Goal: Communication & Community: Answer question/provide support

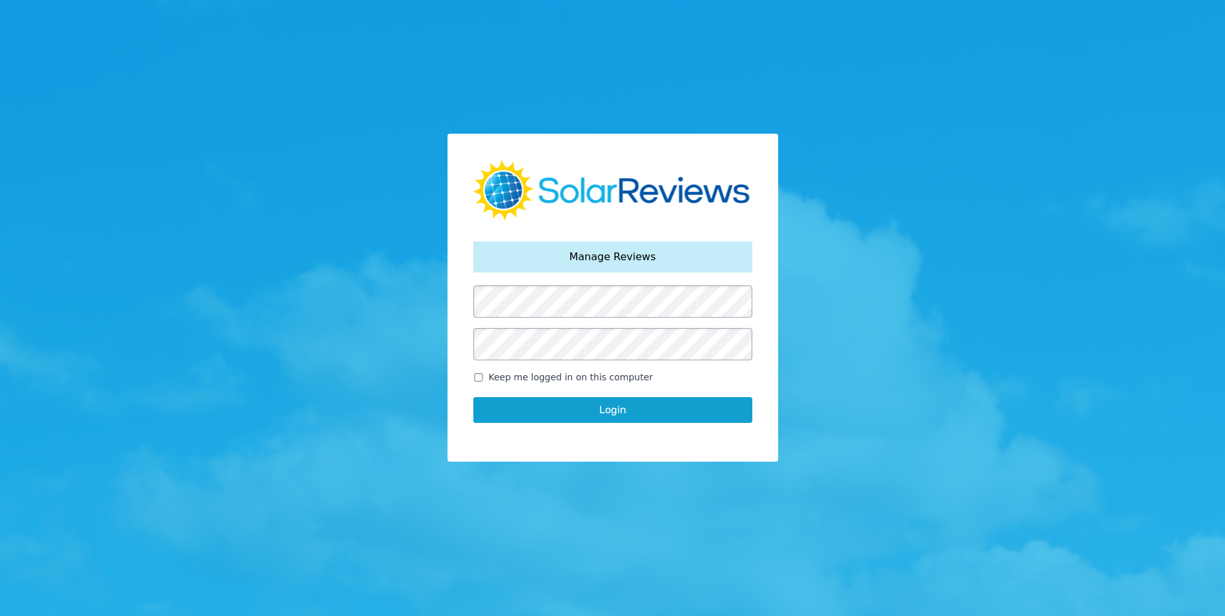
click at [589, 415] on button "Login" at bounding box center [612, 410] width 279 height 26
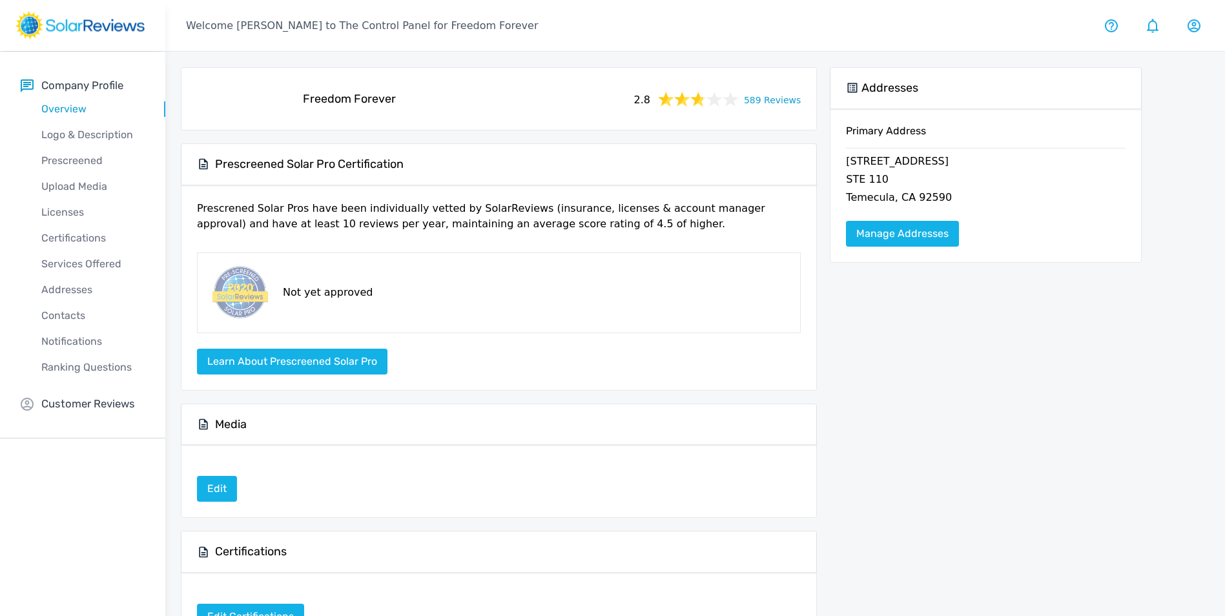
click at [794, 104] on link "589 Reviews" at bounding box center [772, 99] width 57 height 16
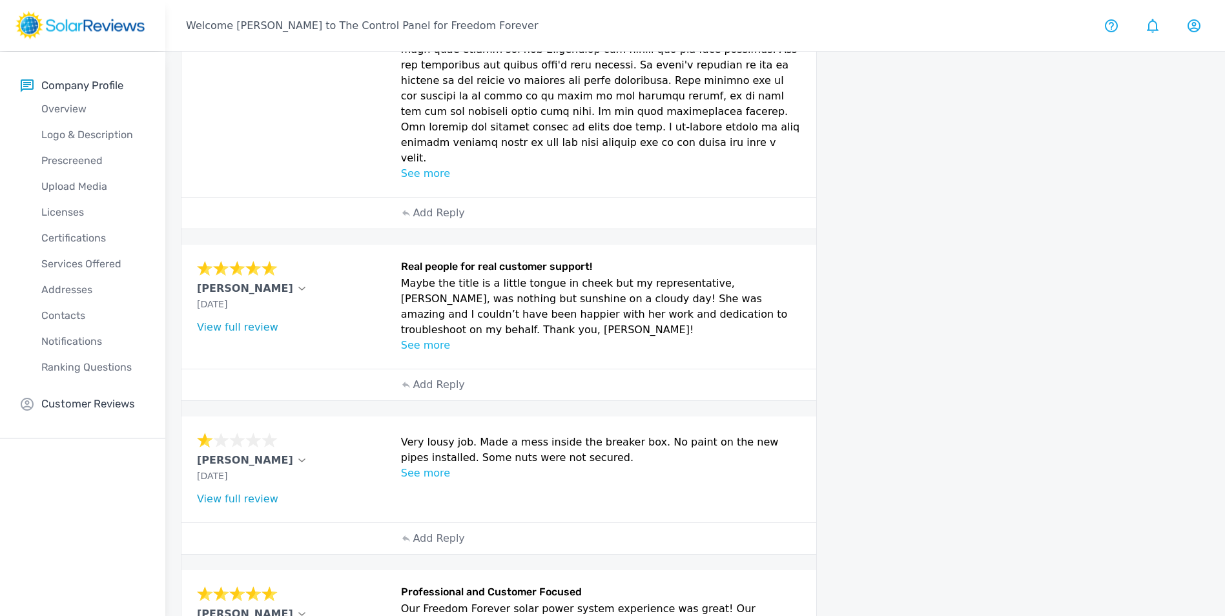
scroll to position [452, 0]
click at [427, 336] on p "See more" at bounding box center [601, 343] width 400 height 15
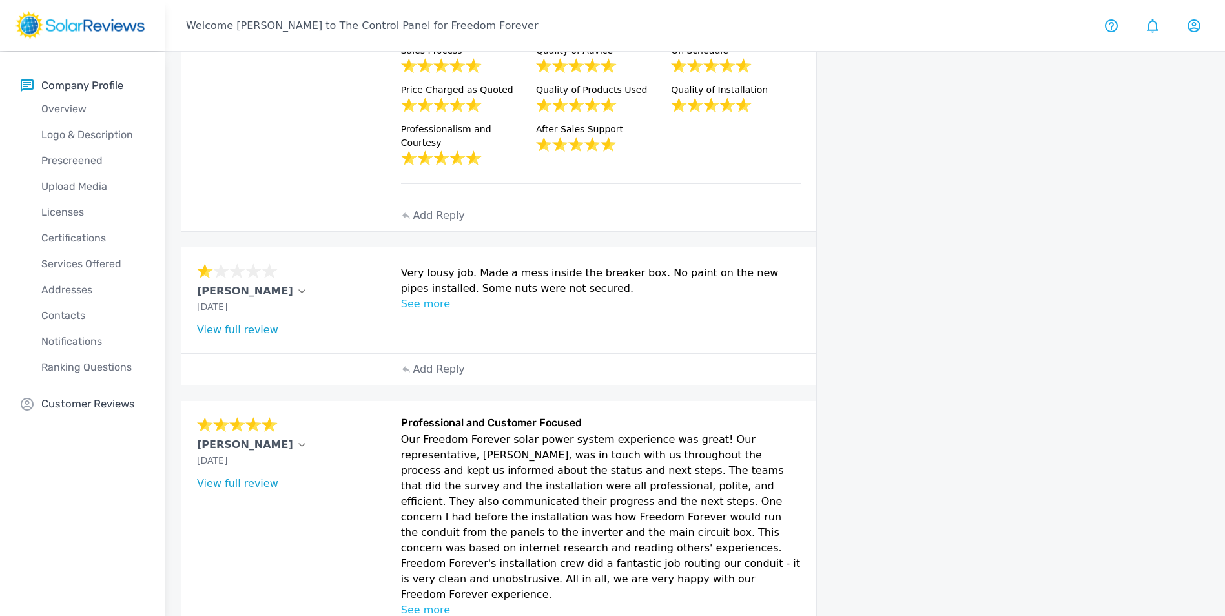
scroll to position [804, 0]
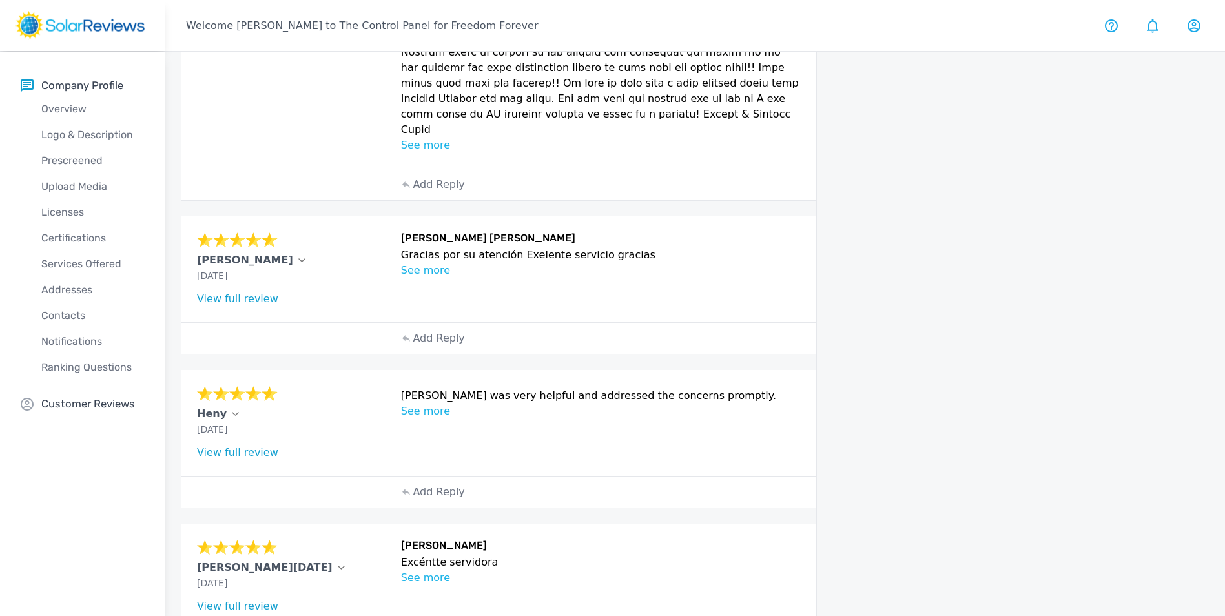
scroll to position [875, 0]
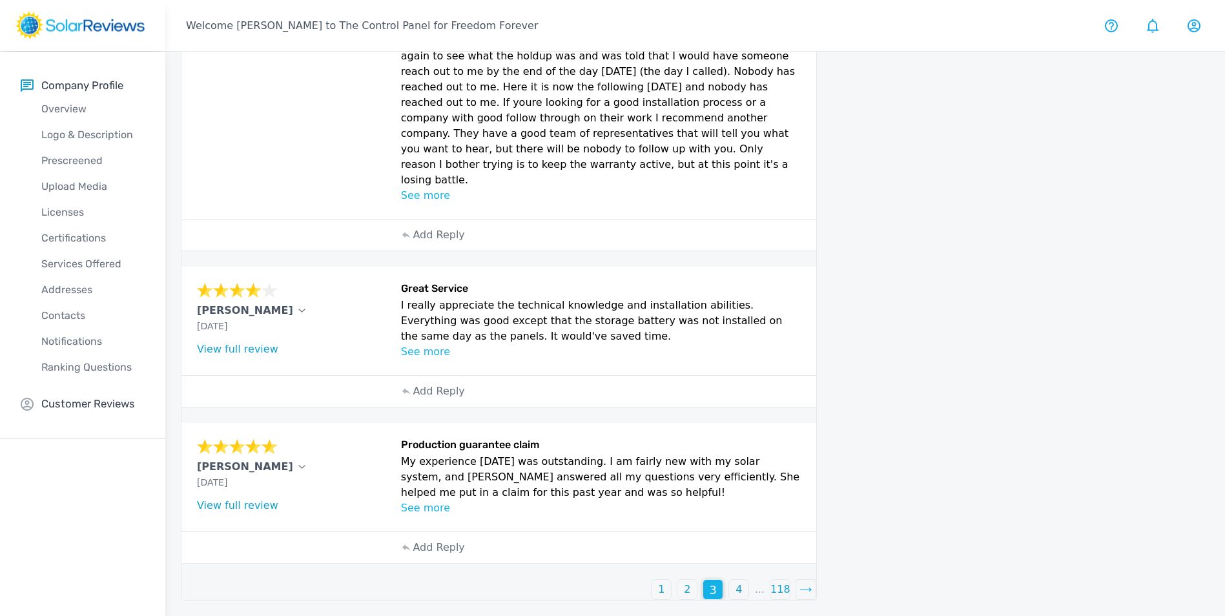
scroll to position [526, 0]
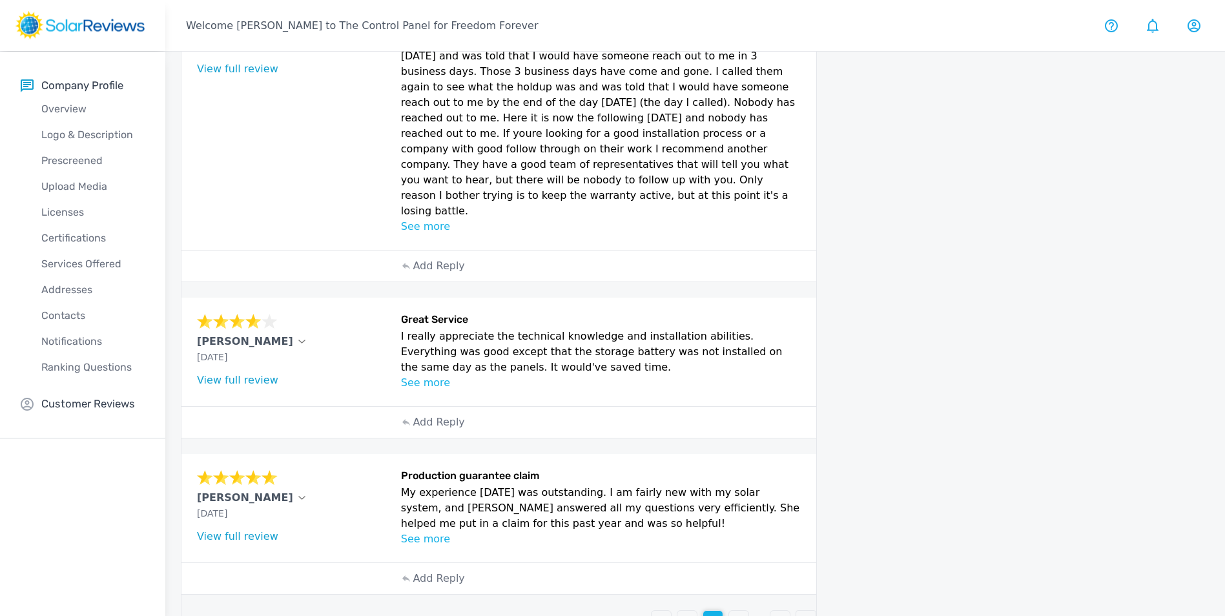
click at [737, 613] on p "4" at bounding box center [738, 620] width 6 height 15
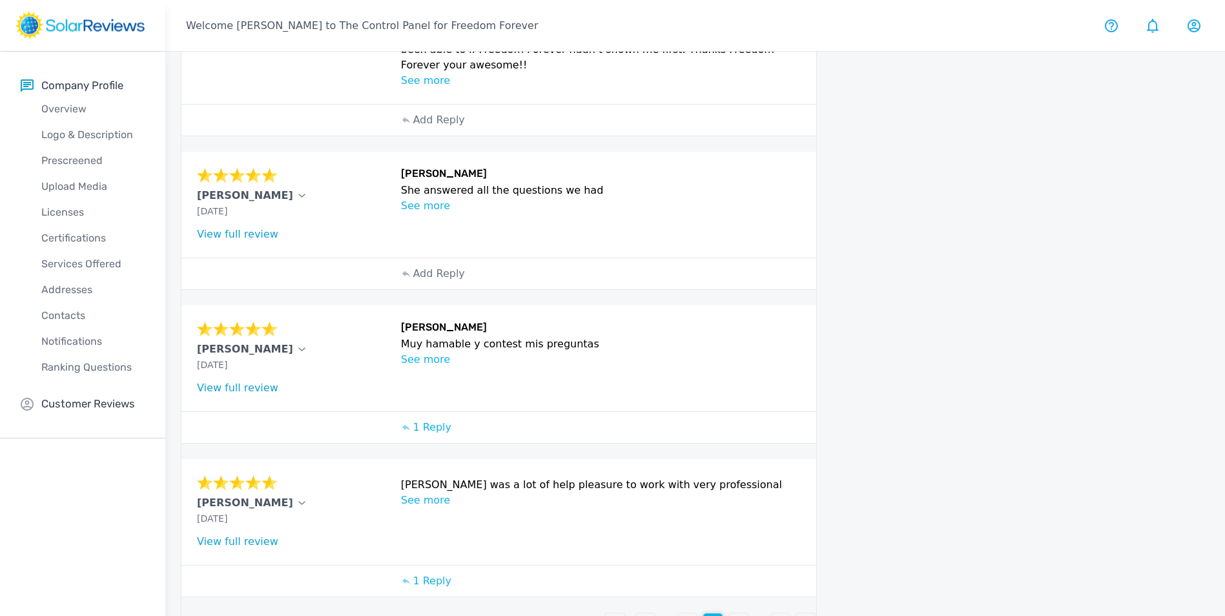
click at [693, 613] on div "3" at bounding box center [686, 622] width 19 height 19
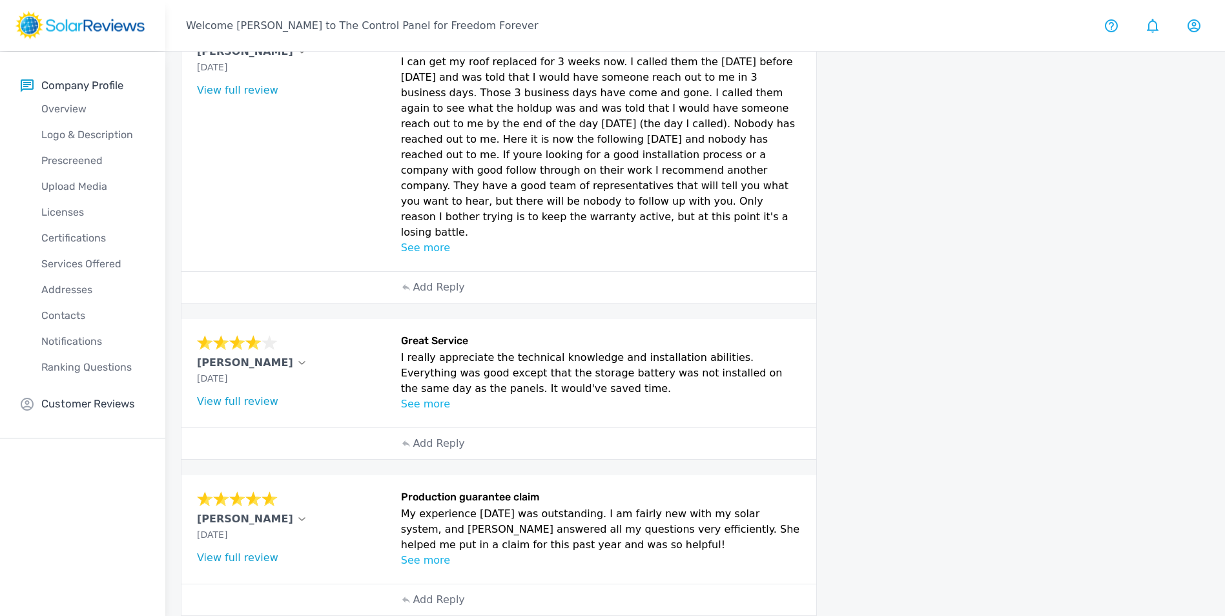
scroll to position [526, 0]
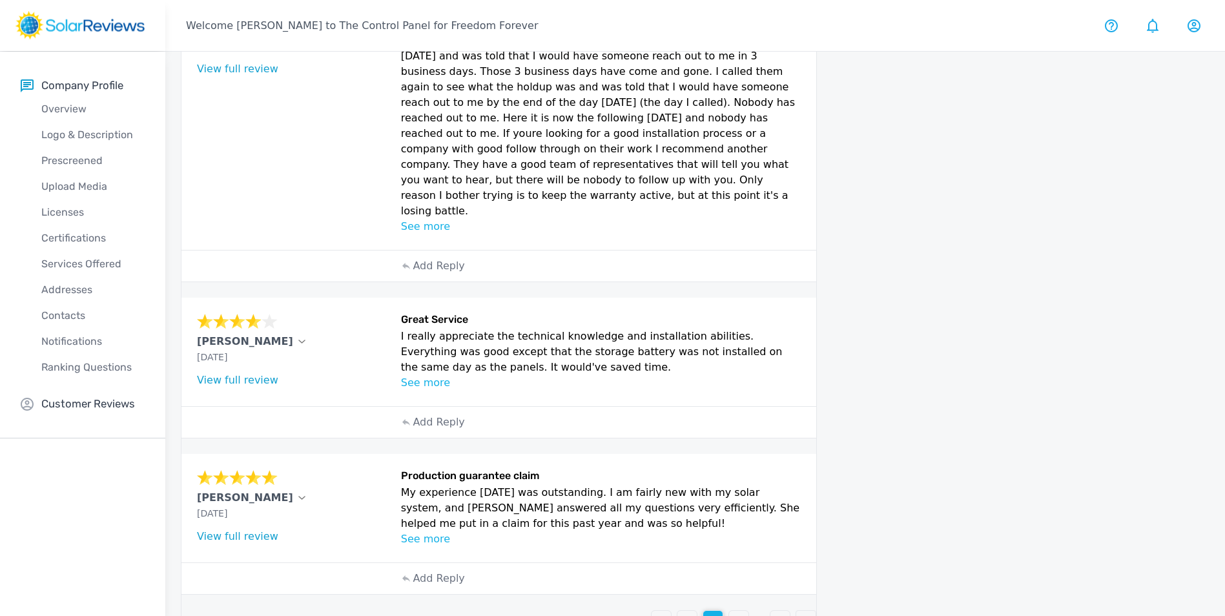
click at [682, 611] on div "2" at bounding box center [686, 620] width 19 height 19
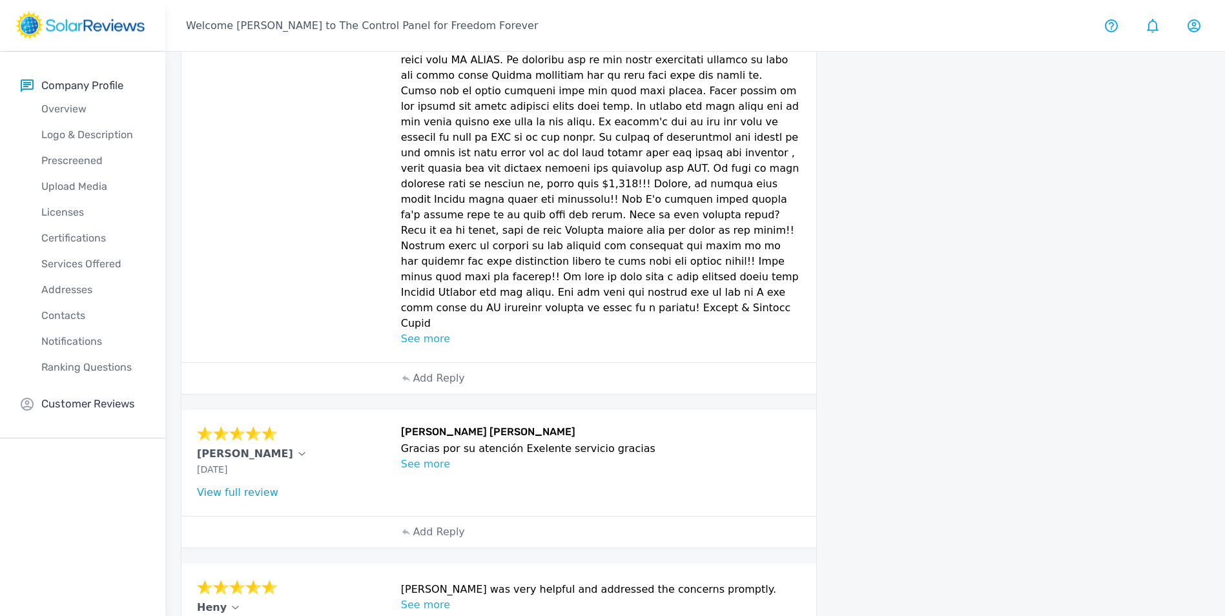
scroll to position [875, 0]
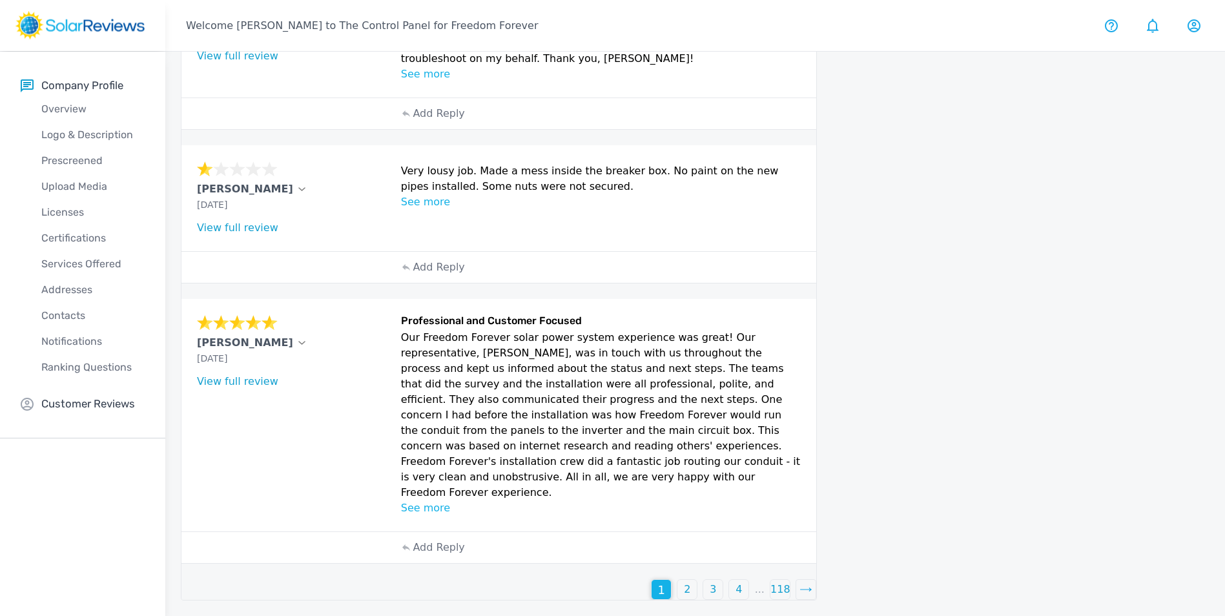
scroll to position [643, 0]
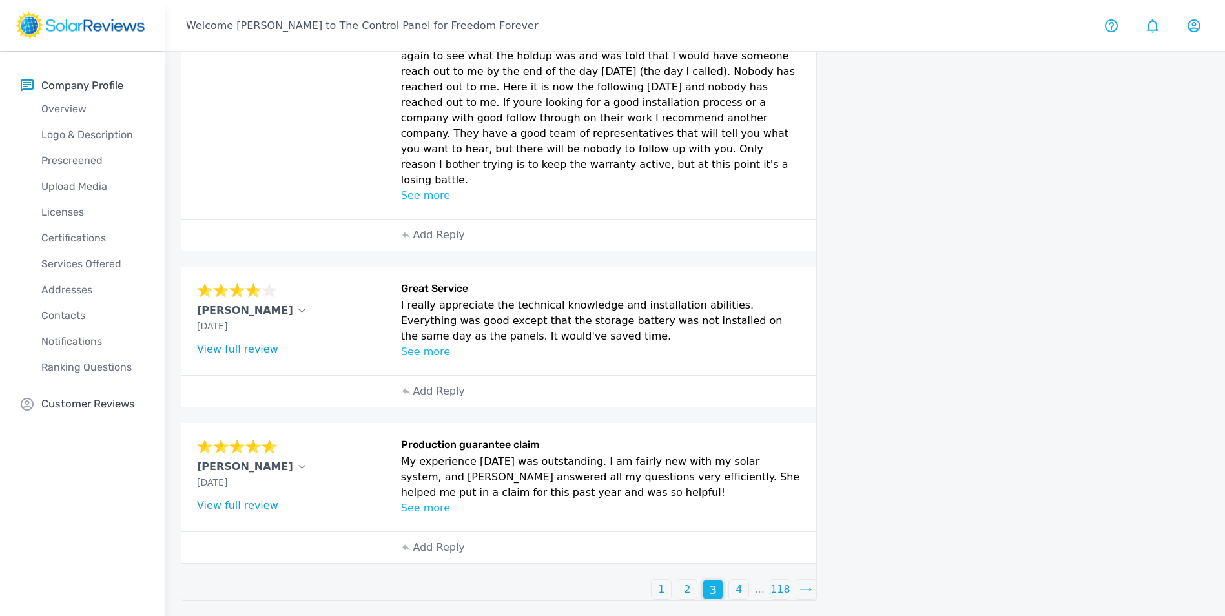
scroll to position [526, 0]
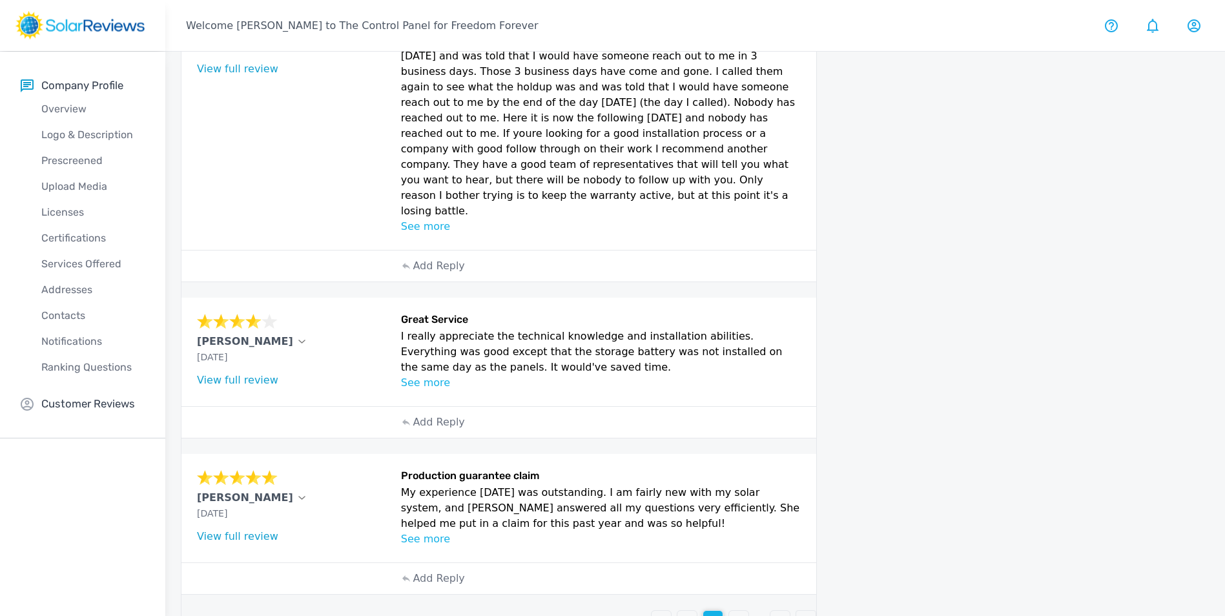
click at [737, 613] on p "4" at bounding box center [738, 620] width 6 height 15
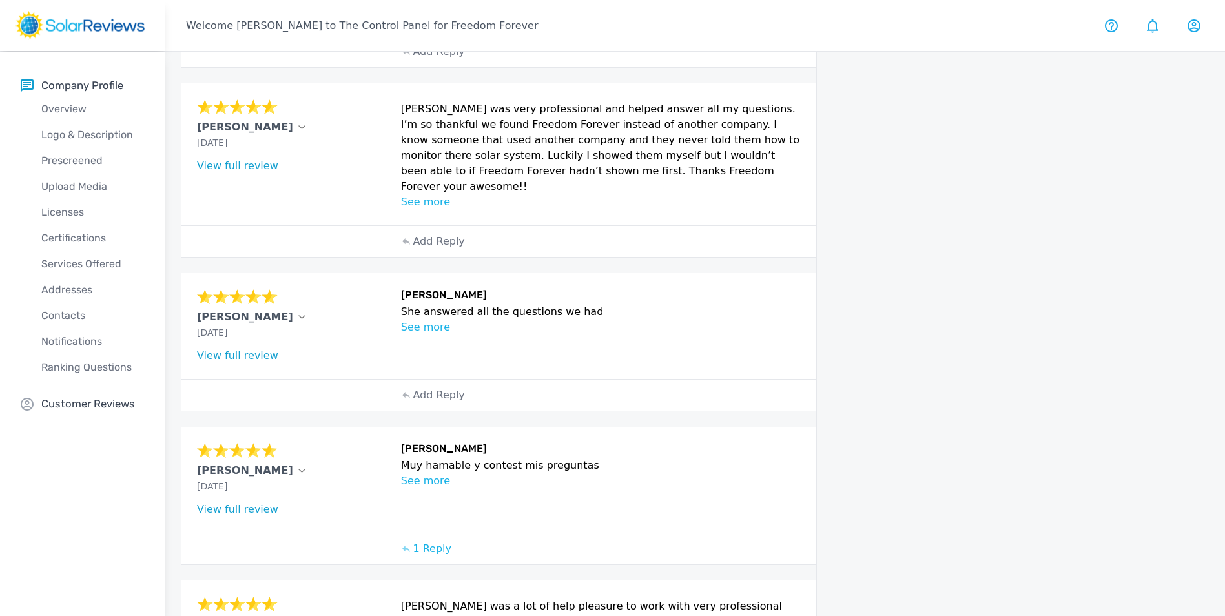
scroll to position [258, 0]
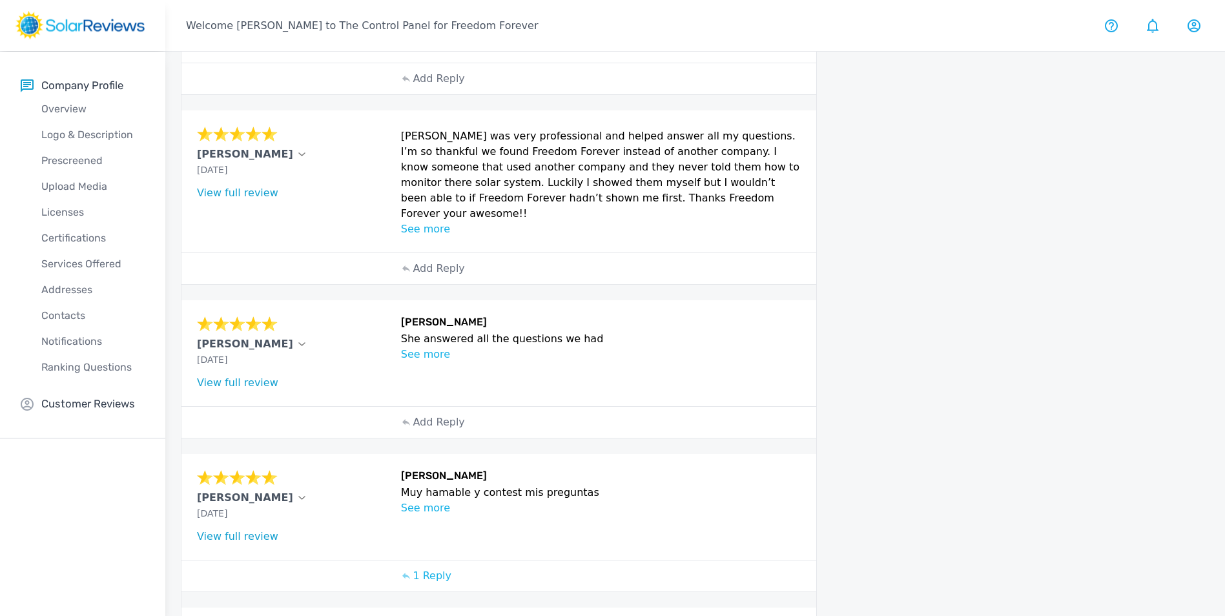
click at [433, 347] on p "See more" at bounding box center [601, 354] width 400 height 15
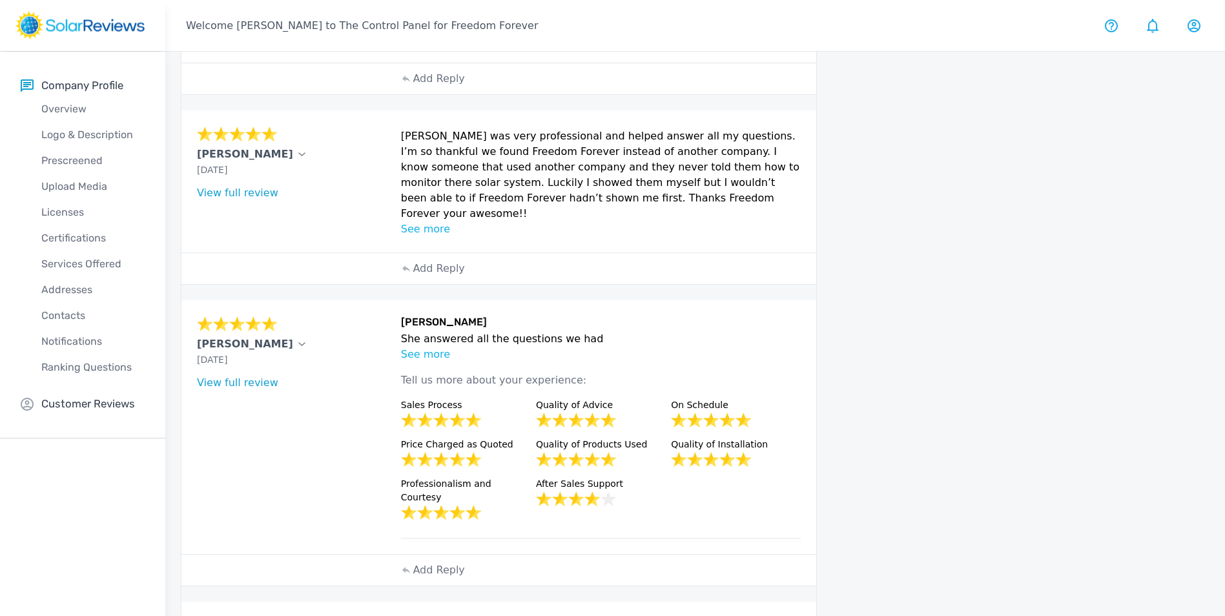
click at [433, 347] on p "See more" at bounding box center [601, 354] width 400 height 15
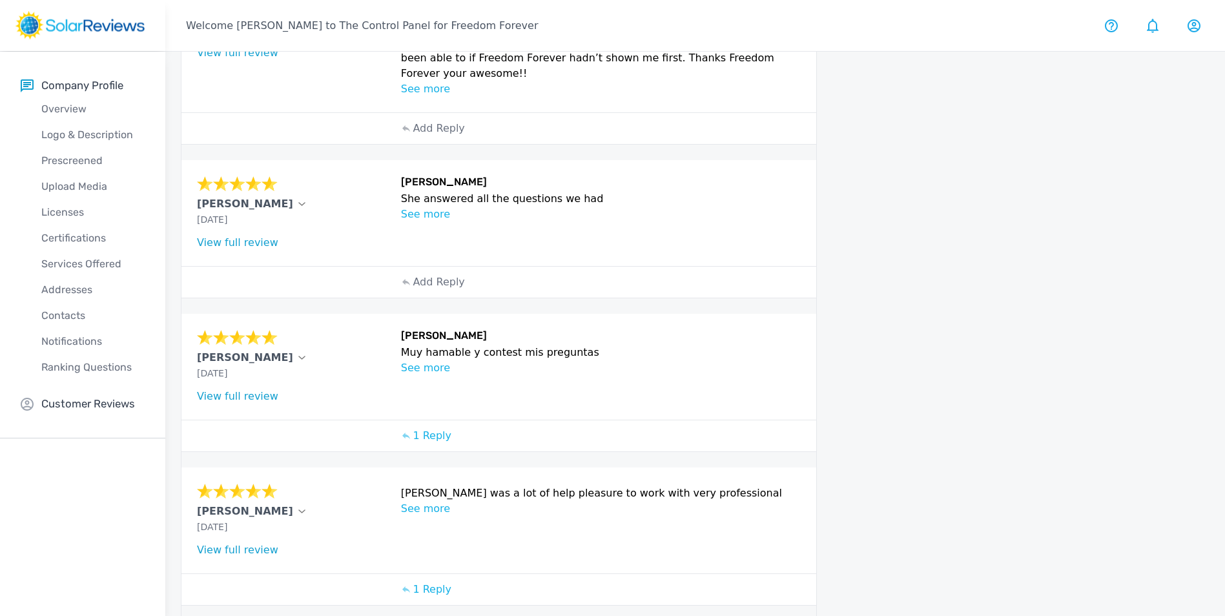
scroll to position [407, 0]
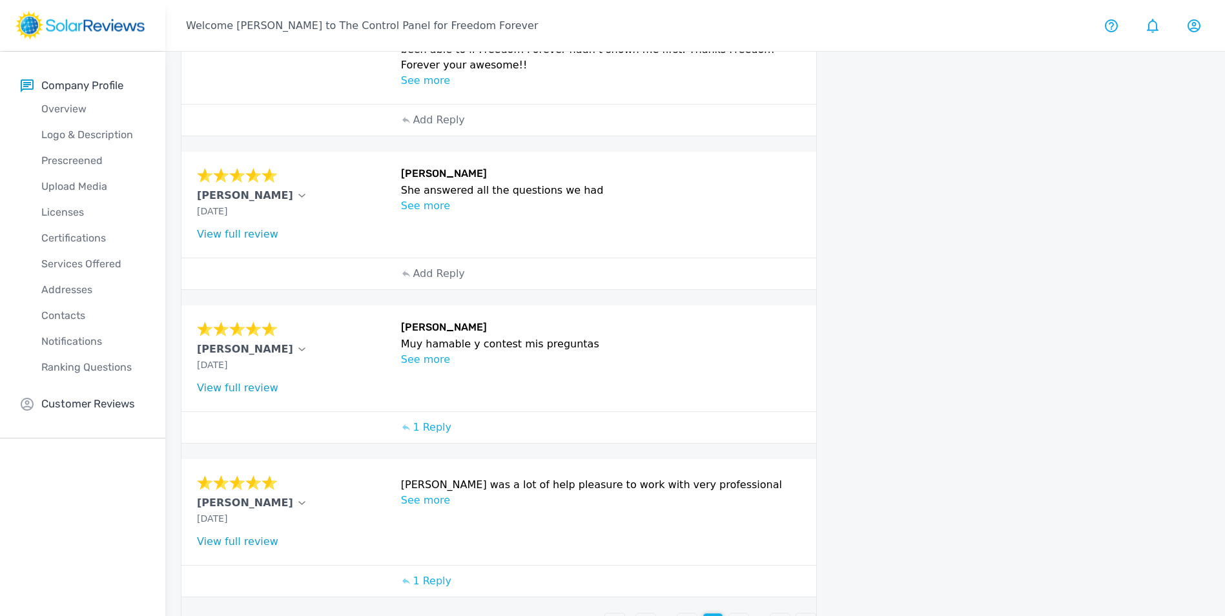
click at [690, 615] on p "3" at bounding box center [687, 622] width 6 height 15
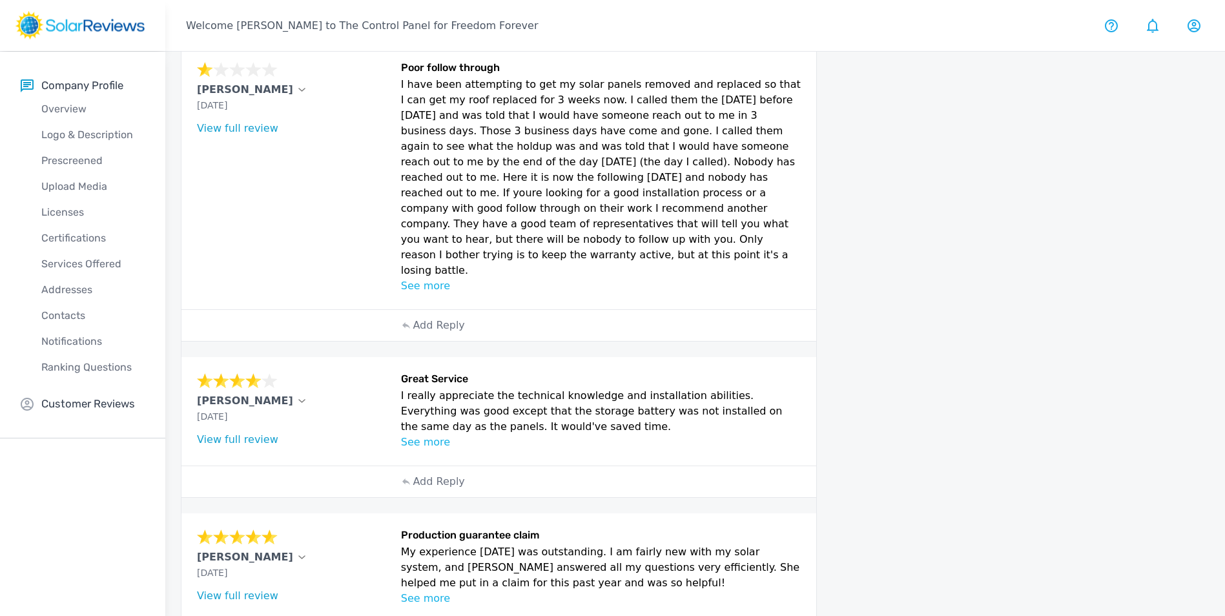
scroll to position [526, 0]
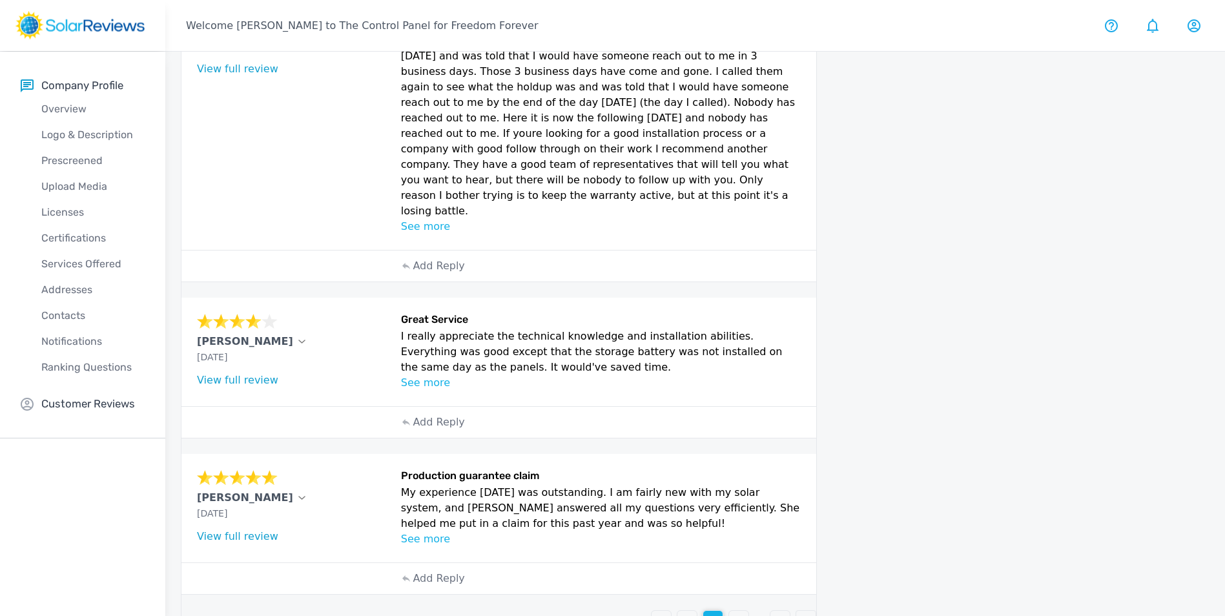
click at [688, 613] on p "2" at bounding box center [687, 620] width 6 height 15
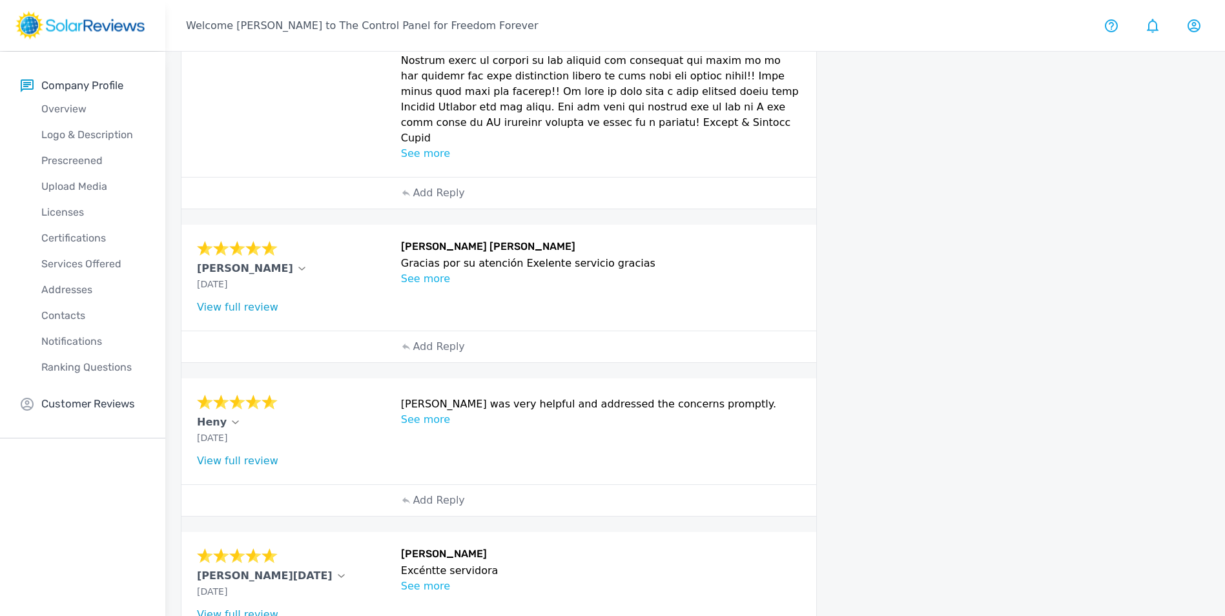
scroll to position [875, 0]
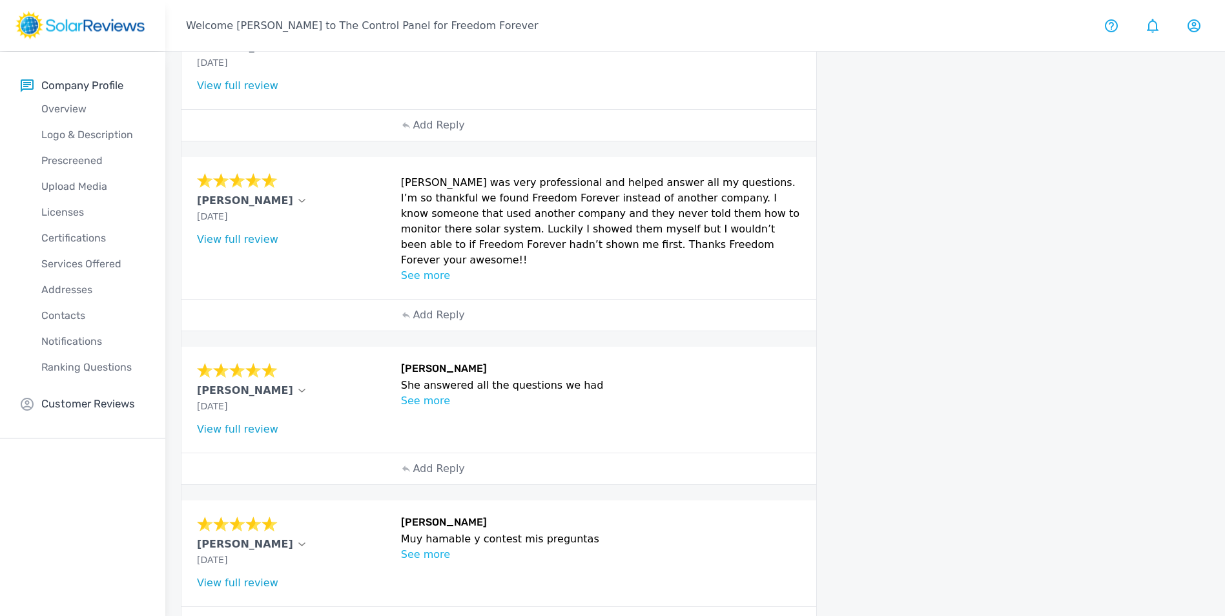
scroll to position [213, 0]
click at [694, 409] on div "[PERSON_NAME] [DATE] What type of installation was this? no answer What year wa…" at bounding box center [498, 398] width 635 height 106
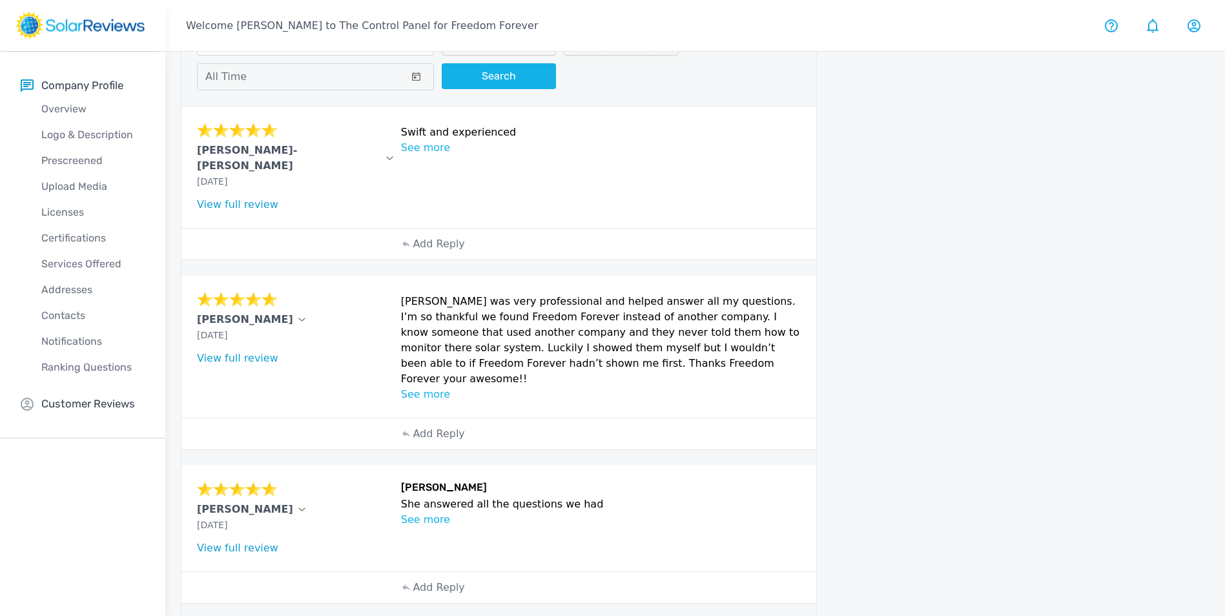
scroll to position [84, 0]
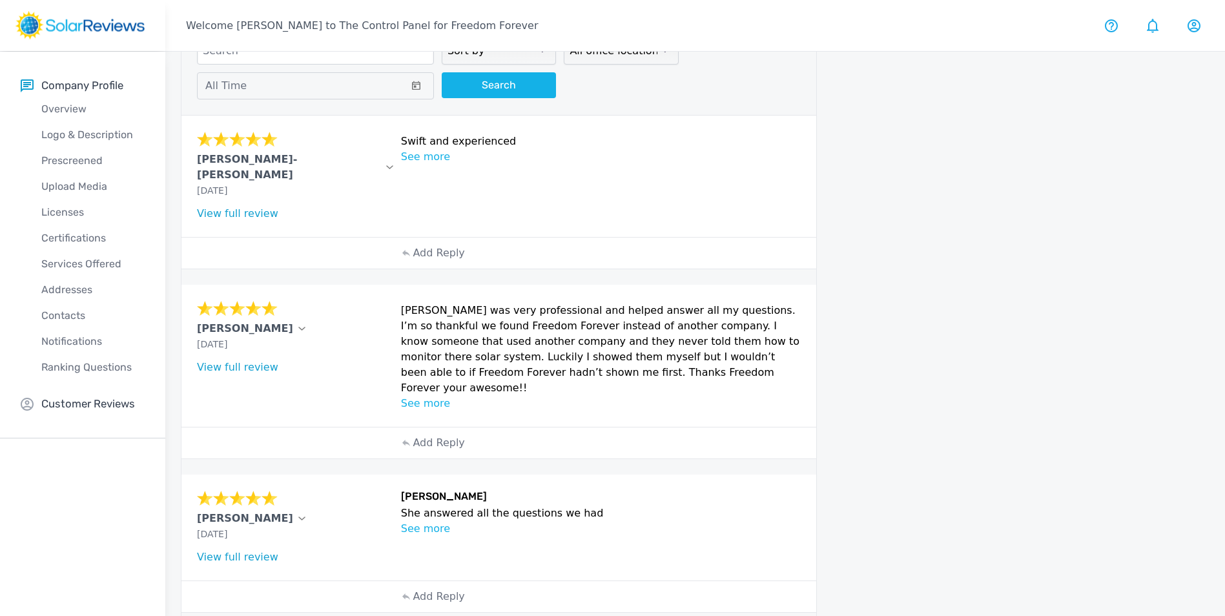
click at [431, 159] on p "See more" at bounding box center [601, 156] width 400 height 15
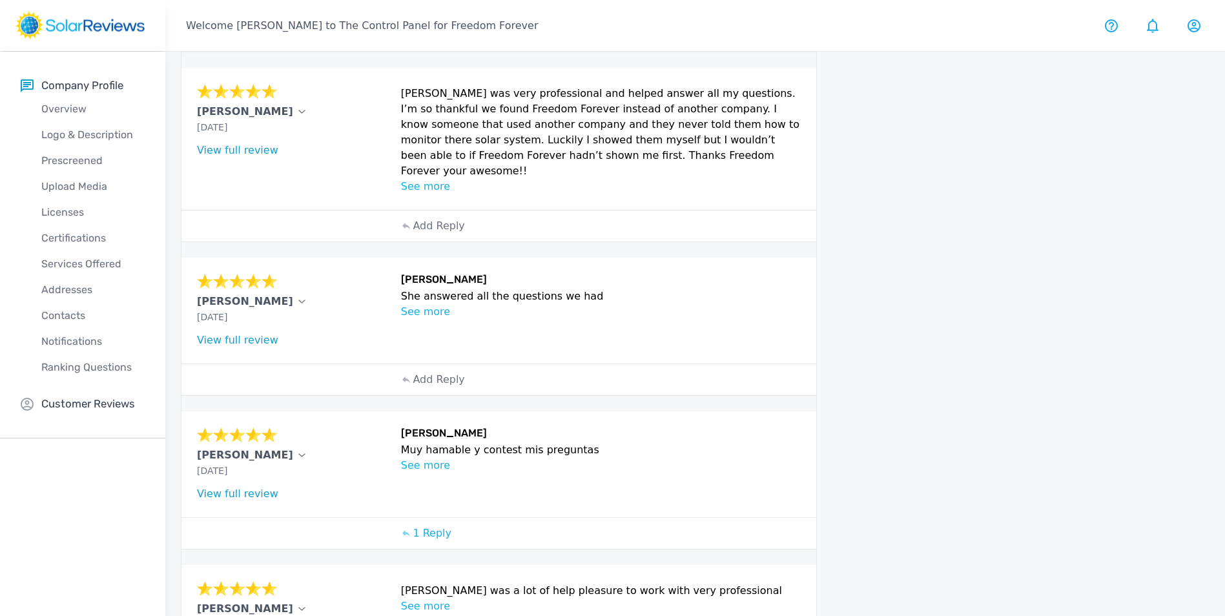
scroll to position [527, 0]
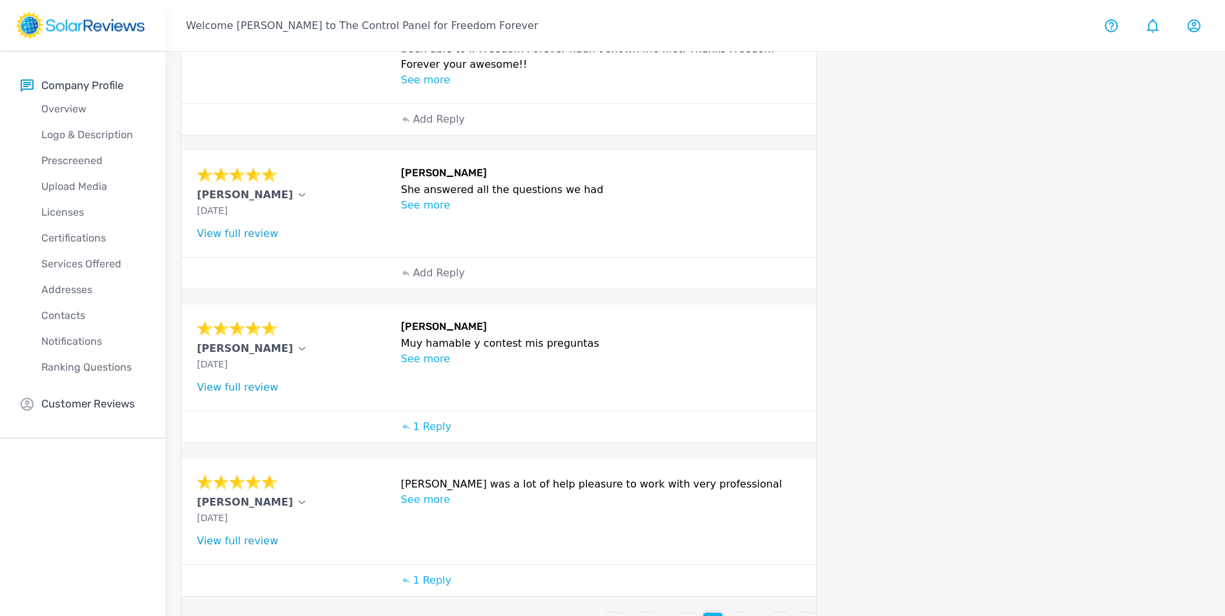
click at [688, 615] on p "3" at bounding box center [687, 622] width 6 height 15
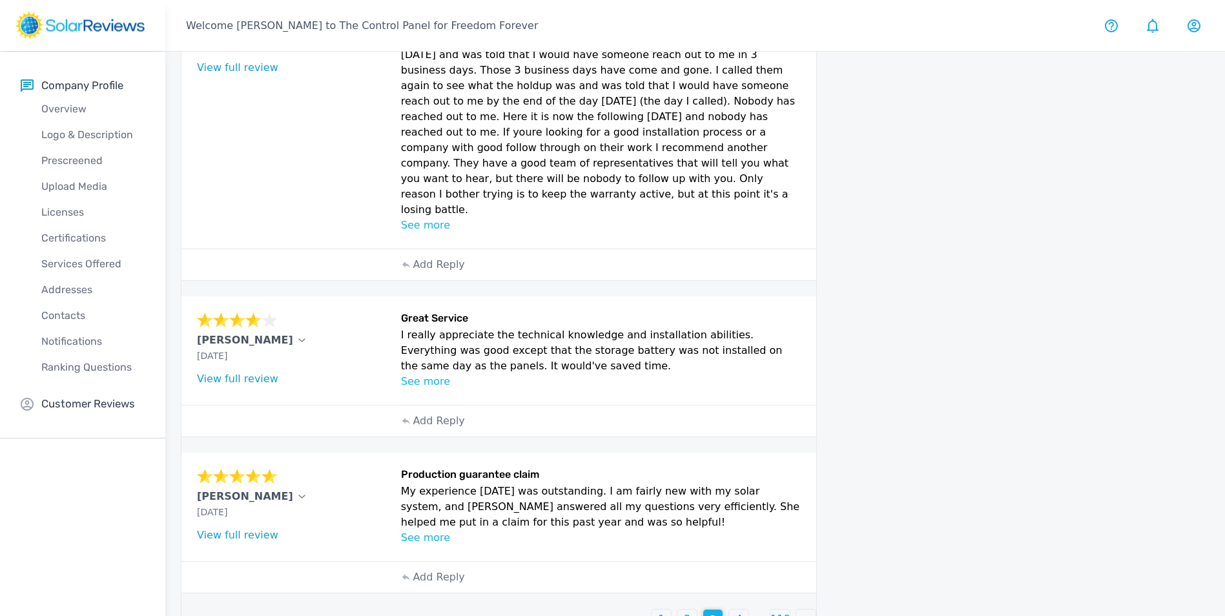
scroll to position [526, 0]
click at [742, 611] on div "4" at bounding box center [738, 620] width 19 height 19
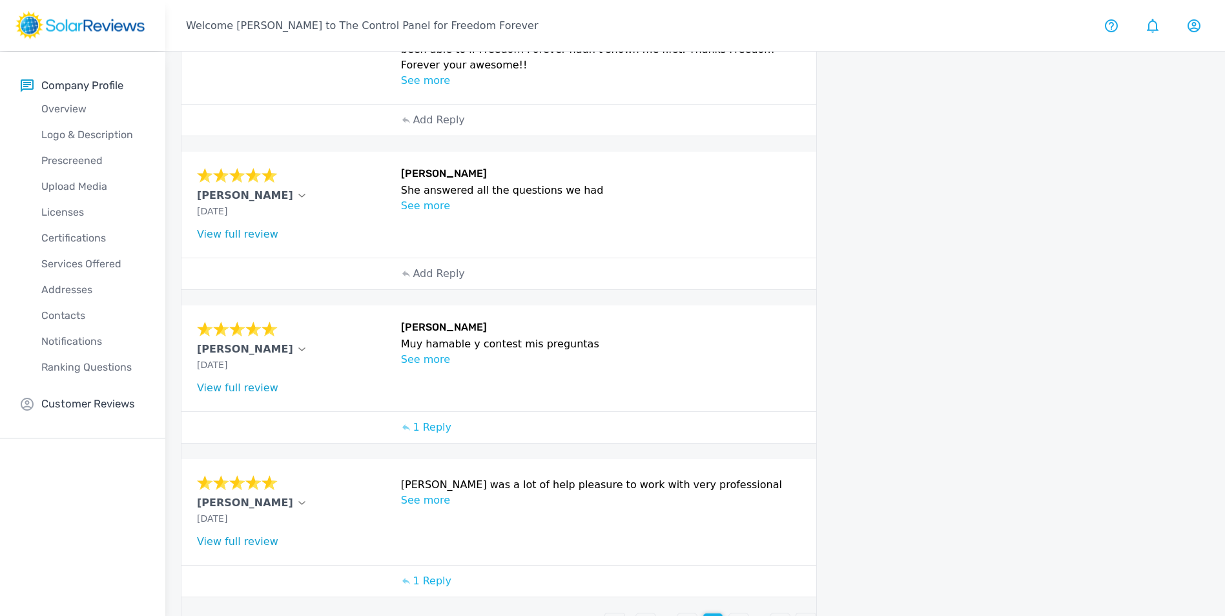
click at [680, 613] on div "3" at bounding box center [686, 622] width 19 height 19
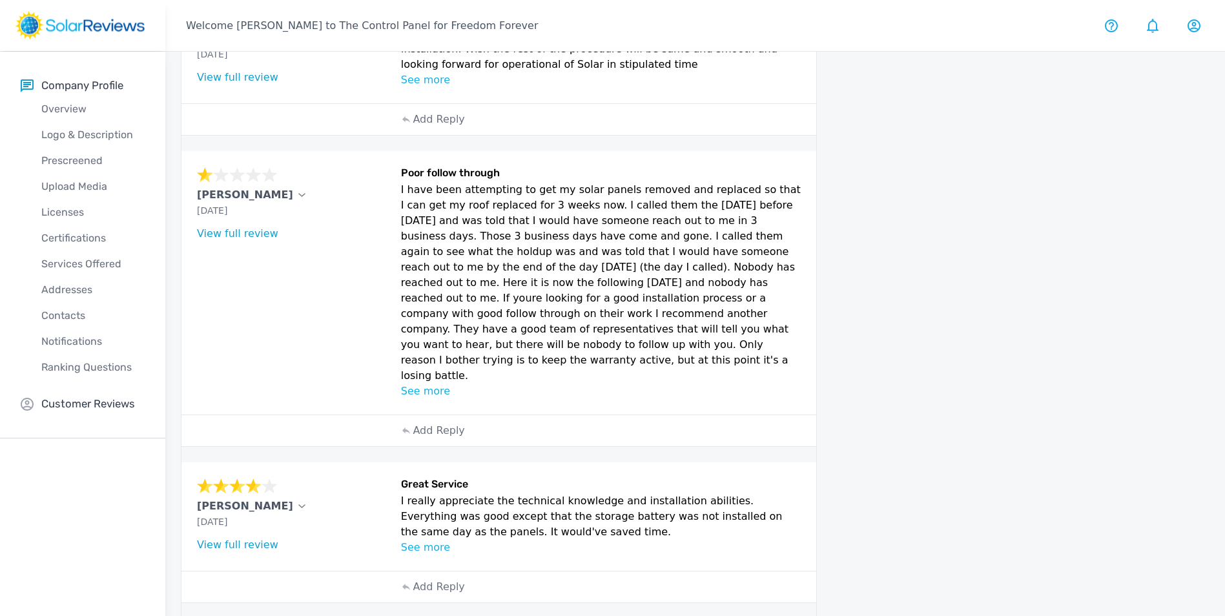
scroll to position [396, 0]
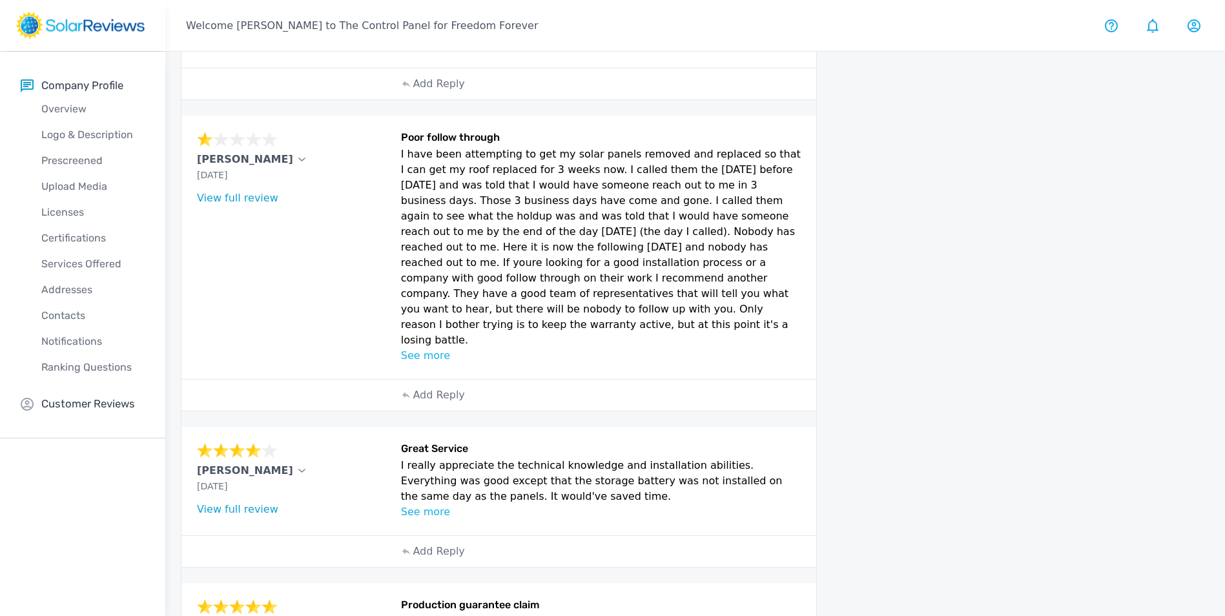
click at [438, 504] on p "See more" at bounding box center [601, 511] width 400 height 15
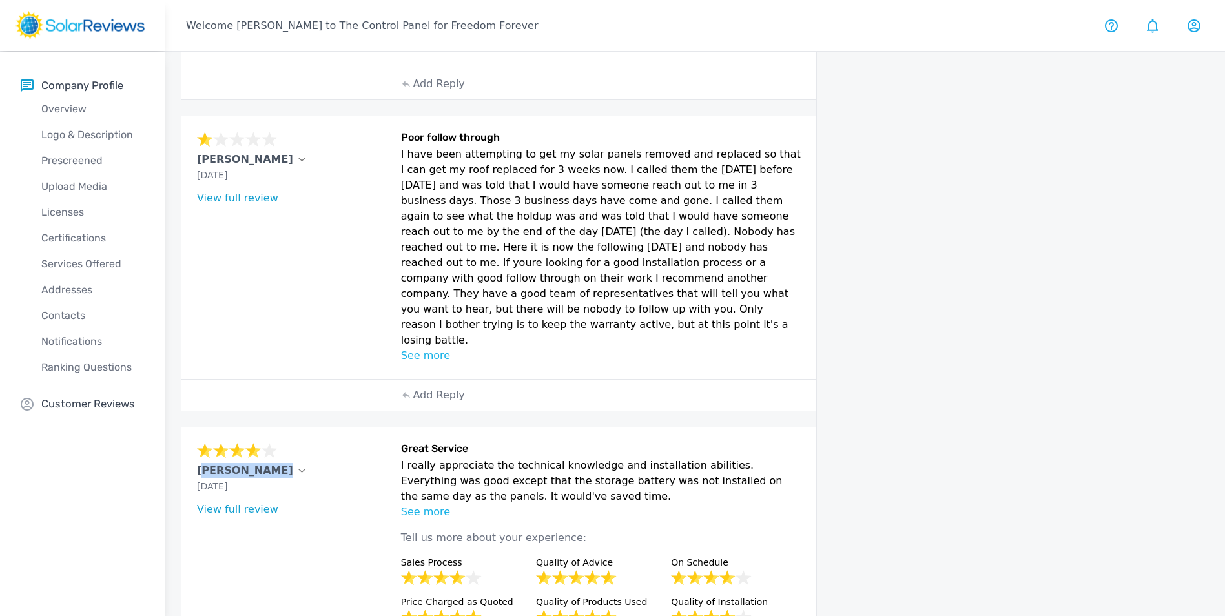
copy p "[PERSON_NAME]"
drag, startPoint x: 193, startPoint y: 440, endPoint x: 261, endPoint y: 444, distance: 67.9
click at [261, 444] on div "[PERSON_NAME] [DATE] What type of installation was this? no answer What year wa…" at bounding box center [498, 569] width 635 height 285
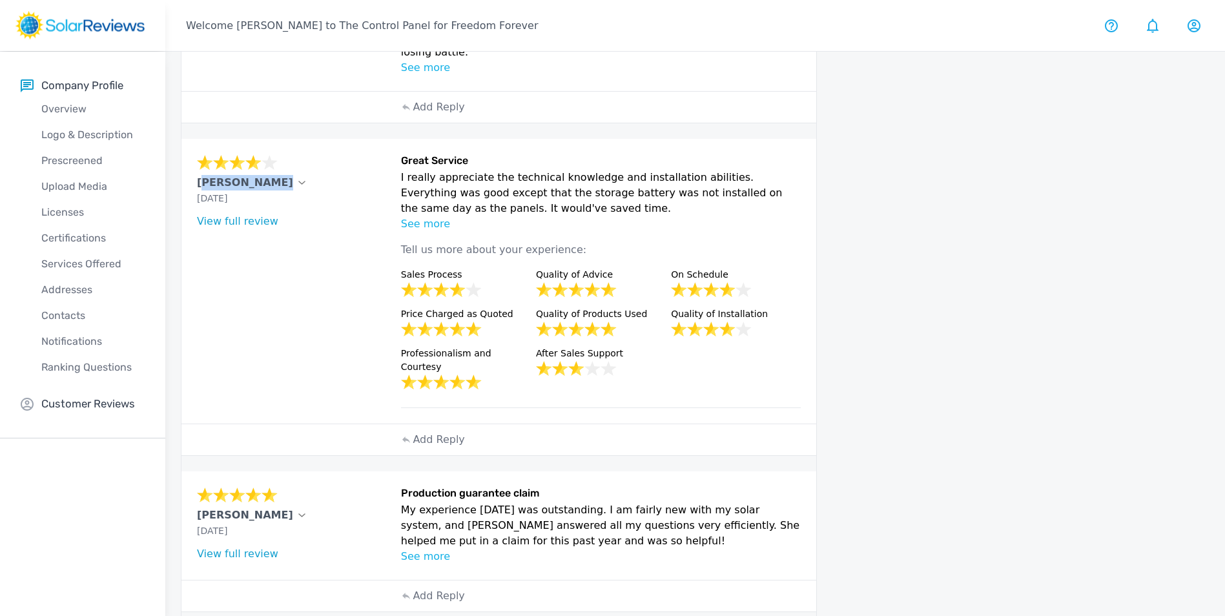
scroll to position [686, 0]
click at [585, 547] on p "See more" at bounding box center [601, 554] width 400 height 15
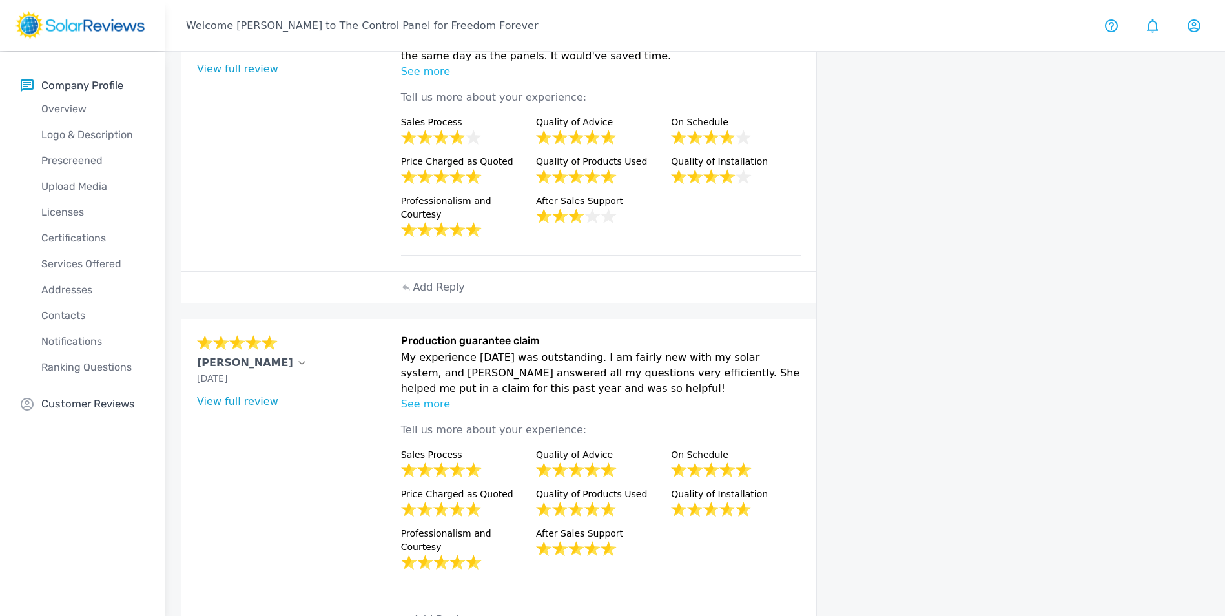
scroll to position [847, 0]
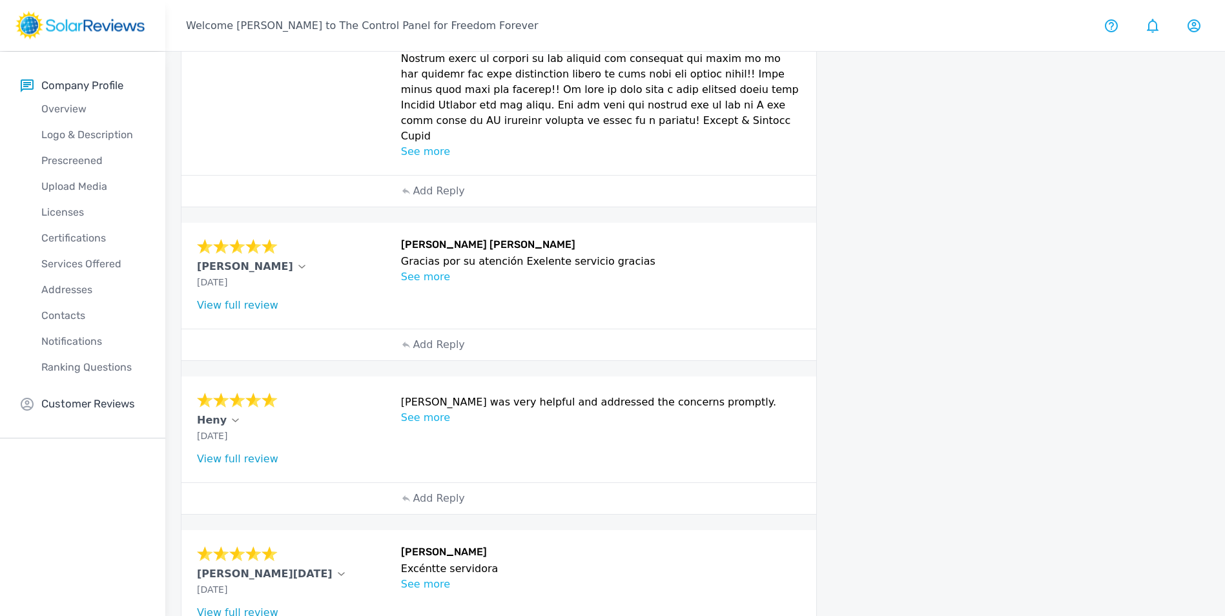
scroll to position [875, 0]
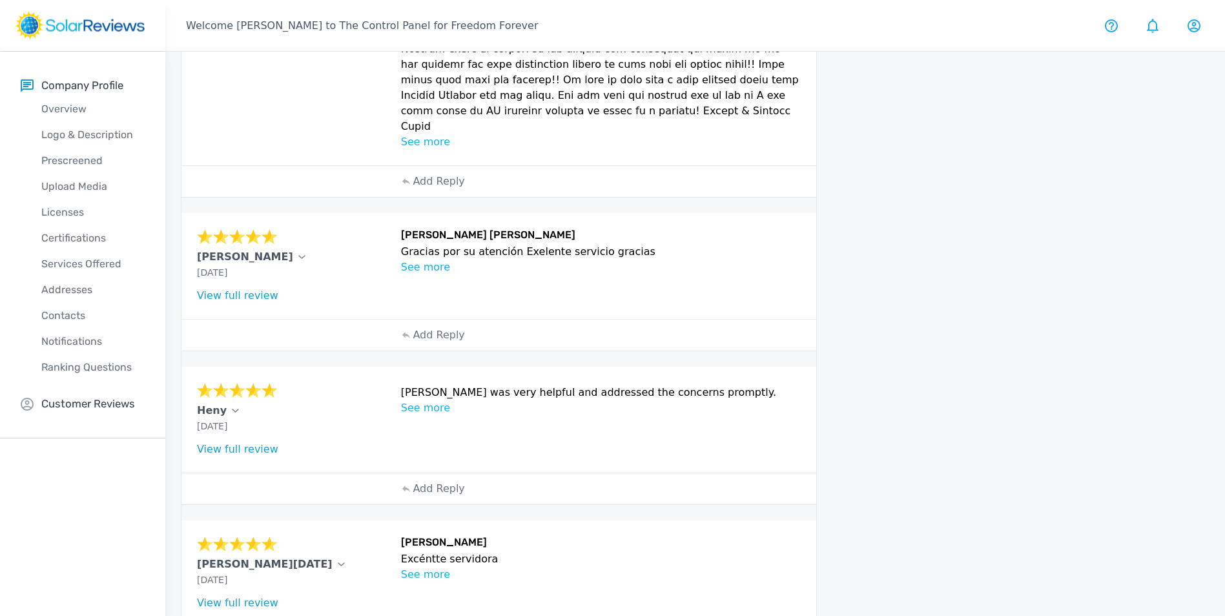
drag, startPoint x: 1060, startPoint y: 380, endPoint x: 985, endPoint y: 462, distance: 110.6
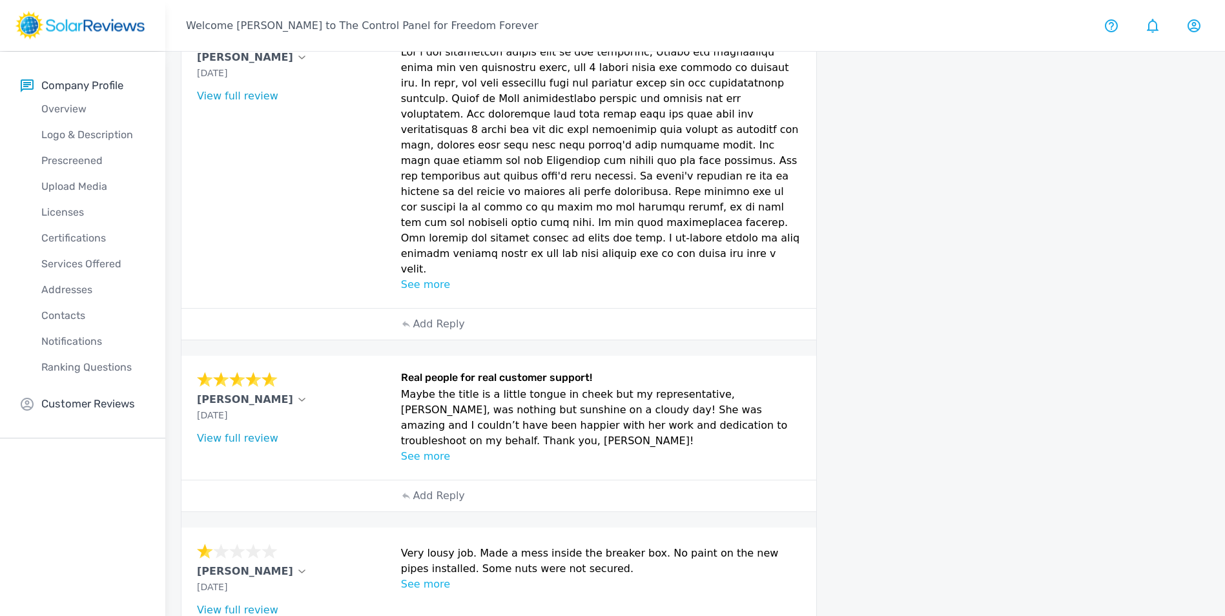
scroll to position [320, 0]
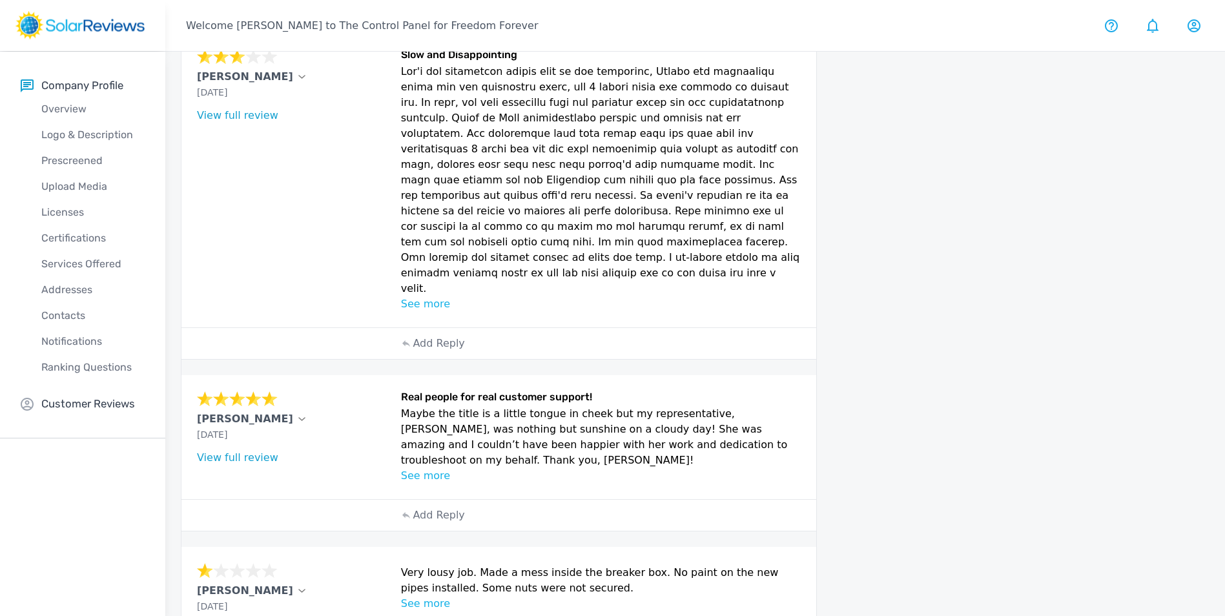
click at [432, 468] on p "See more" at bounding box center [601, 475] width 400 height 15
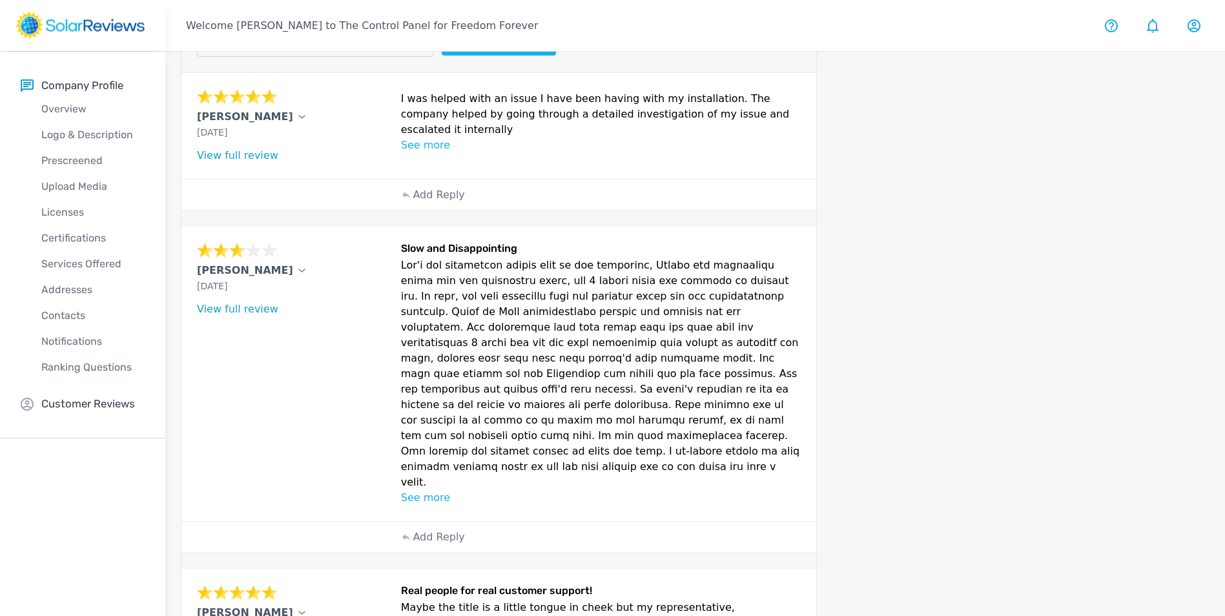
scroll to position [0, 0]
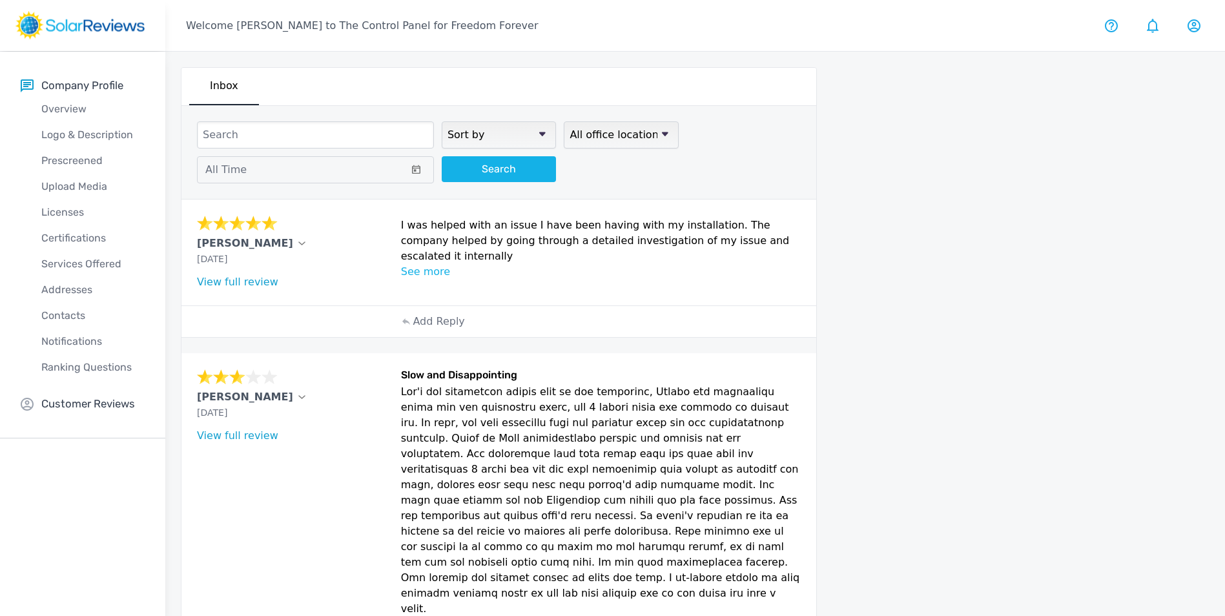
click at [437, 264] on p "See more" at bounding box center [601, 271] width 400 height 15
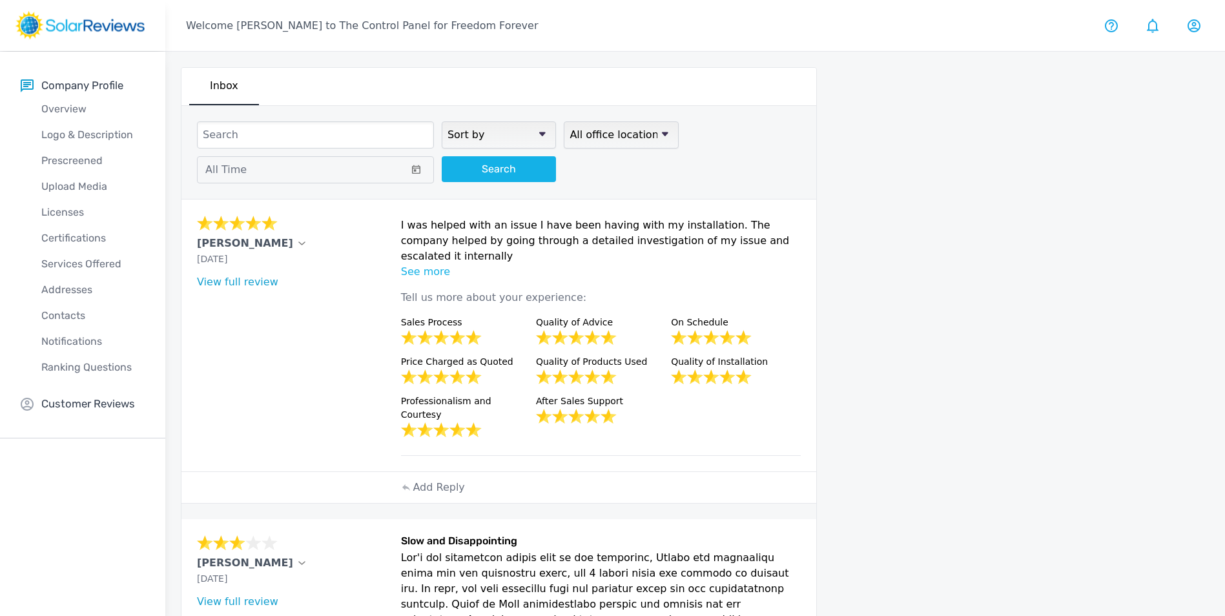
click at [251, 245] on div "[PERSON_NAME]" at bounding box center [295, 243] width 196 height 15
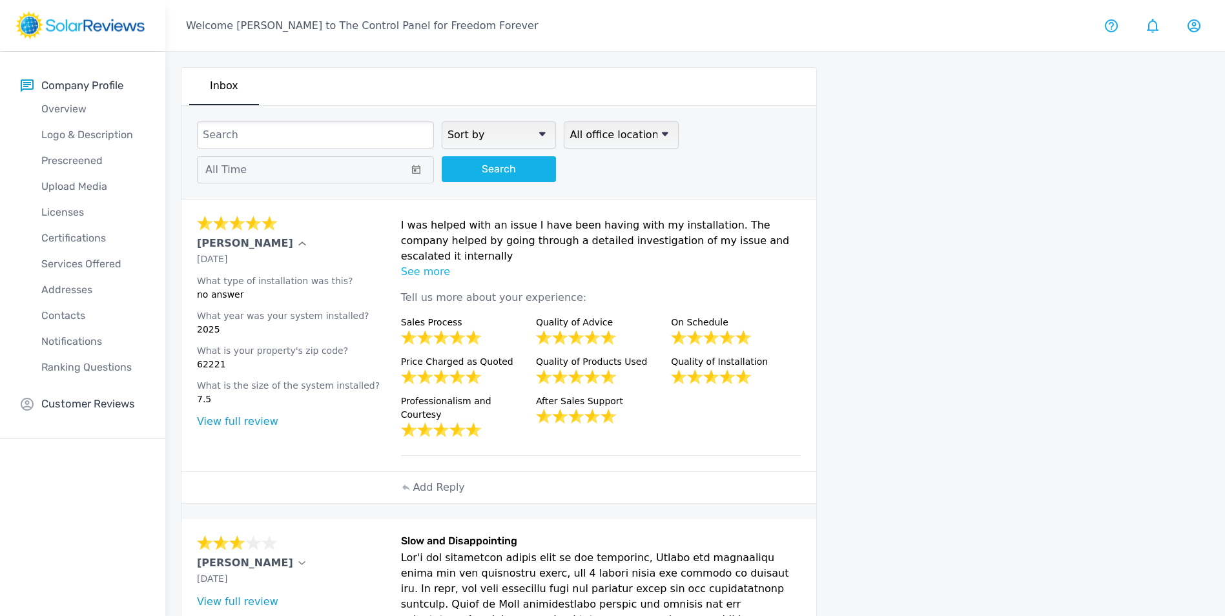
drag, startPoint x: 251, startPoint y: 245, endPoint x: 258, endPoint y: 243, distance: 7.2
click at [251, 244] on div "[PERSON_NAME]" at bounding box center [295, 243] width 196 height 15
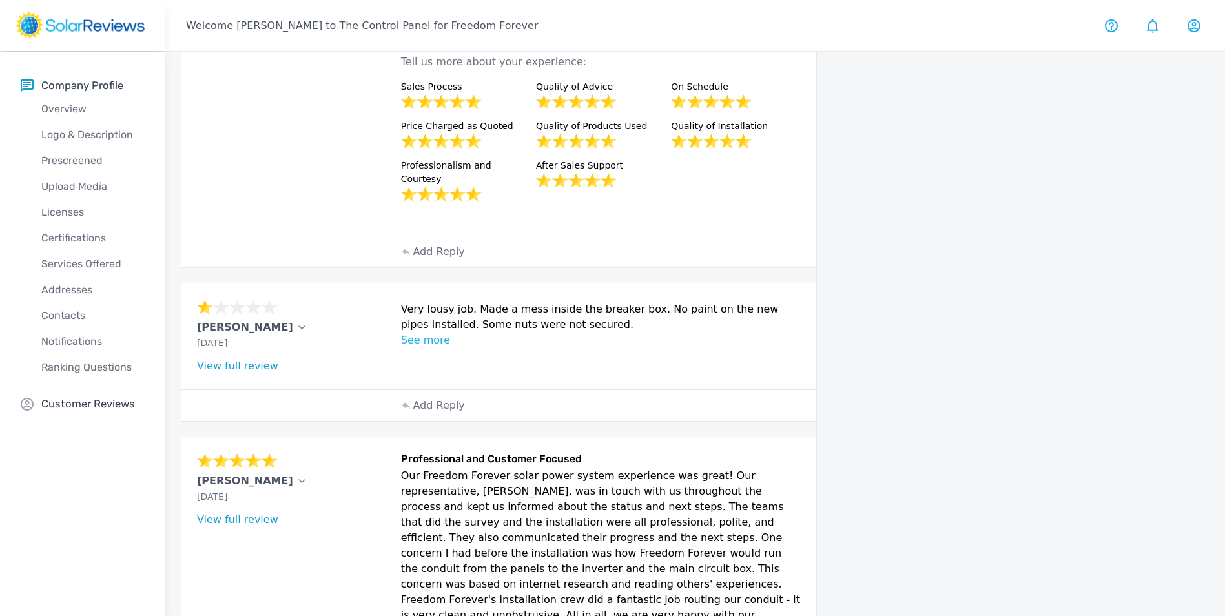
scroll to position [939, 0]
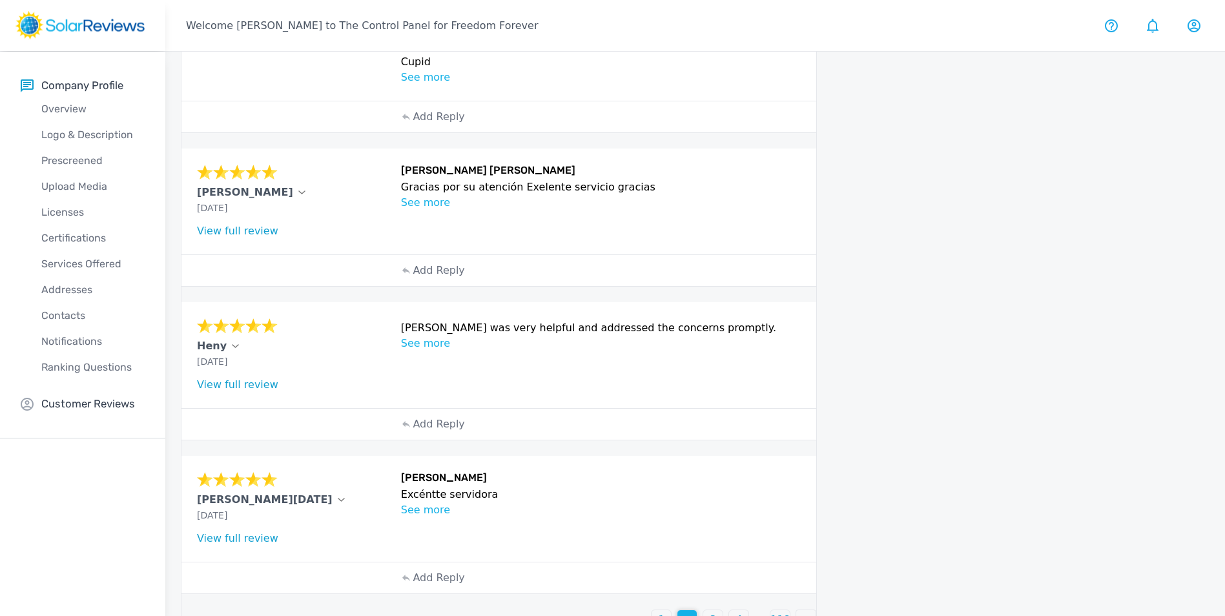
scroll to position [875, 0]
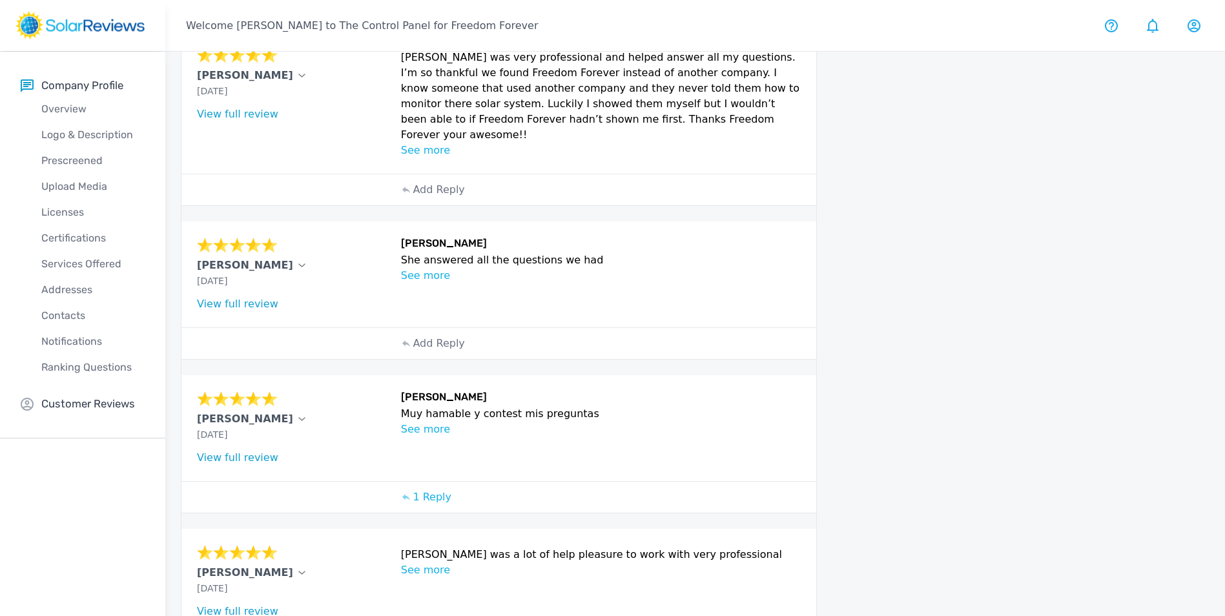
scroll to position [407, 0]
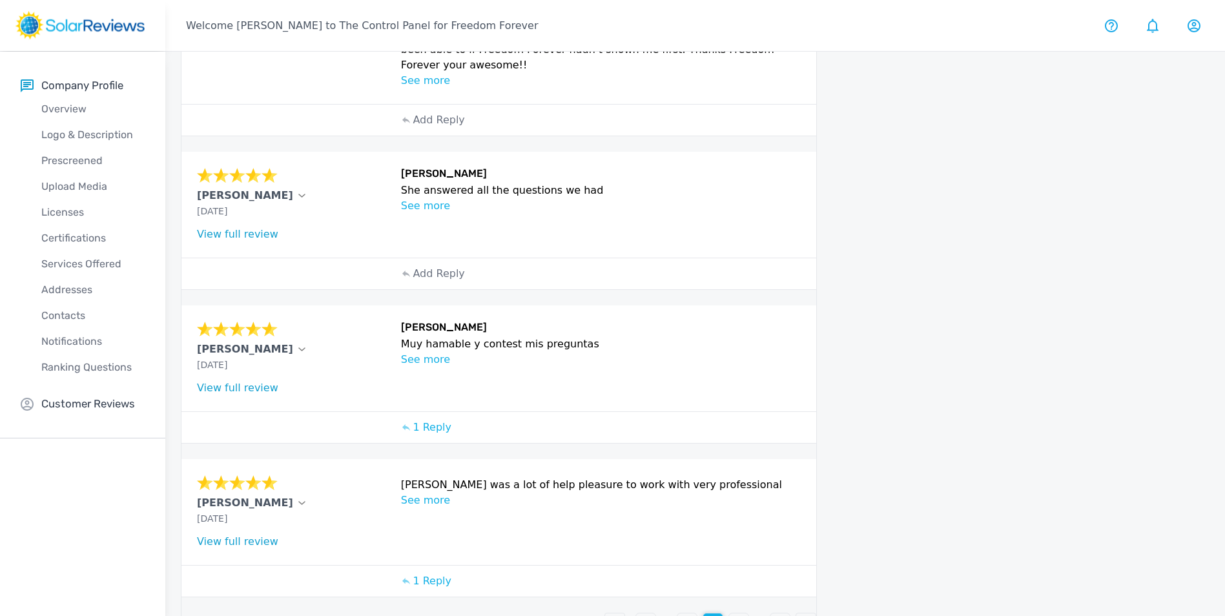
click at [734, 613] on div "5" at bounding box center [738, 622] width 19 height 19
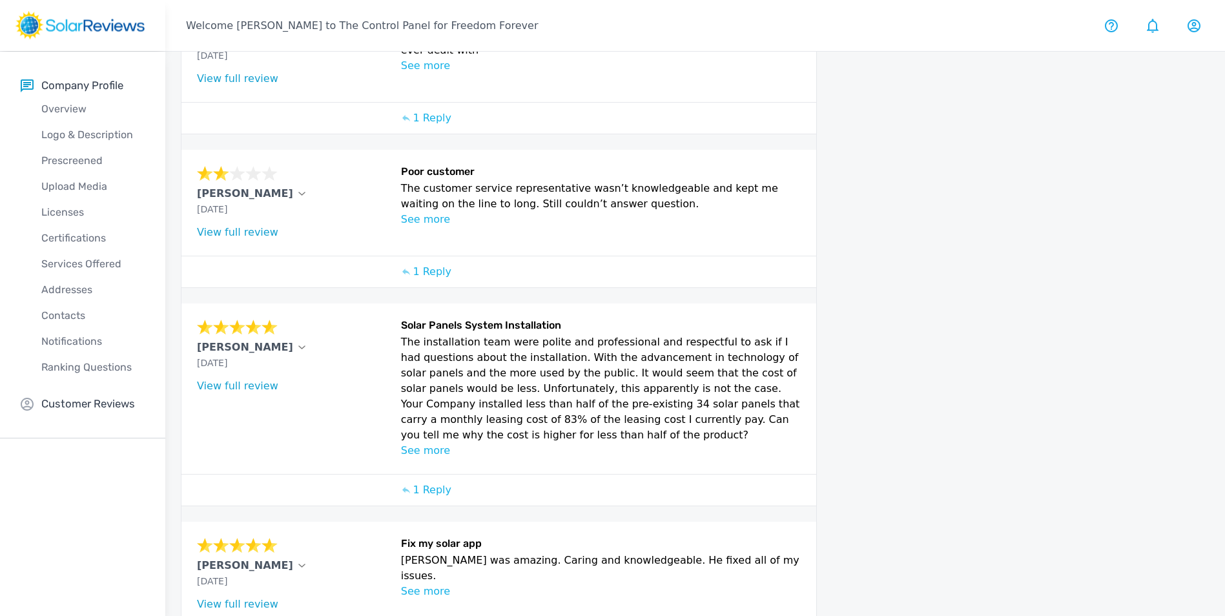
scroll to position [451, 0]
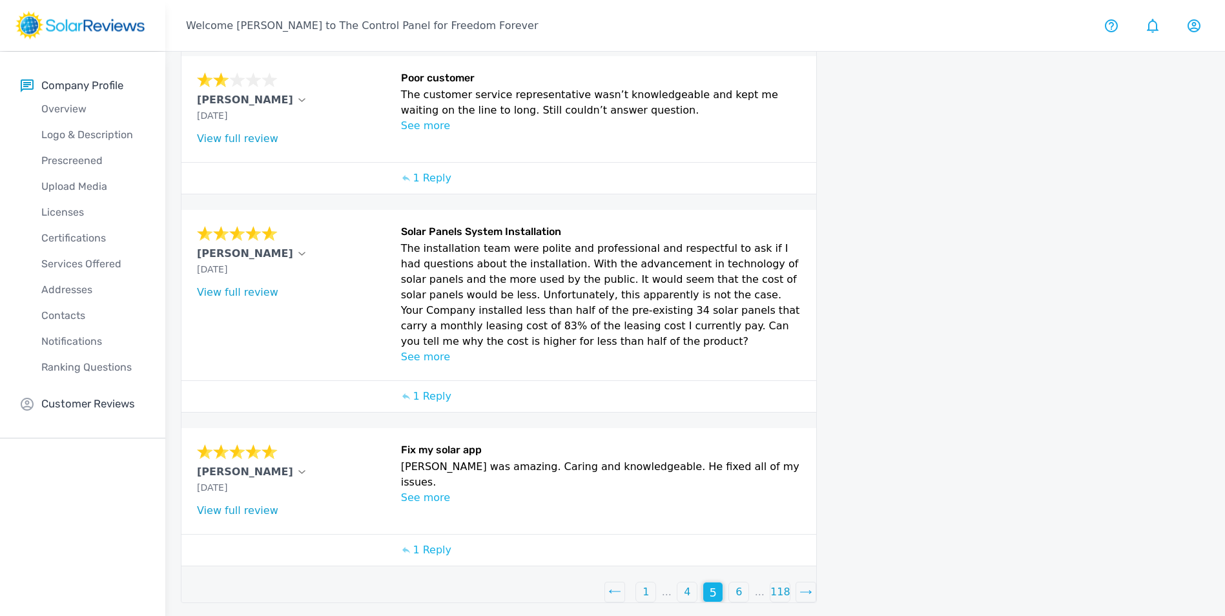
click at [679, 589] on div "4" at bounding box center [686, 591] width 19 height 19
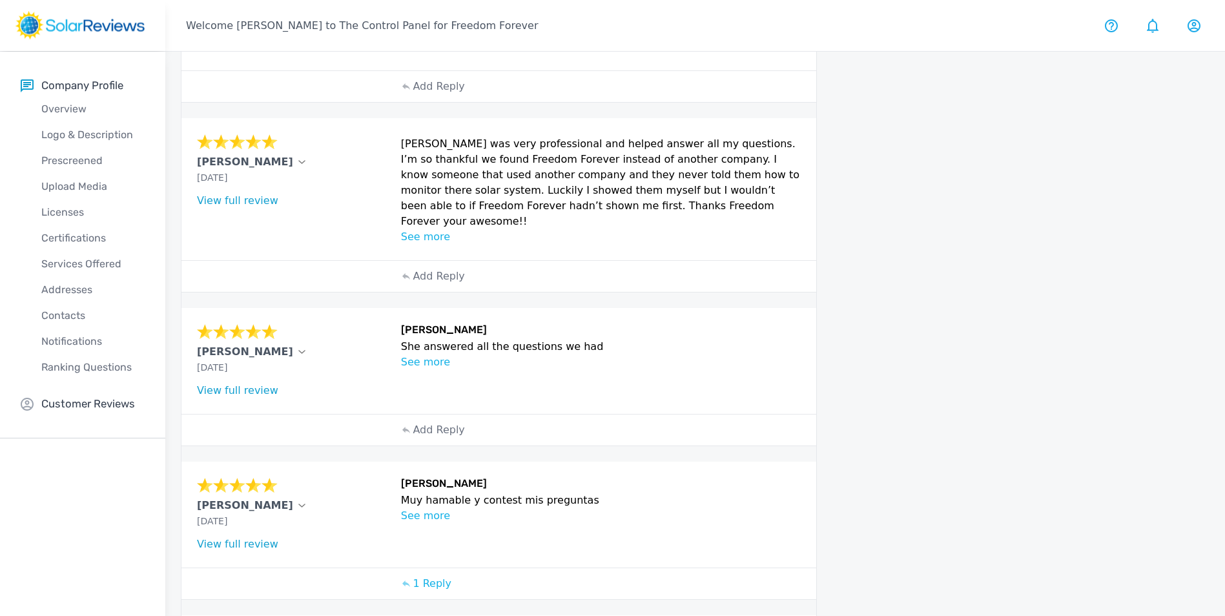
scroll to position [213, 0]
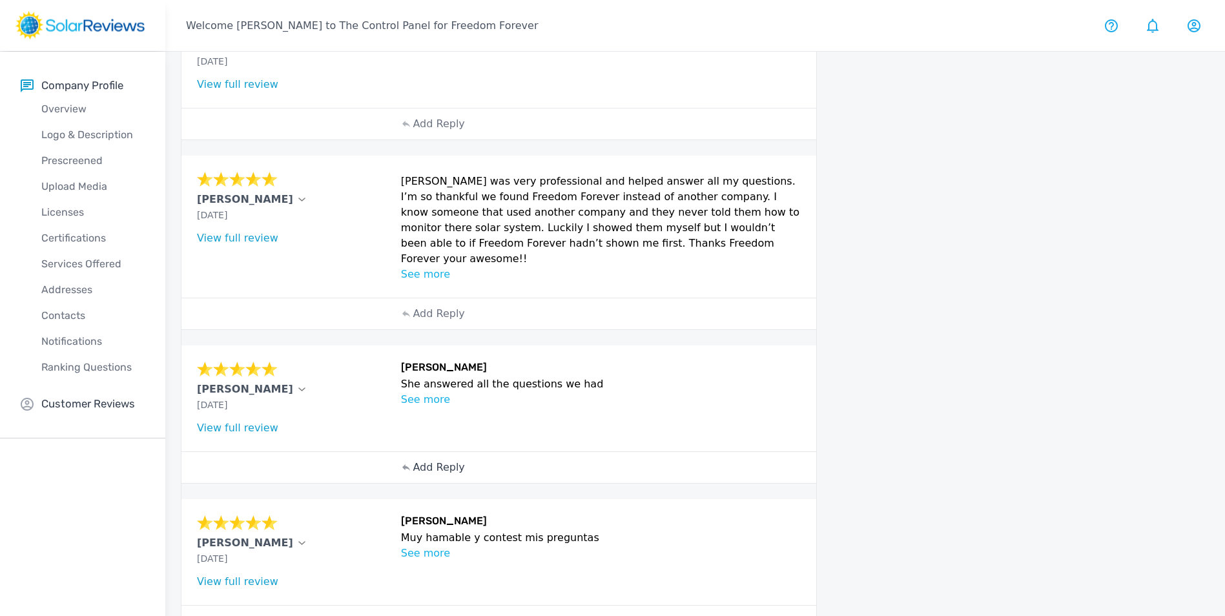
click at [435, 452] on div "Add Reply" at bounding box center [433, 467] width 77 height 31
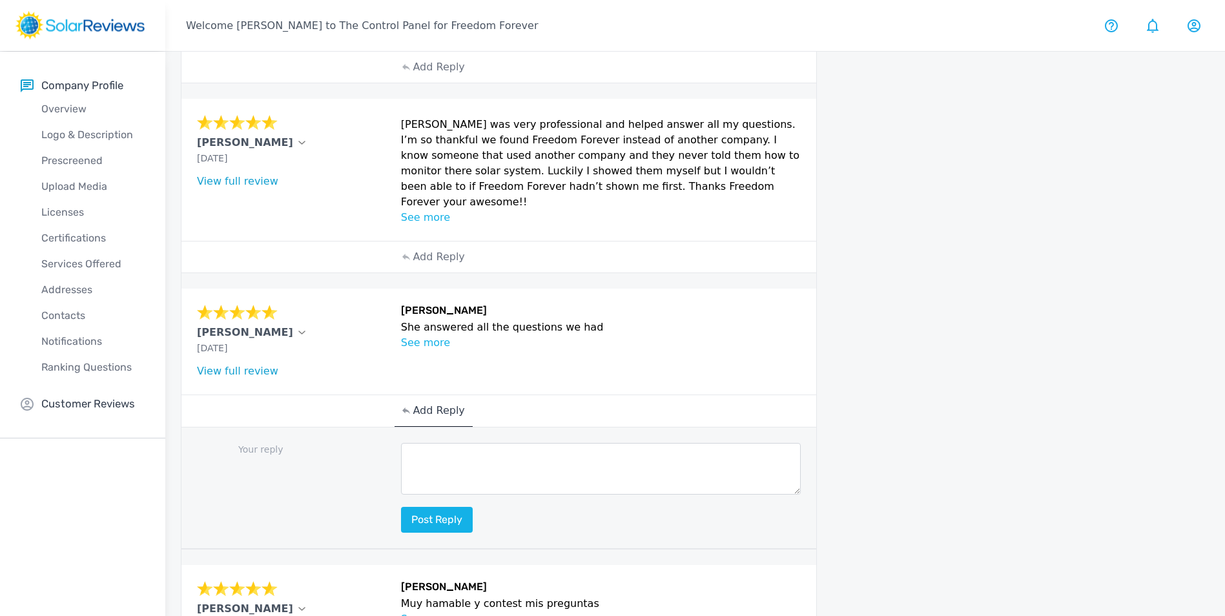
scroll to position [342, 0]
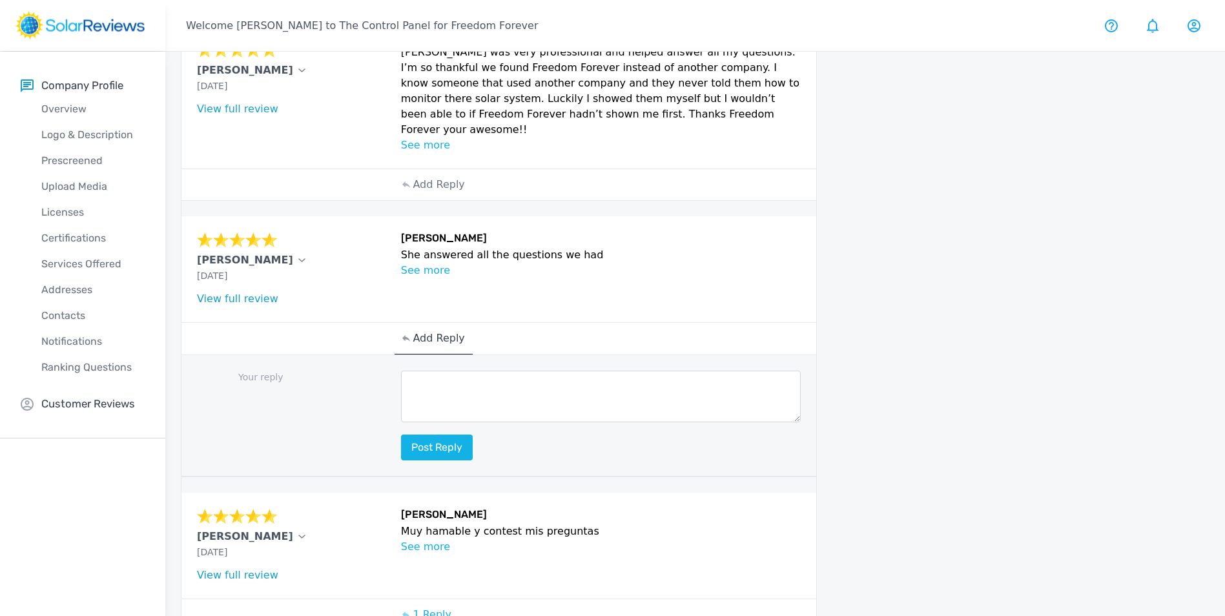
click at [467, 371] on textarea at bounding box center [601, 397] width 400 height 52
paste textarea "Hello (Customer name), we are delighted to receive your positive feedback! Know…"
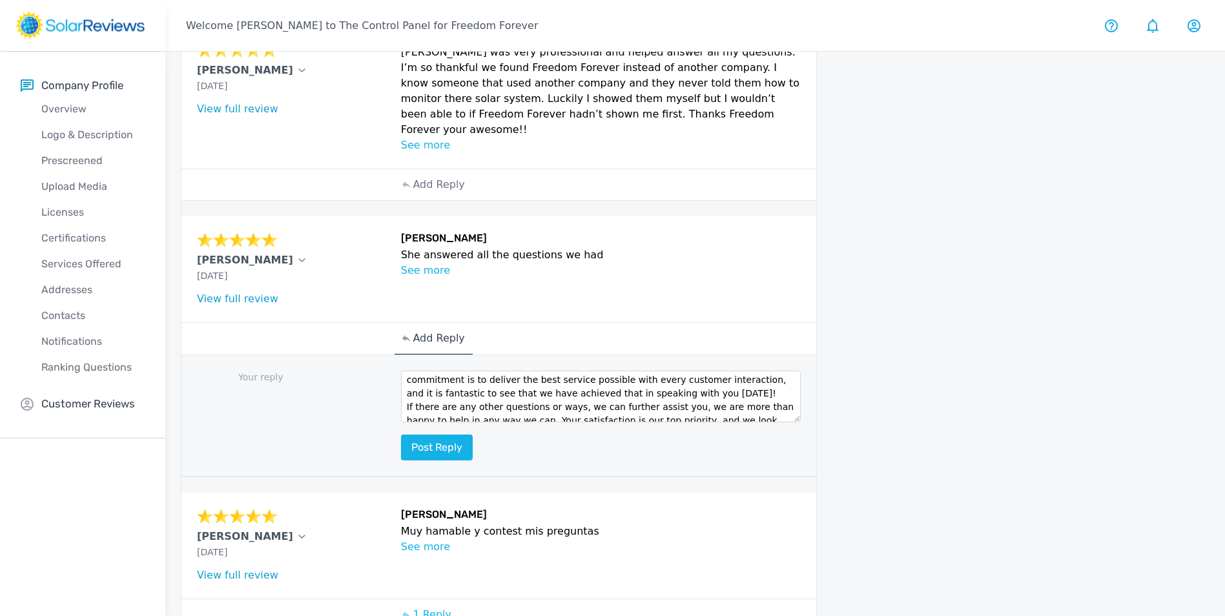
scroll to position [0, 0]
drag, startPoint x: 501, startPoint y: 352, endPoint x: 426, endPoint y: 353, distance: 74.9
click at [426, 371] on textarea "Hello (Customer name), we are delighted to receive your positive feedback! Know…" at bounding box center [601, 397] width 400 height 52
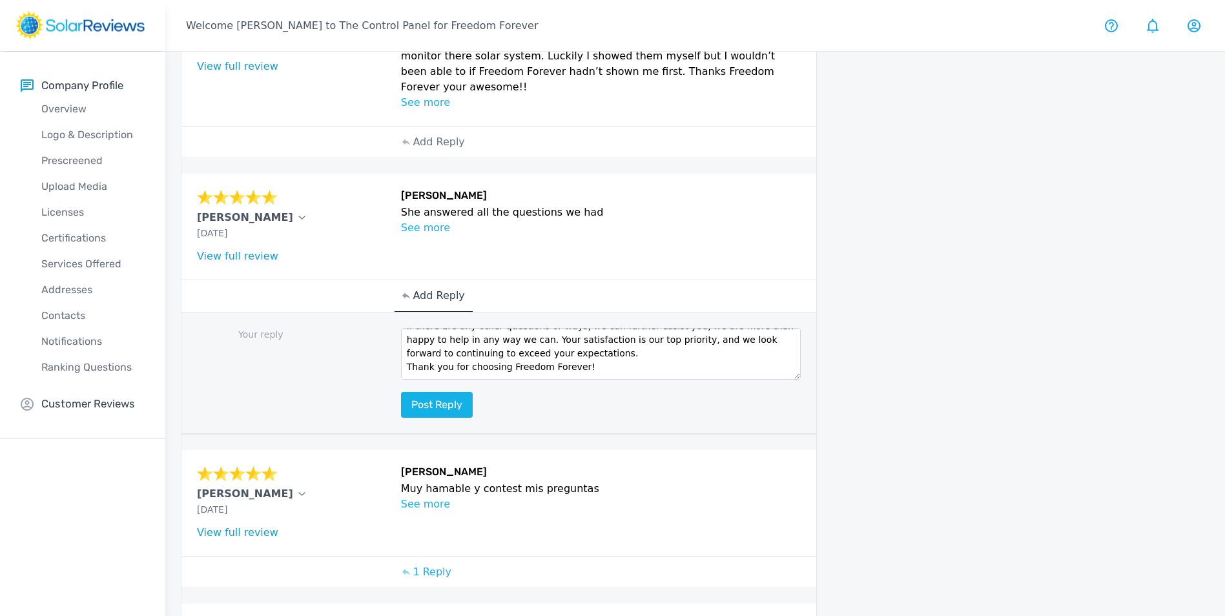
scroll to position [471, 0]
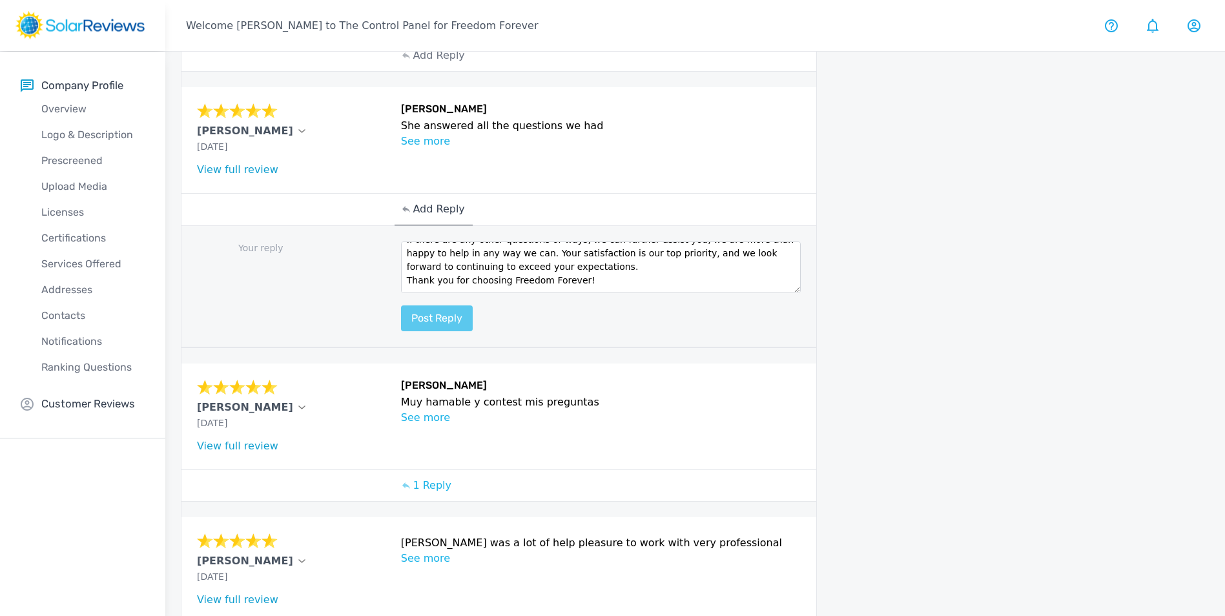
type textarea "Hello [PERSON_NAME], we are delighted to receive your positive feedback! Knowin…"
click at [437, 305] on button "Post reply" at bounding box center [437, 318] width 72 height 26
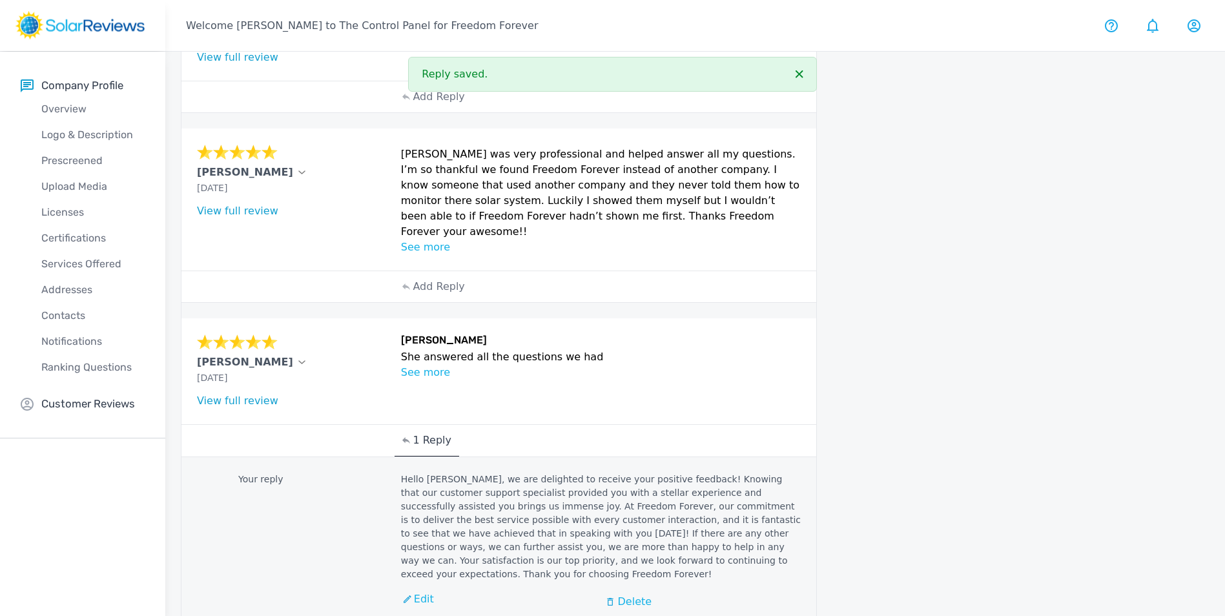
scroll to position [213, 0]
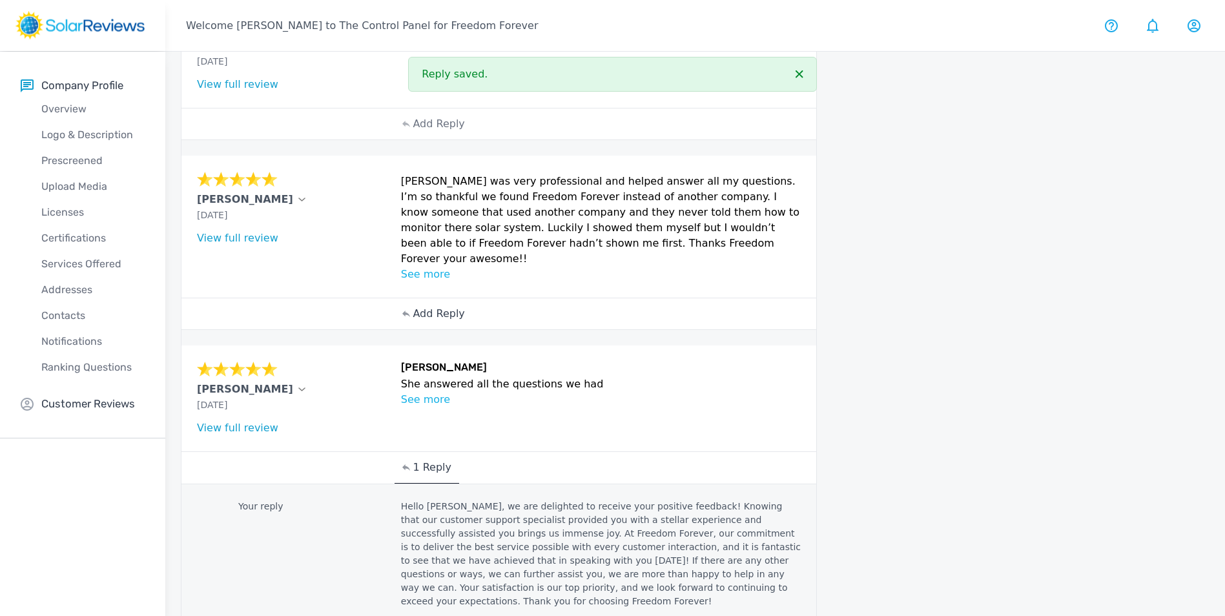
click at [427, 306] on p "Add Reply" at bounding box center [439, 313] width 52 height 15
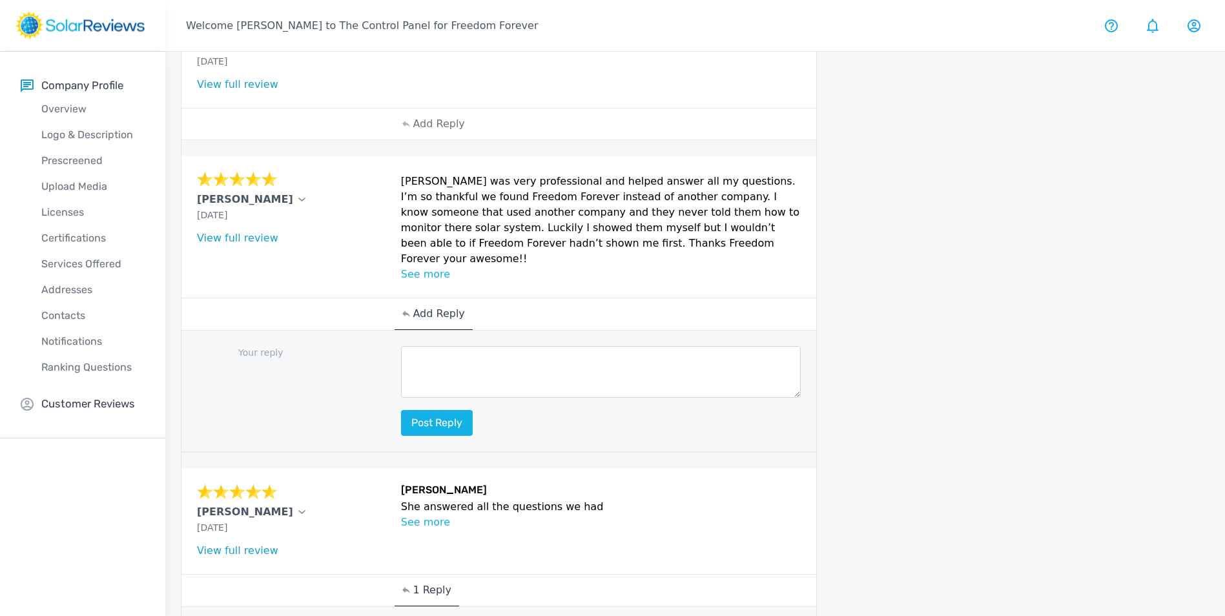
click at [452, 354] on textarea at bounding box center [601, 372] width 400 height 52
paste textarea "Hello (Customer name), we are delighted to receive your positive feedback! Know…"
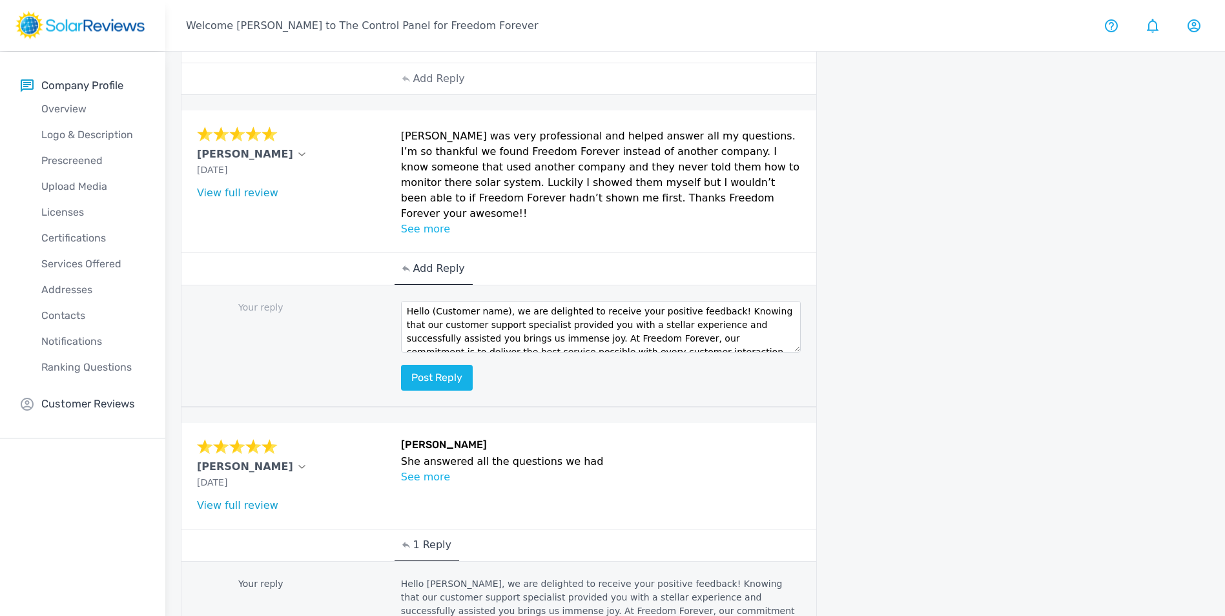
scroll to position [0, 0]
drag, startPoint x: 502, startPoint y: 283, endPoint x: 434, endPoint y: 285, distance: 68.5
click at [434, 301] on textarea "Hello (Customer name), we are delighted to receive your positive feedback! Know…" at bounding box center [601, 327] width 400 height 52
type textarea "Hello [PERSON_NAME], we are delighted to receive your positive feedback! Knowin…"
click at [445, 365] on button "Post reply" at bounding box center [437, 378] width 72 height 26
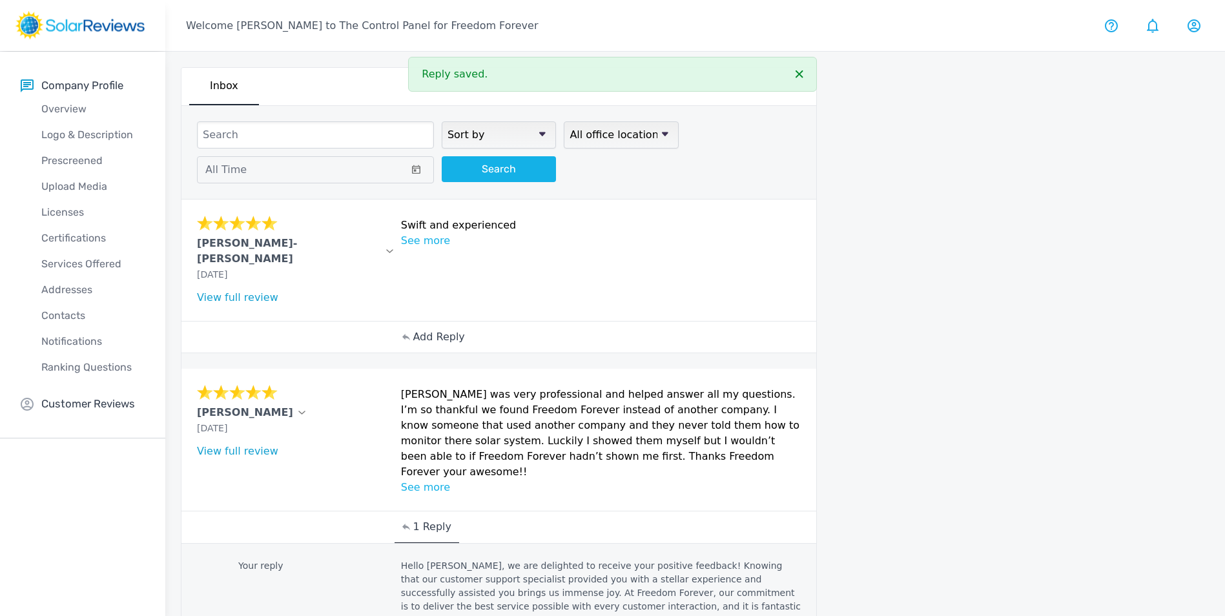
click at [430, 329] on p "Add Reply" at bounding box center [439, 336] width 52 height 15
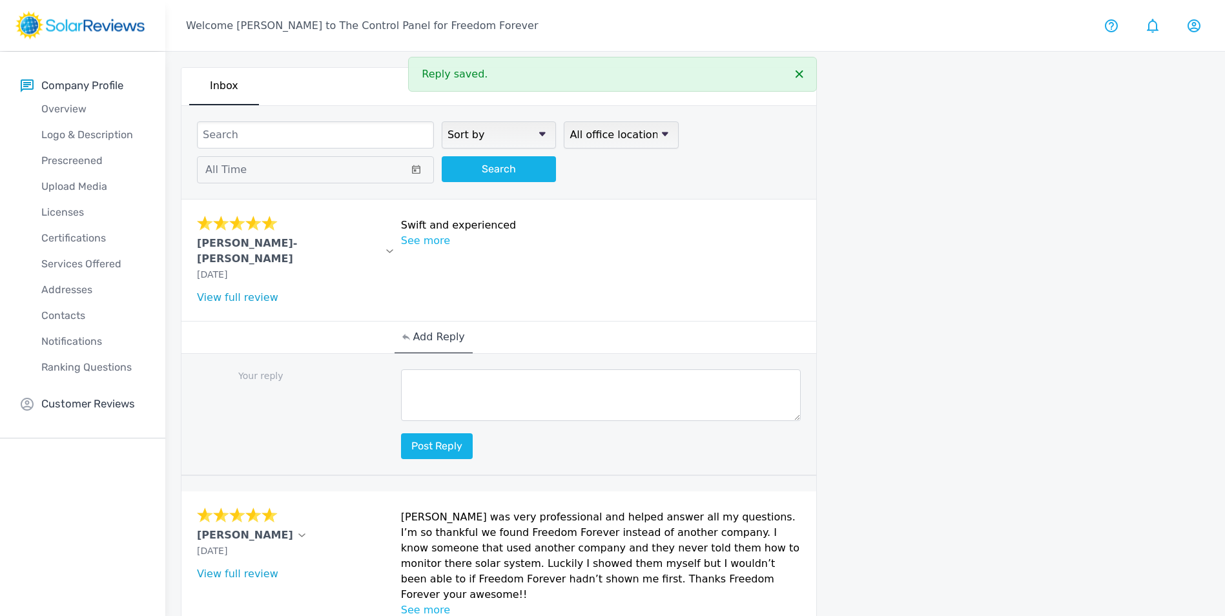
click at [433, 354] on div "Your reply Post reply" at bounding box center [498, 415] width 635 height 122
click at [431, 369] on textarea at bounding box center [601, 395] width 400 height 52
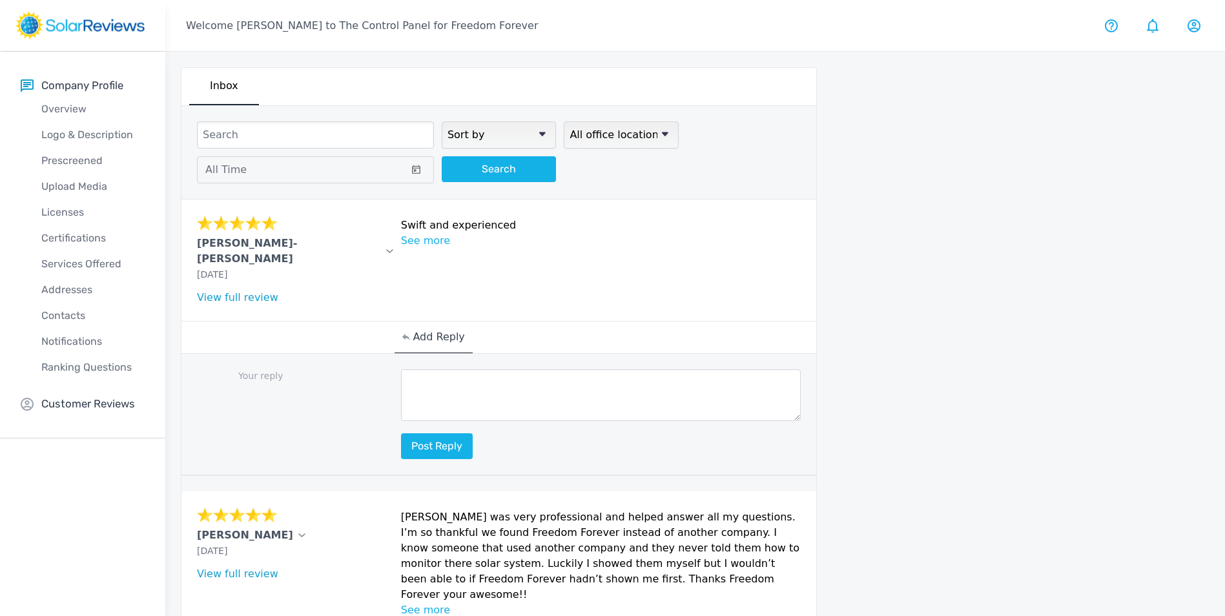
click at [436, 371] on textarea at bounding box center [601, 395] width 400 height 52
paste textarea "Hello (Customers Name), thank you so much for your wonderful review! We’re thri…"
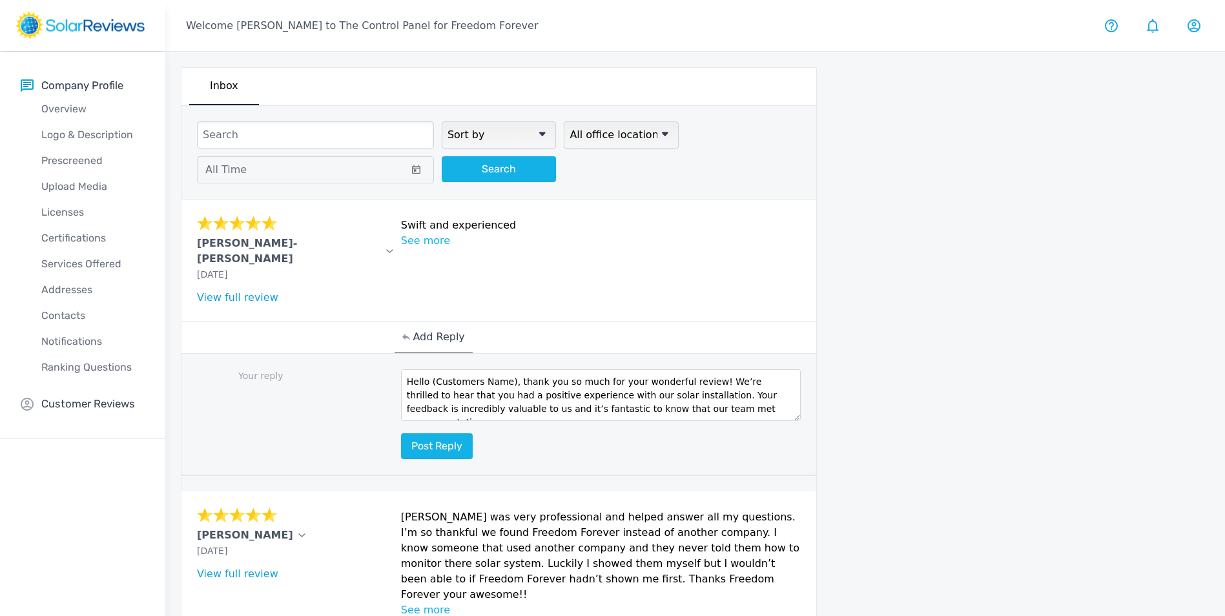
drag, startPoint x: 507, startPoint y: 367, endPoint x: 431, endPoint y: 368, distance: 75.5
click at [431, 369] on textarea "Hello (Customers Name), thank you so much for your wonderful review! We’re thri…" at bounding box center [601, 395] width 400 height 52
type textarea "Hello [PERSON_NAME], thank you so much for your wonderful review! We’re thrille…"
click at [434, 433] on button "Post reply" at bounding box center [437, 446] width 72 height 26
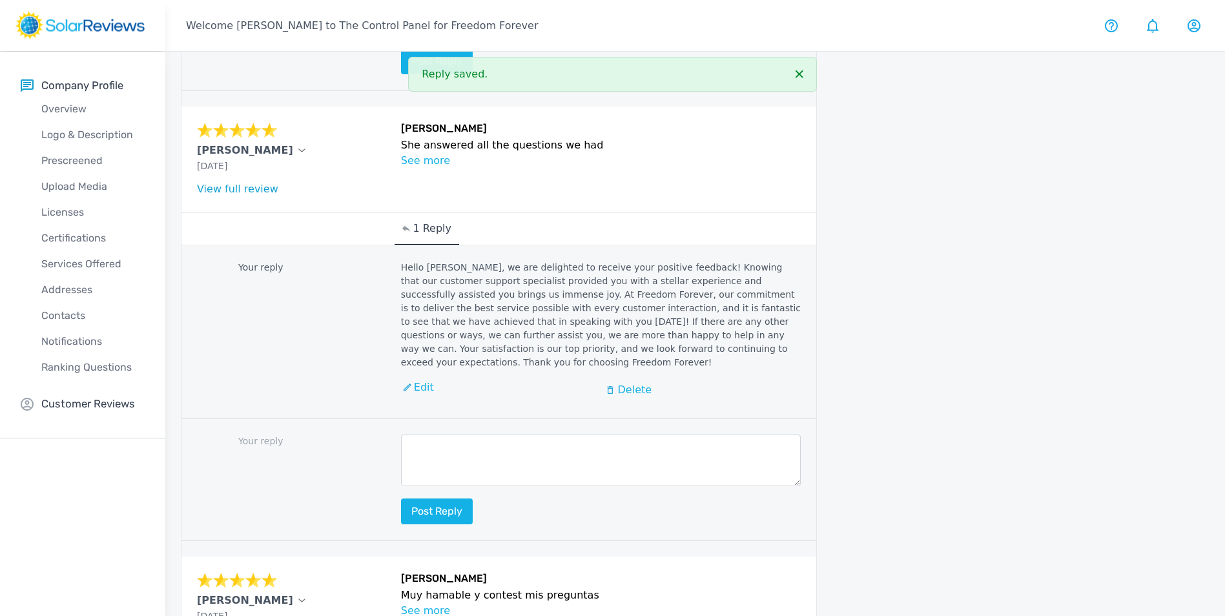
scroll to position [1238, 0]
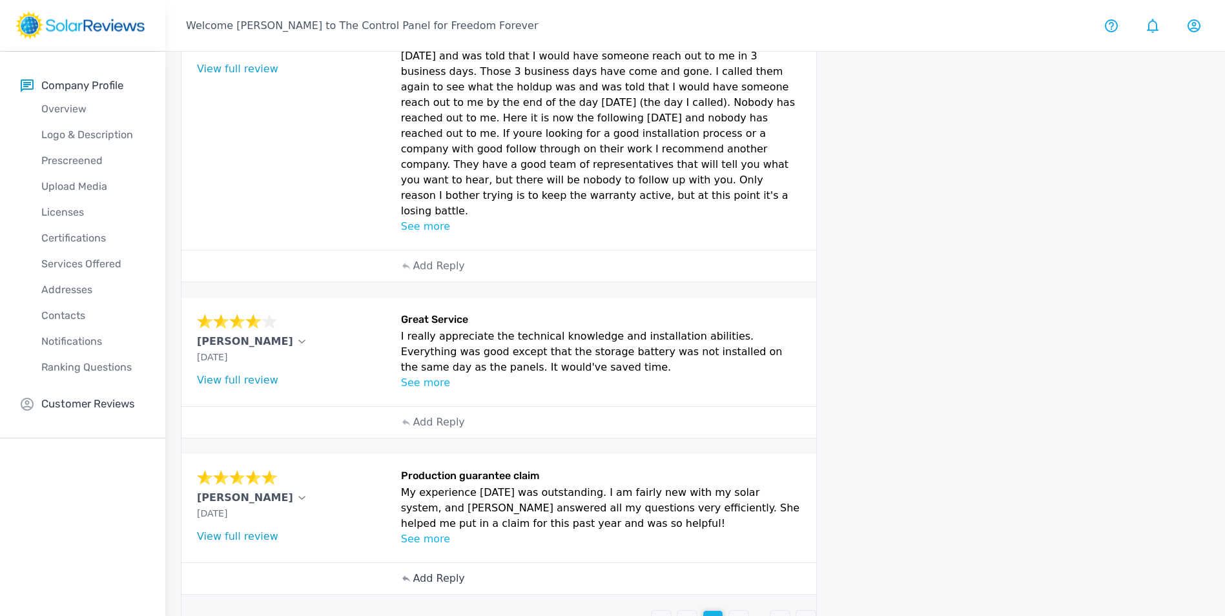
click at [445, 571] on p "Add Reply" at bounding box center [439, 578] width 52 height 15
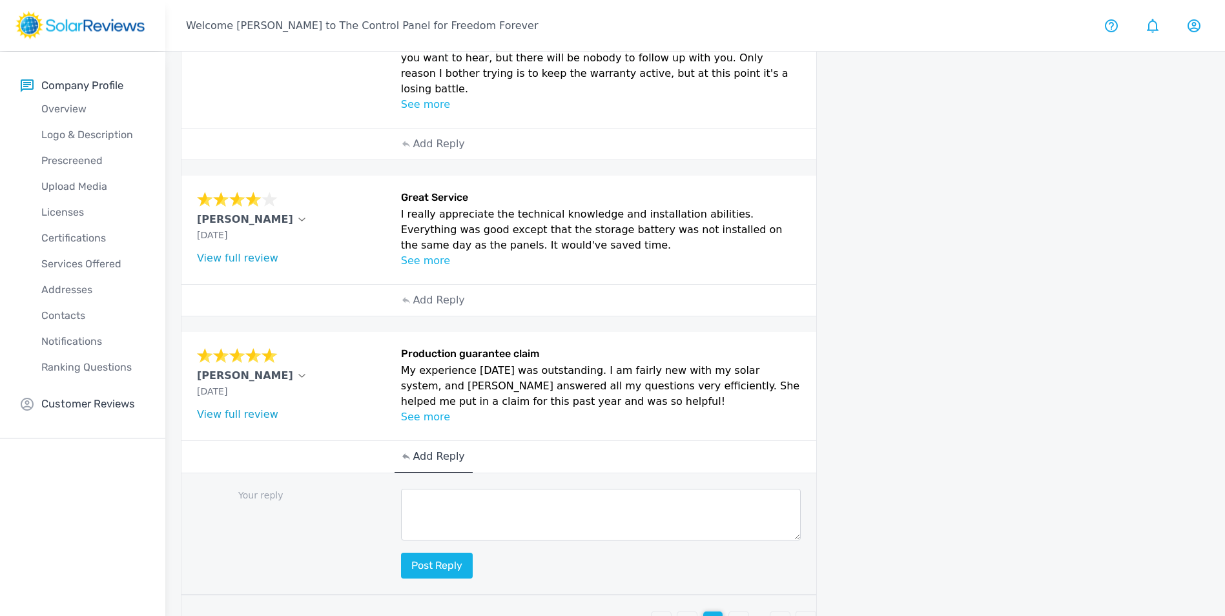
click at [532, 489] on textarea at bounding box center [601, 515] width 400 height 52
paste textarea "Hello (Customer name), we are delighted to receive your positive feedback! Know…"
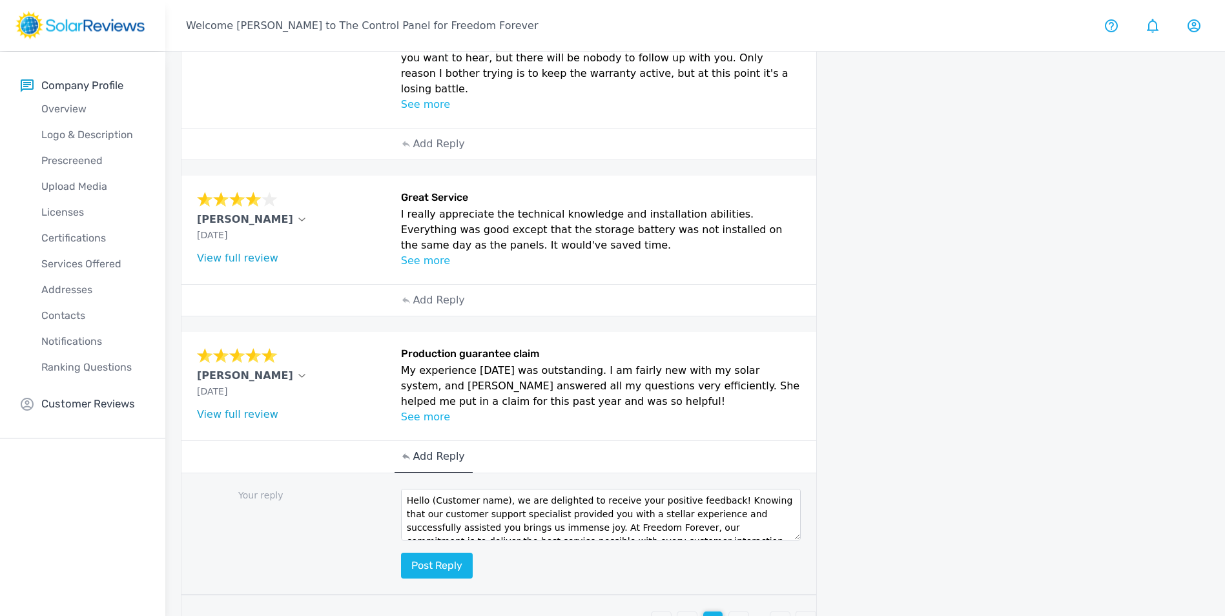
scroll to position [0, 0]
drag, startPoint x: 500, startPoint y: 473, endPoint x: 433, endPoint y: 466, distance: 67.5
click at [433, 489] on textarea "Hello (Customer name), we are delighted to receive your positive feedback! Know…" at bounding box center [601, 515] width 400 height 52
type textarea "Hello [PERSON_NAME], we are delighted to receive your positive feedback! Knowin…"
click at [435, 553] on button "Post reply" at bounding box center [437, 566] width 72 height 26
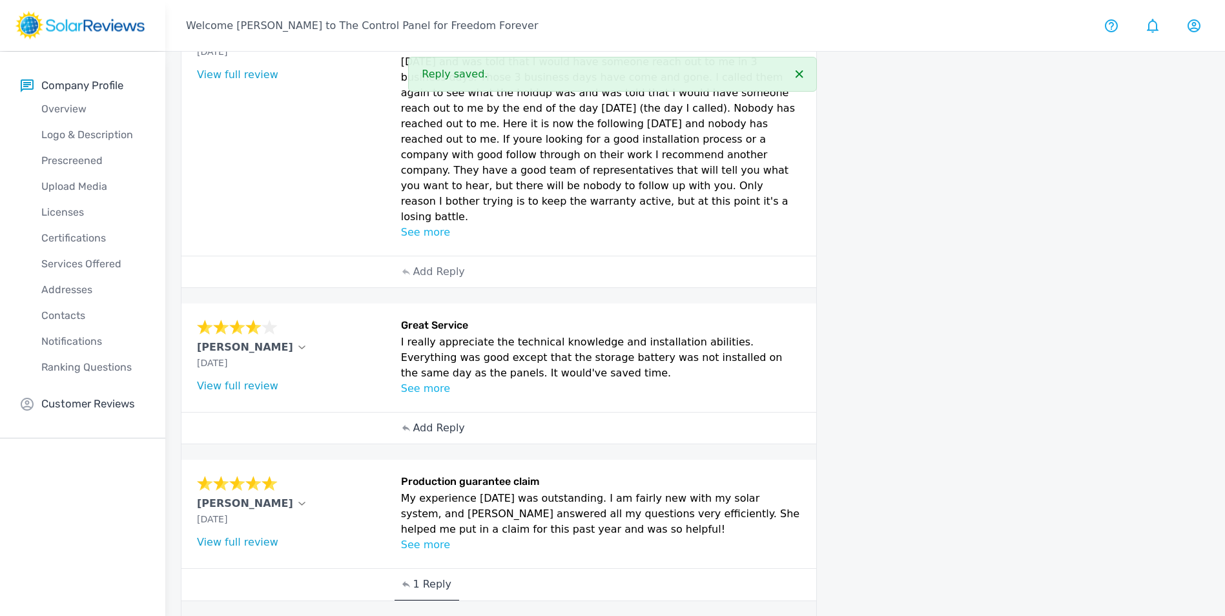
scroll to position [518, 0]
click at [436, 422] on p "Add Reply" at bounding box center [439, 429] width 52 height 15
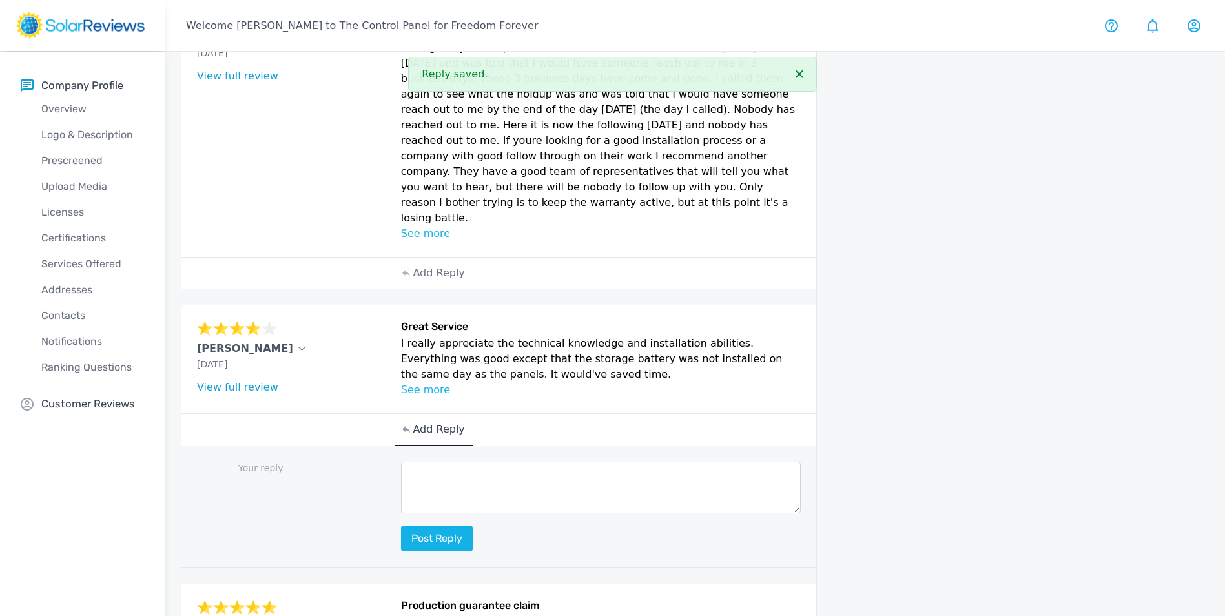
click at [453, 462] on textarea at bounding box center [601, 488] width 400 height 52
paste textarea "Hello (Customer name), we are delighted to receive your positive feedback! Know…"
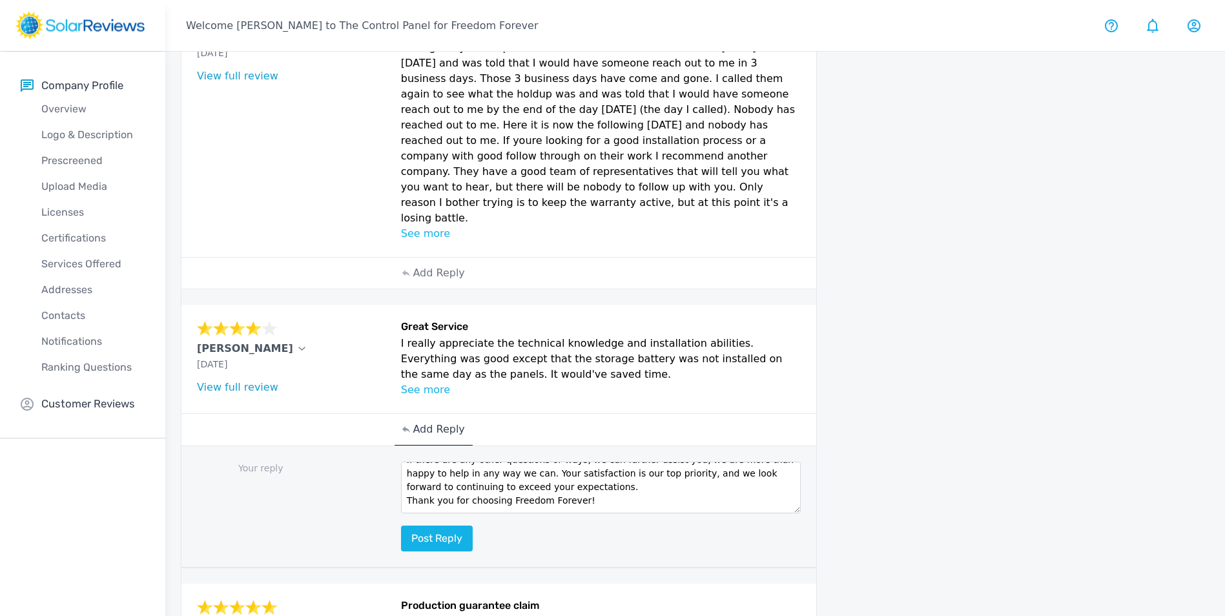
scroll to position [0, 0]
click at [498, 462] on textarea "Hello (Customer name), we are delighted to receive your positive feedback! Know…" at bounding box center [601, 488] width 400 height 52
type textarea "Hello [PERSON_NAME], we are delighted to receive your positive feedback! Knowin…"
click at [422, 526] on button "Post reply" at bounding box center [437, 539] width 72 height 26
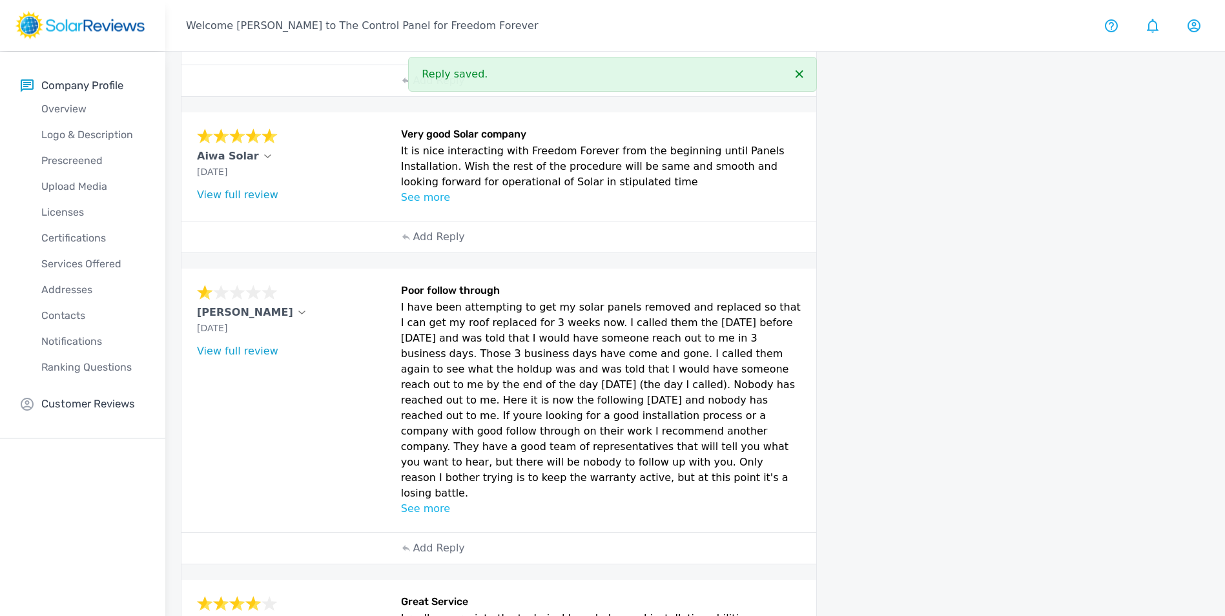
scroll to position [131, 0]
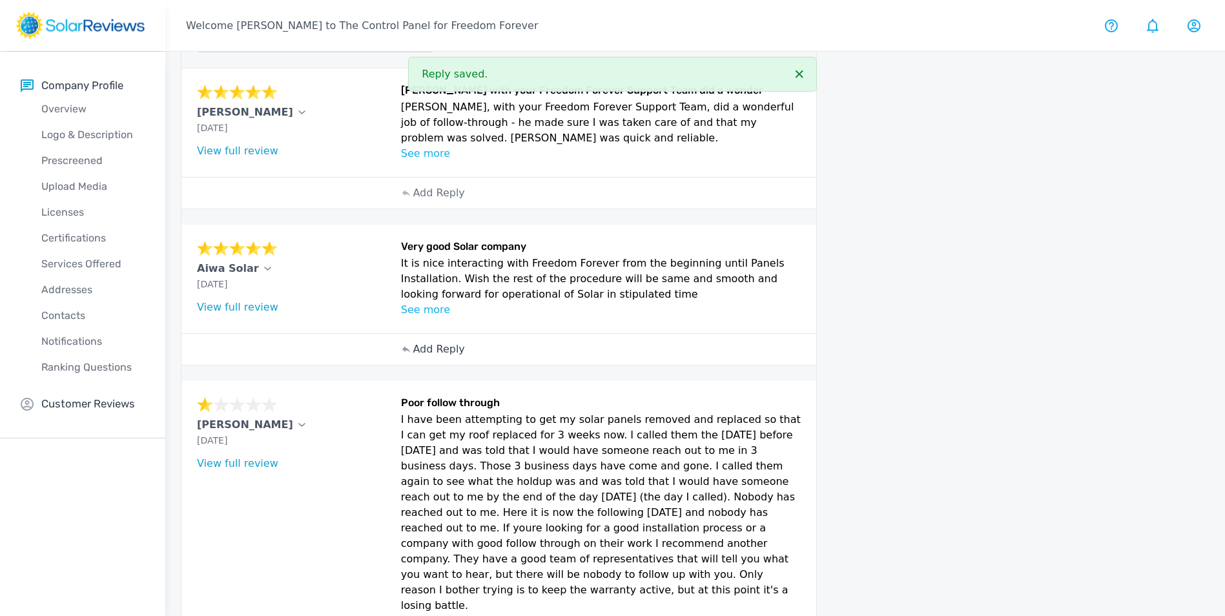
click at [444, 353] on p "Add Reply" at bounding box center [439, 349] width 52 height 15
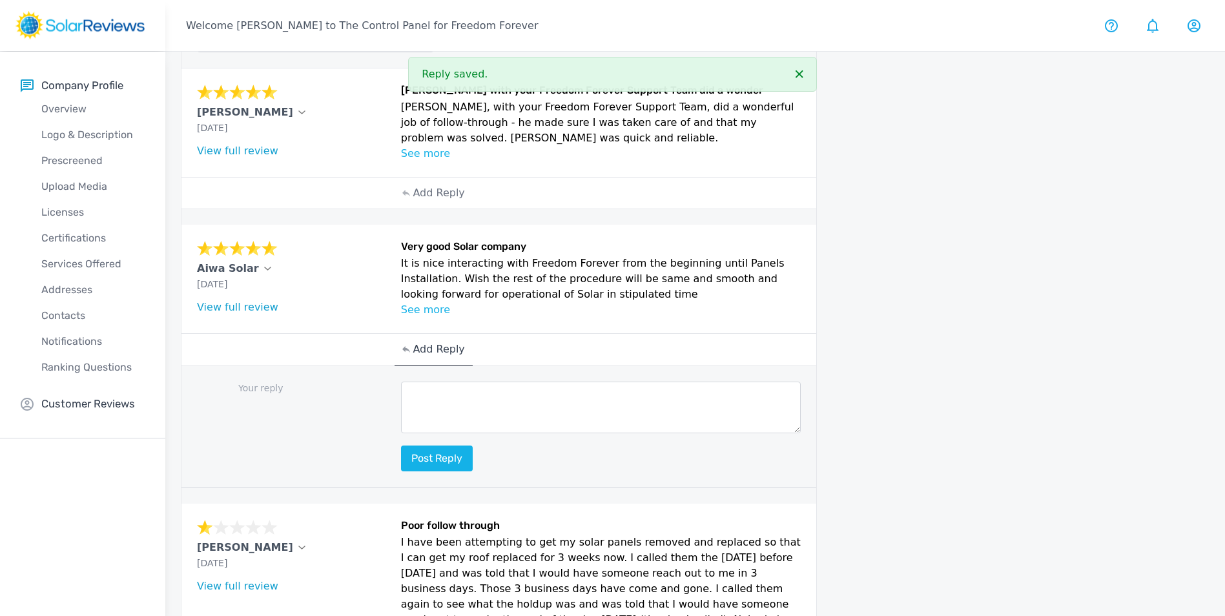
click at [464, 406] on textarea at bounding box center [601, 408] width 400 height 52
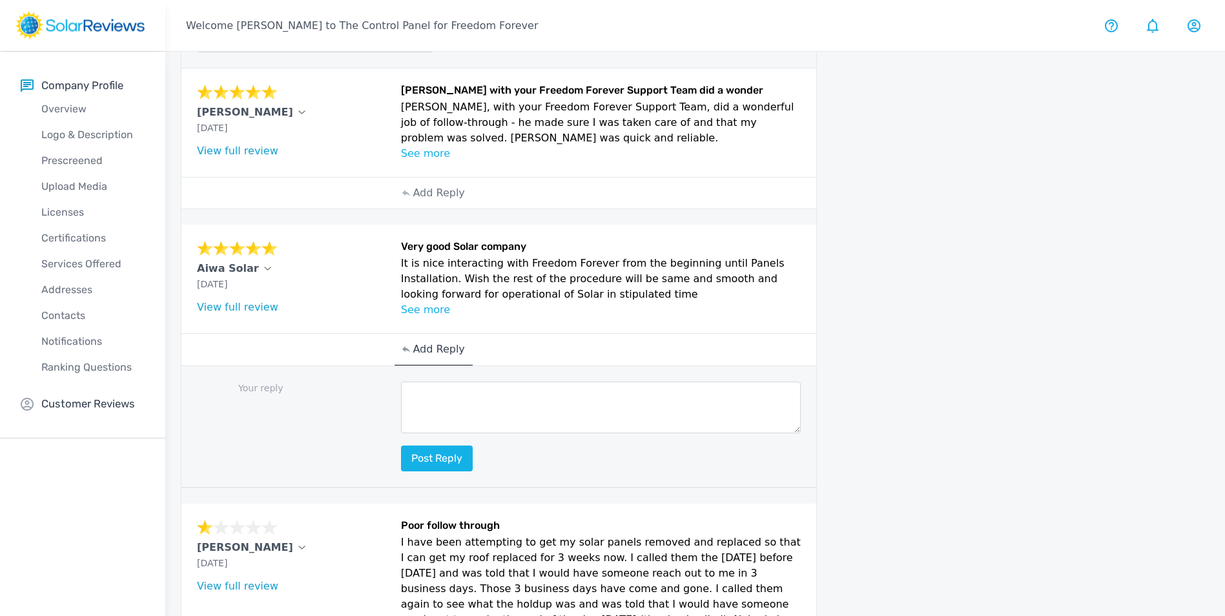
paste textarea "Hello (Customer name), we are delighted to receive your positive feedback! Know…"
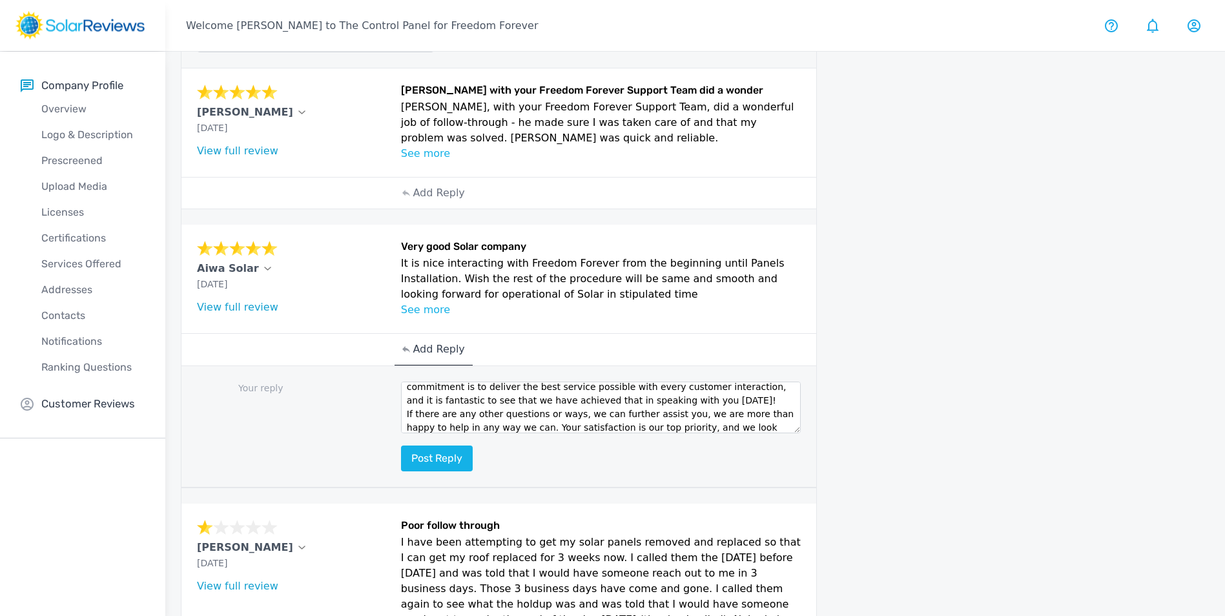
scroll to position [0, 0]
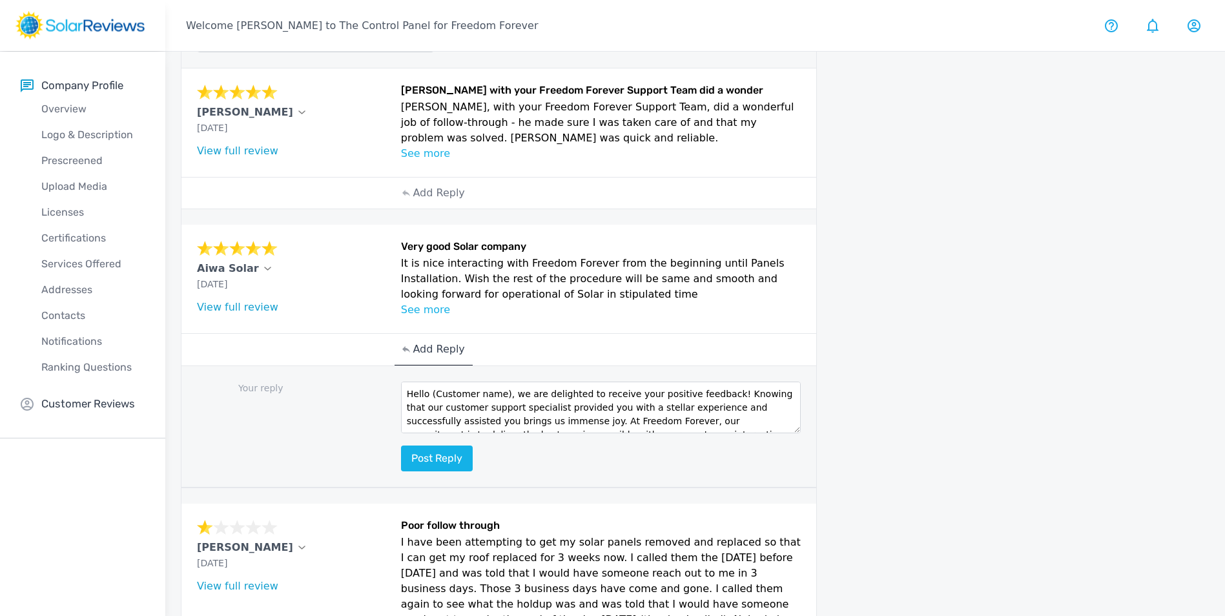
drag, startPoint x: 502, startPoint y: 396, endPoint x: 433, endPoint y: 398, distance: 69.1
click at [433, 399] on textarea "Hello (Customer name), we are delighted to receive your positive feedback! Know…" at bounding box center [601, 408] width 400 height 52
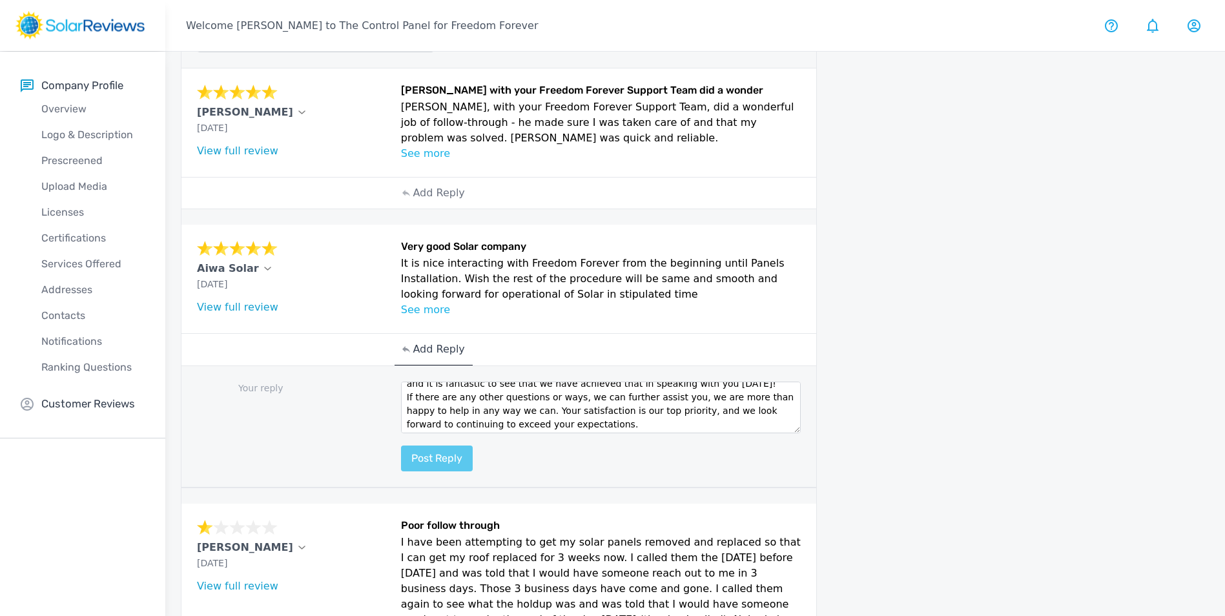
type textarea "Hello [PERSON_NAME], we are delighted to receive your positive feedback! Knowin…"
click at [451, 457] on button "Post reply" at bounding box center [437, 459] width 72 height 26
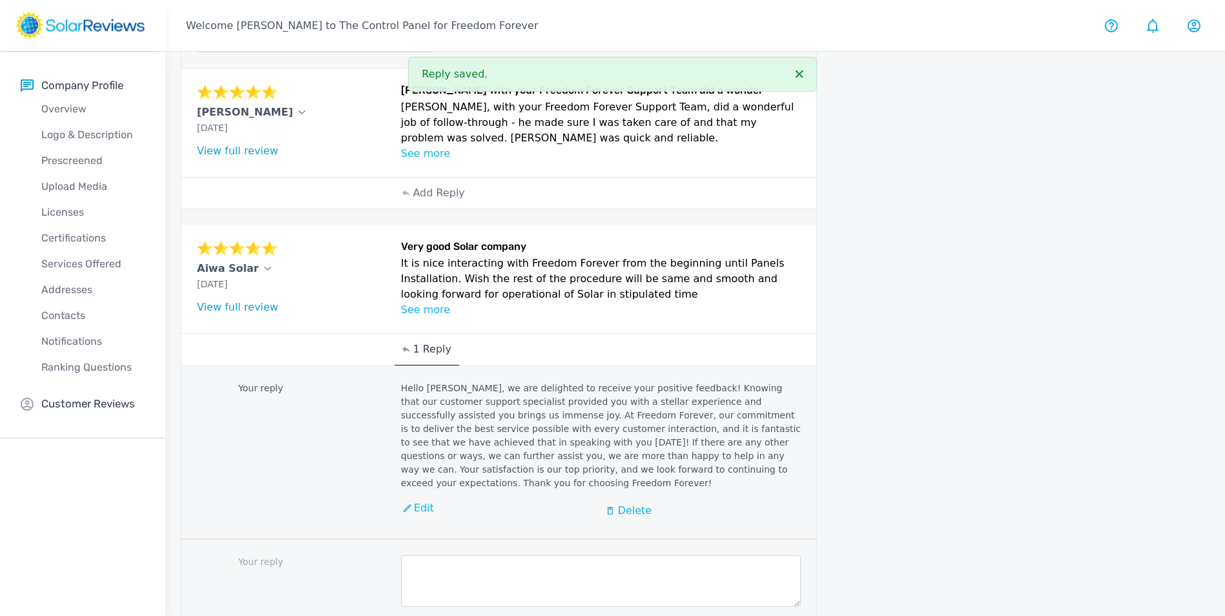
scroll to position [2, 0]
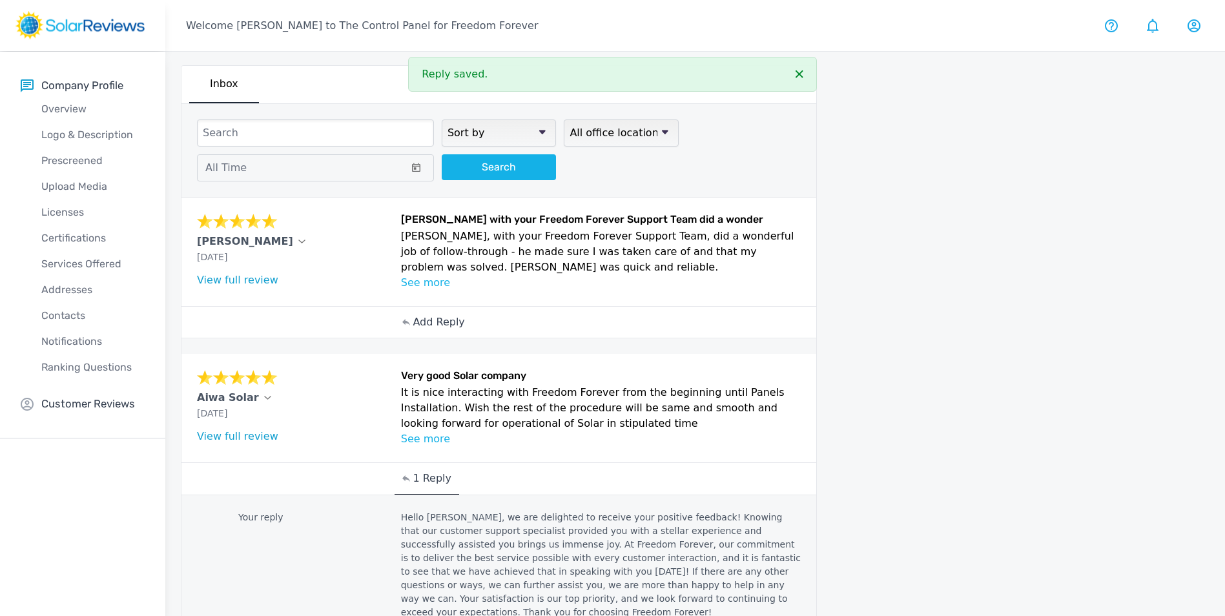
click at [425, 320] on p "Add Reply" at bounding box center [439, 321] width 52 height 15
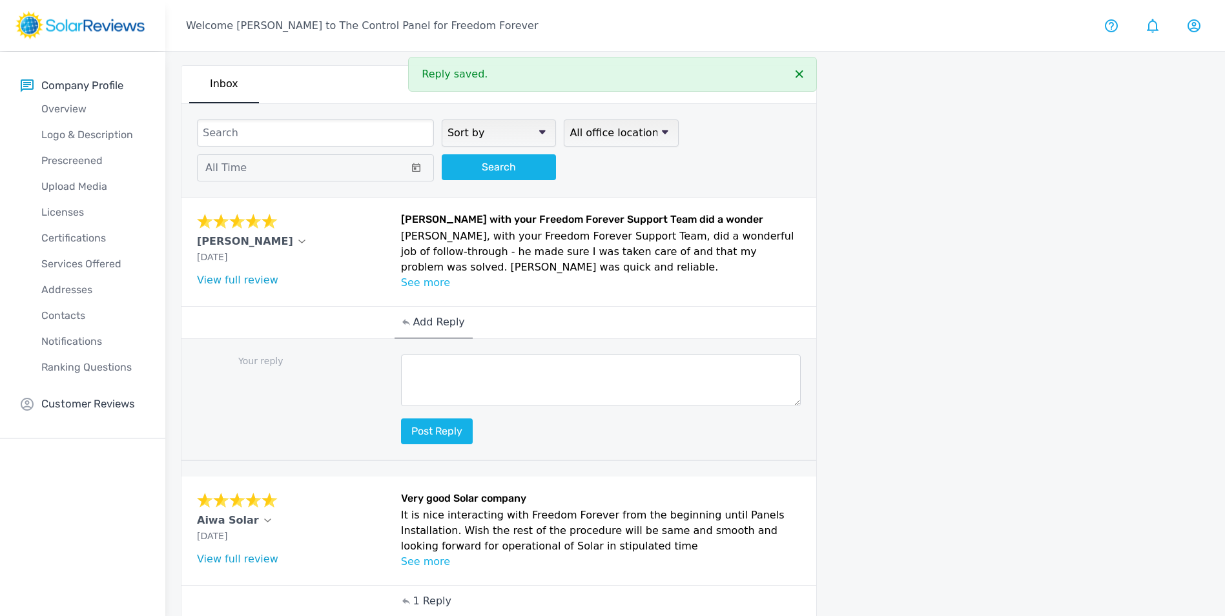
click at [477, 370] on textarea at bounding box center [601, 380] width 400 height 52
paste textarea "Hello (Customer name), we are delighted to receive your positive feedback! Know…"
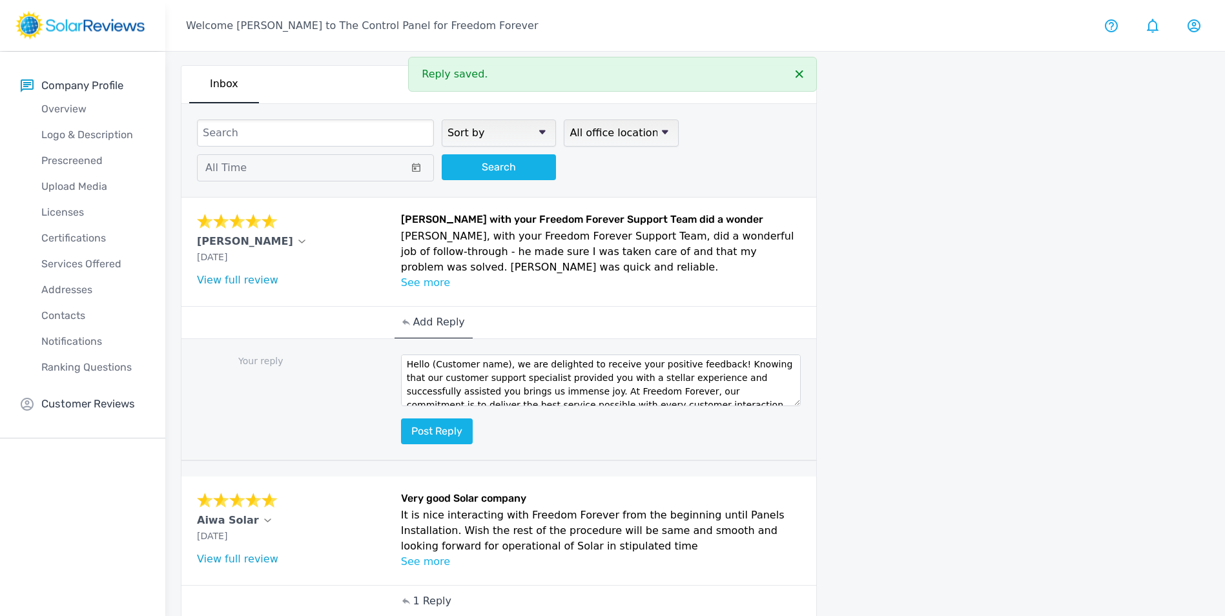
scroll to position [0, 0]
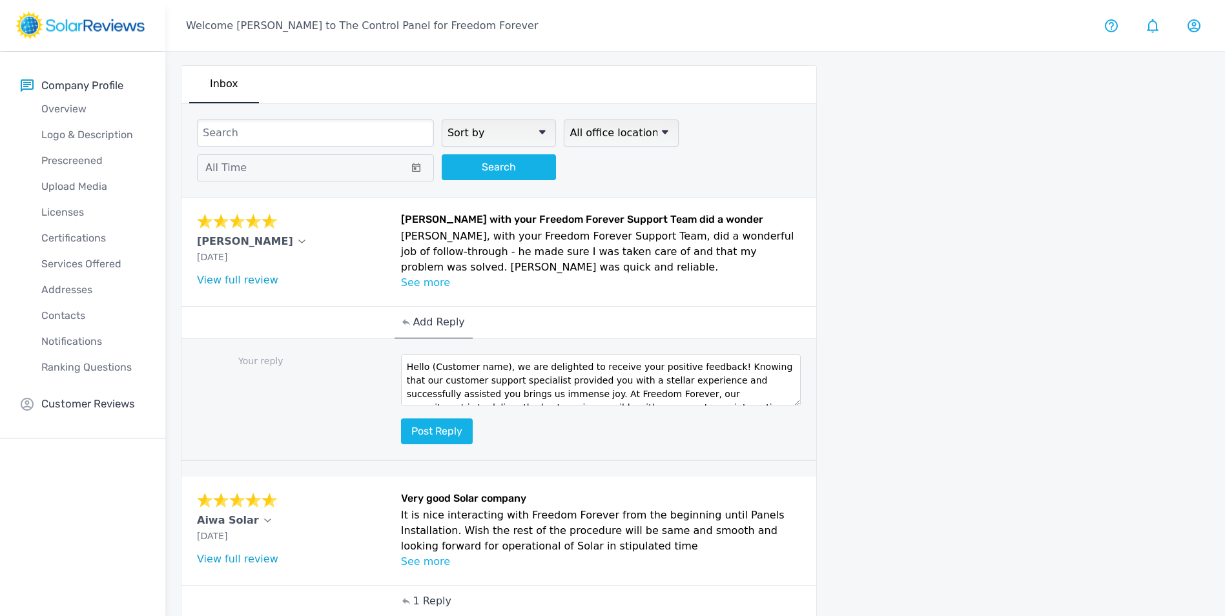
drag, startPoint x: 500, startPoint y: 370, endPoint x: 442, endPoint y: 372, distance: 57.5
click at [431, 371] on textarea "Hello (Customer name), we are delighted to receive your positive feedback! Know…" at bounding box center [601, 380] width 400 height 52
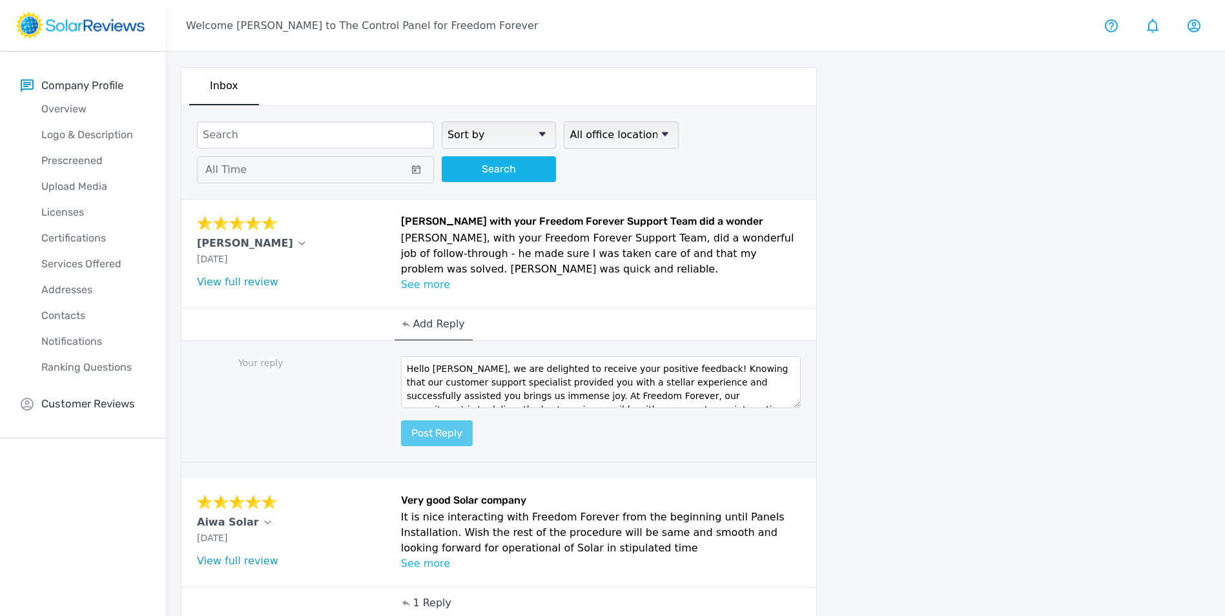
type textarea "Hello [PERSON_NAME], we are delighted to receive your positive feedback! Knowin…"
click at [433, 427] on button "Post reply" at bounding box center [437, 433] width 72 height 26
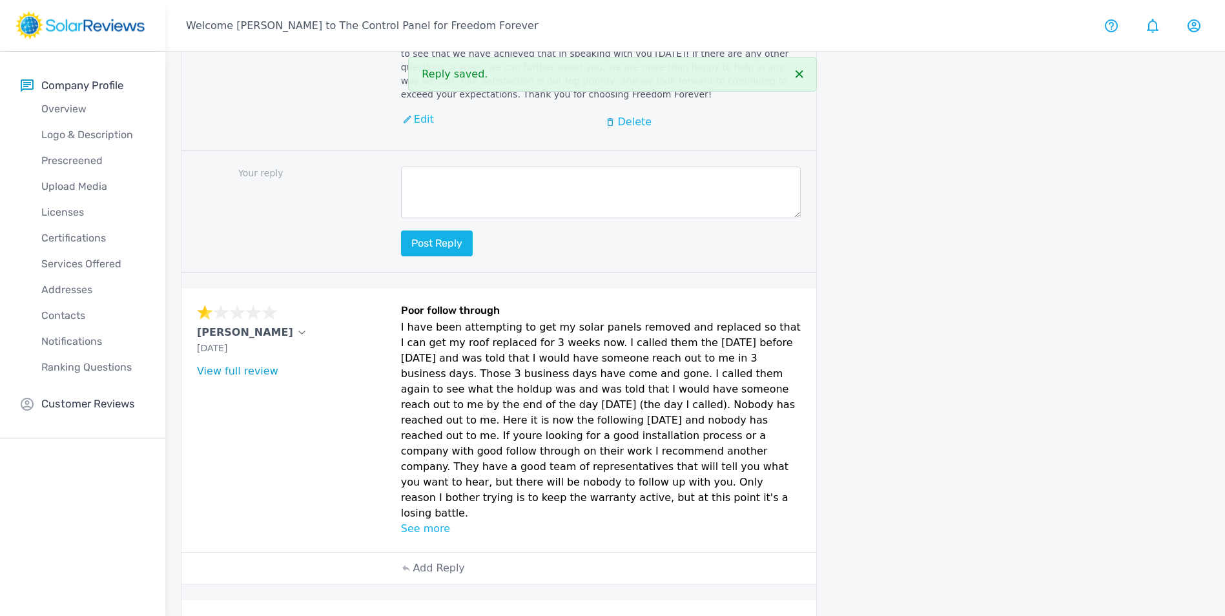
scroll to position [839, 0]
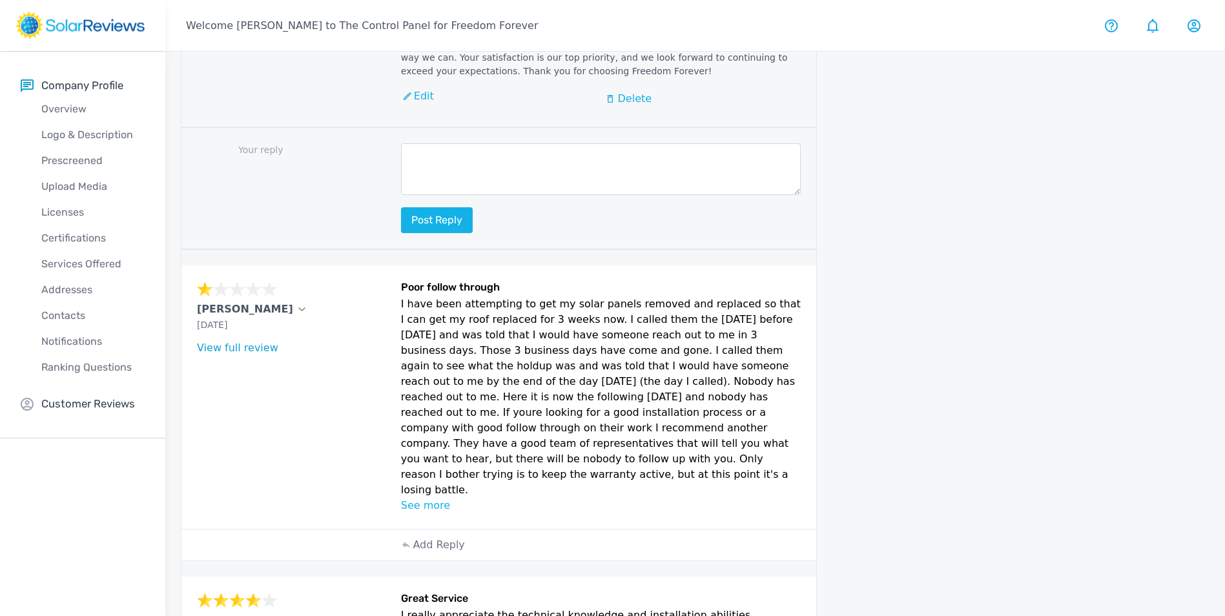
click at [299, 308] on icon at bounding box center [302, 309] width 6 height 3
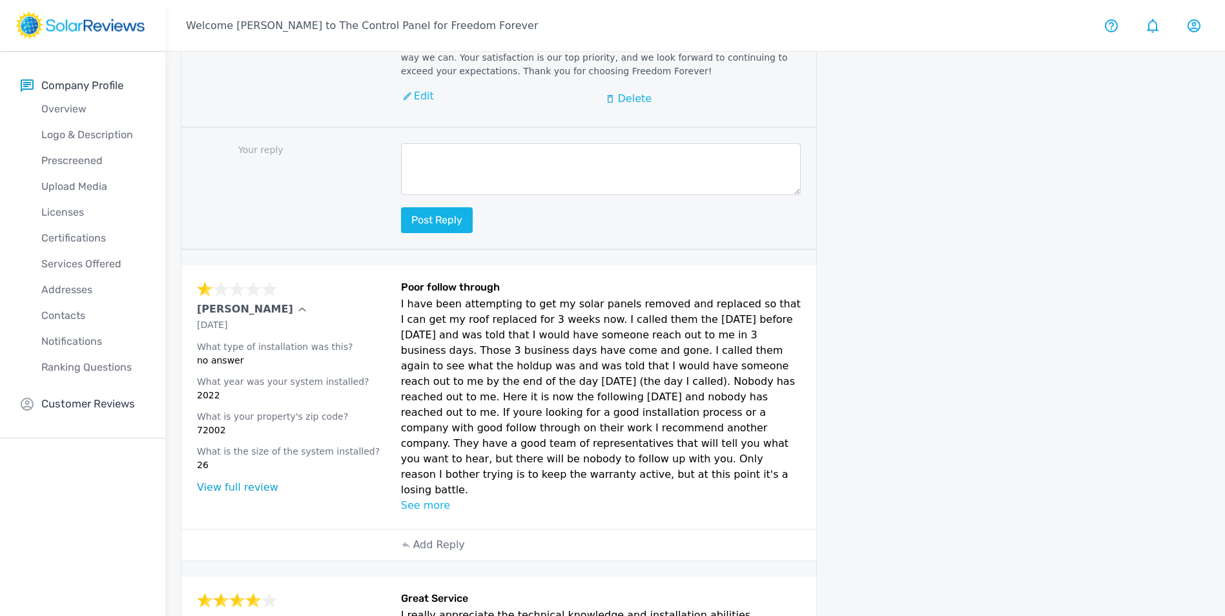
click at [298, 307] on icon at bounding box center [302, 309] width 8 height 5
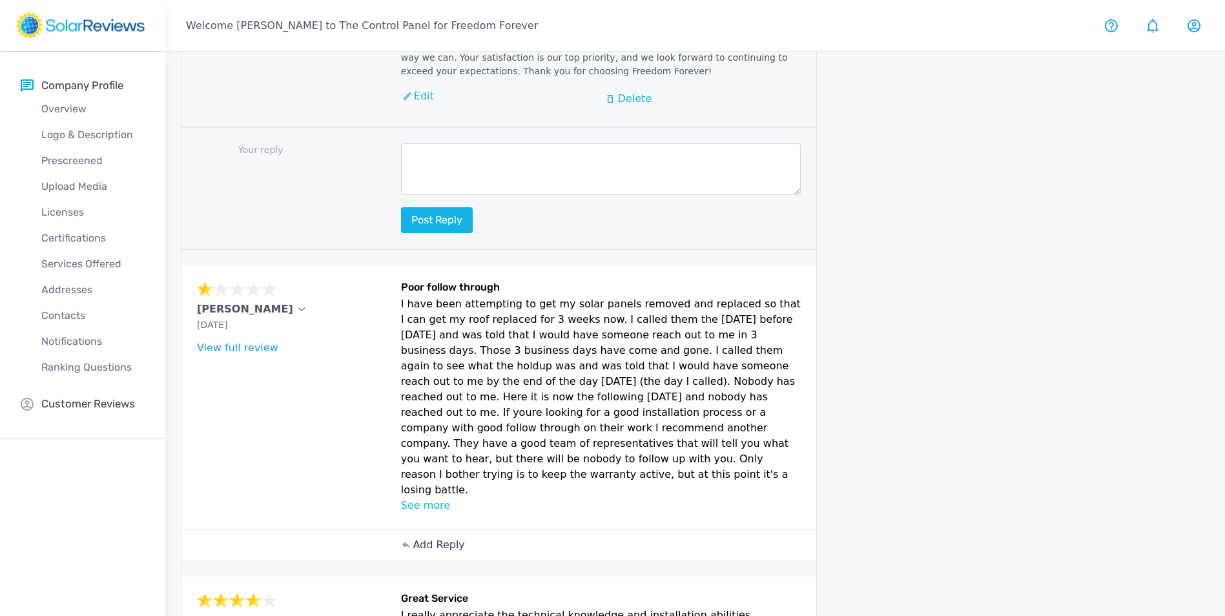
click at [438, 529] on div "Add Reply" at bounding box center [433, 544] width 77 height 31
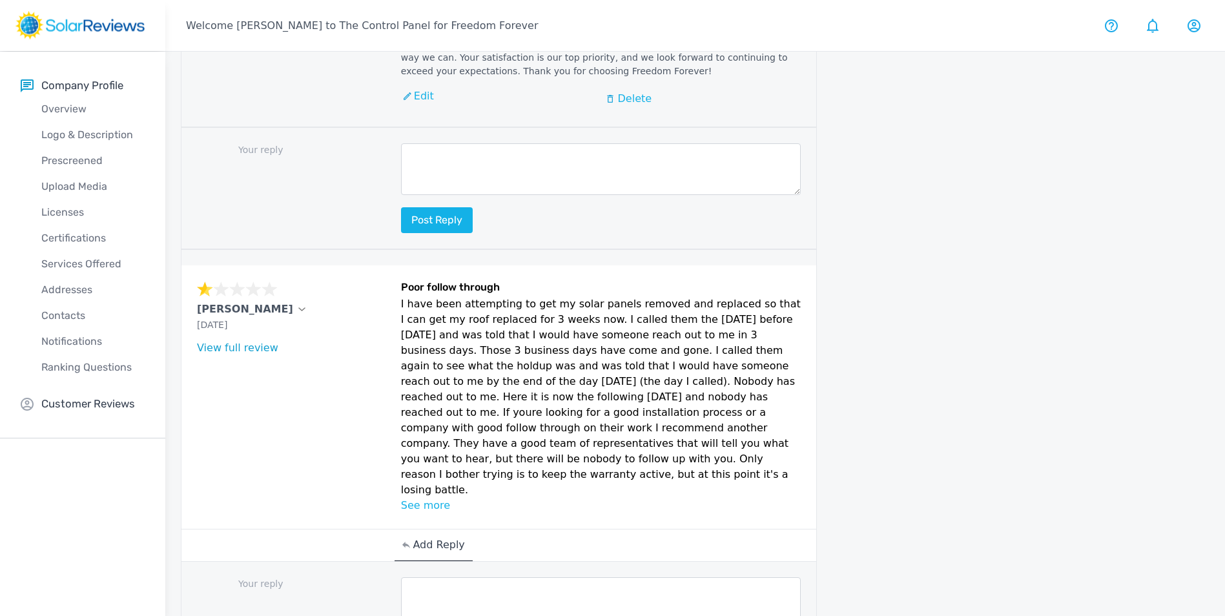
click at [478, 577] on textarea at bounding box center [601, 603] width 400 height 52
paste textarea "Hello [Customer Name], your feedback means a lot to us here at Freedom Forever,…"
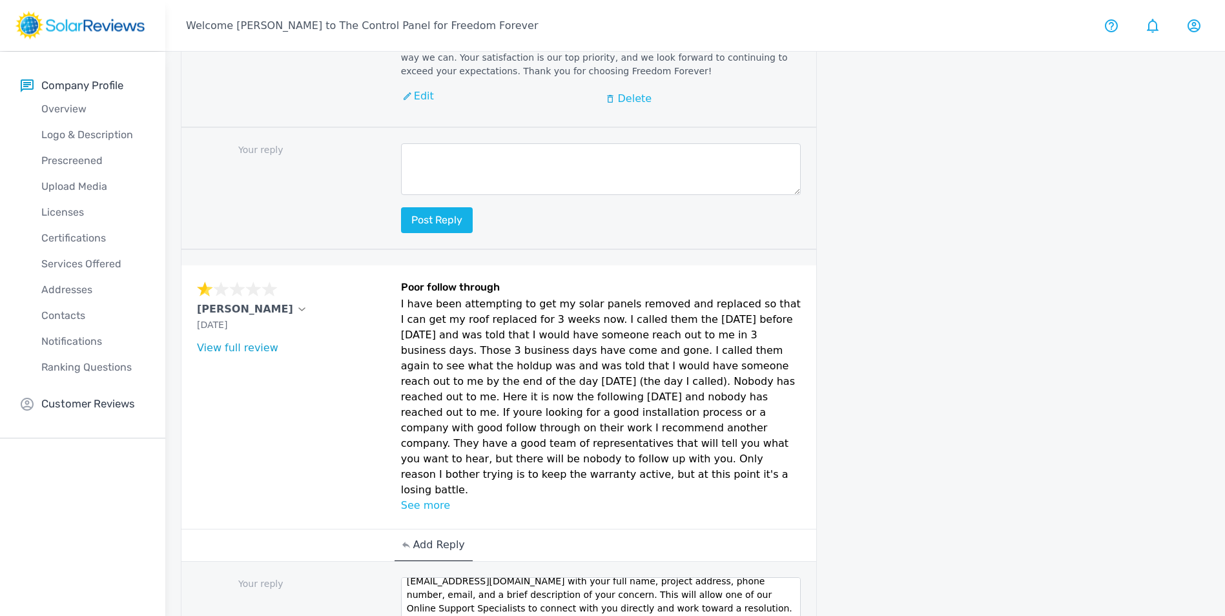
scroll to position [0, 0]
drag, startPoint x: 502, startPoint y: 529, endPoint x: 432, endPoint y: 532, distance: 69.8
click at [432, 577] on textarea "Hello [Customer Name], your feedback means a lot to us here at Freedom Forever,…" at bounding box center [601, 603] width 400 height 52
type textarea "Hello [PERSON_NAME], your feedback means a lot to us here at Freedom Forever, a…"
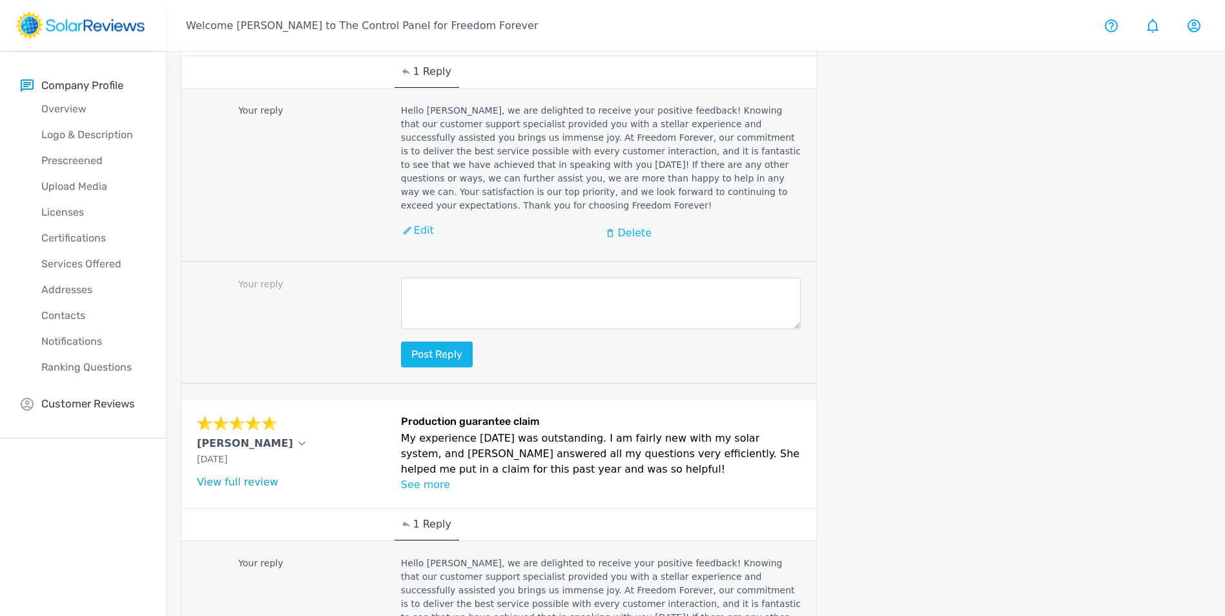
scroll to position [1933, 0]
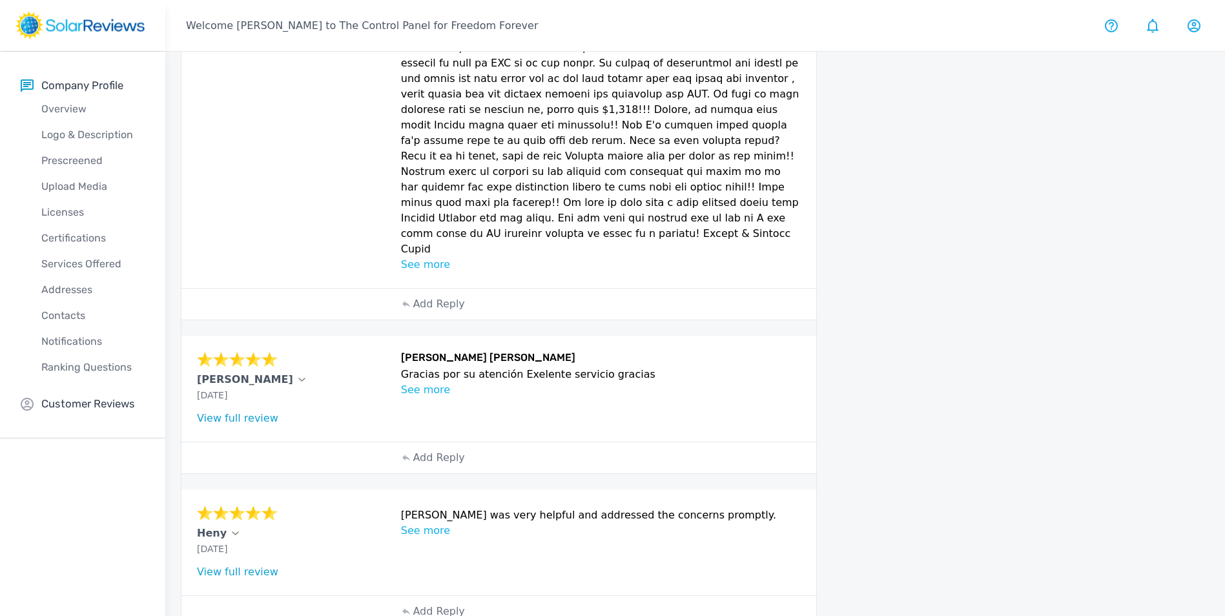
scroll to position [775, 0]
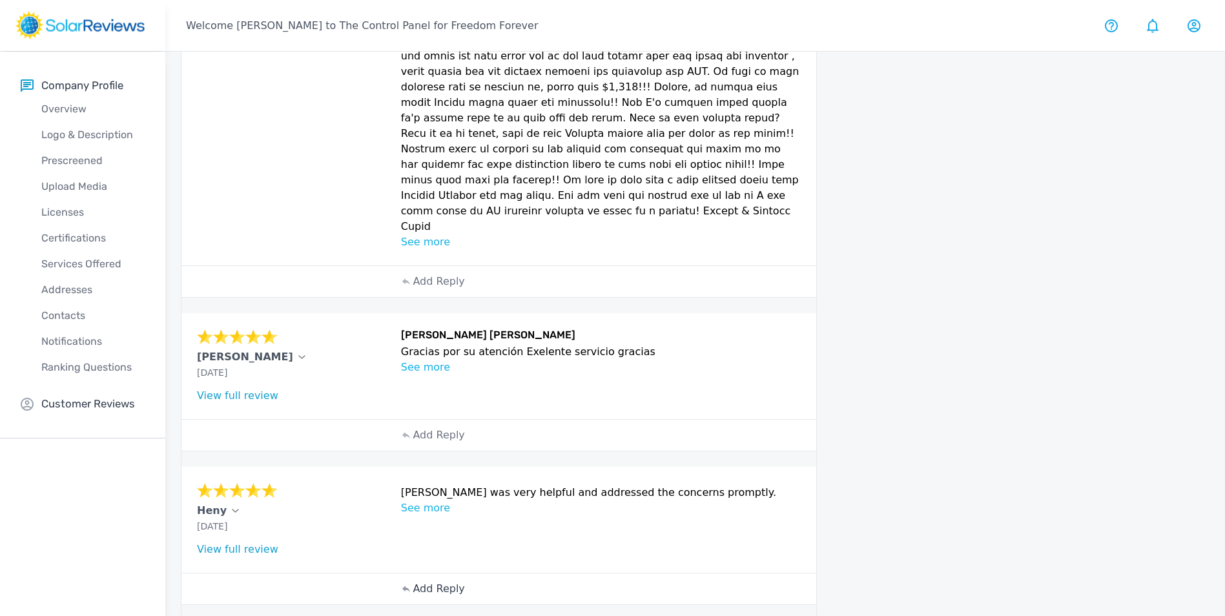
click at [427, 581] on p "Add Reply" at bounding box center [439, 588] width 52 height 15
paste textarea "Hello (Customer name), we are delighted to receive your positive feedback! Know…"
drag, startPoint x: 500, startPoint y: 540, endPoint x: 430, endPoint y: 541, distance: 69.7
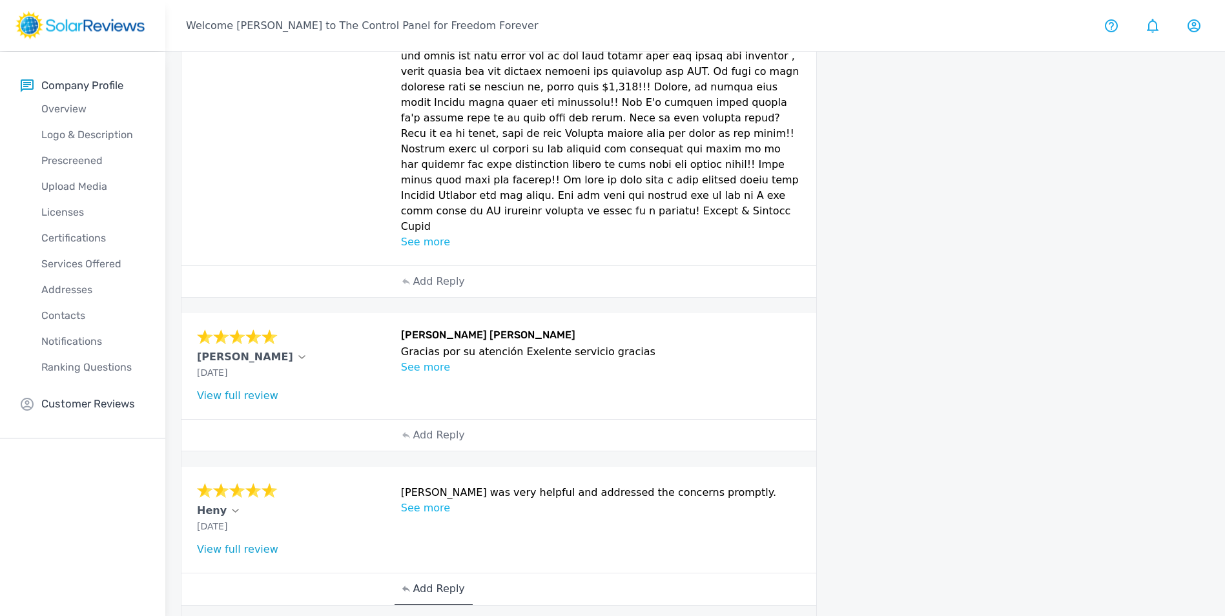
type textarea "Hello Heny, we are delighted to receive your positive feedback! Knowing that ou…"
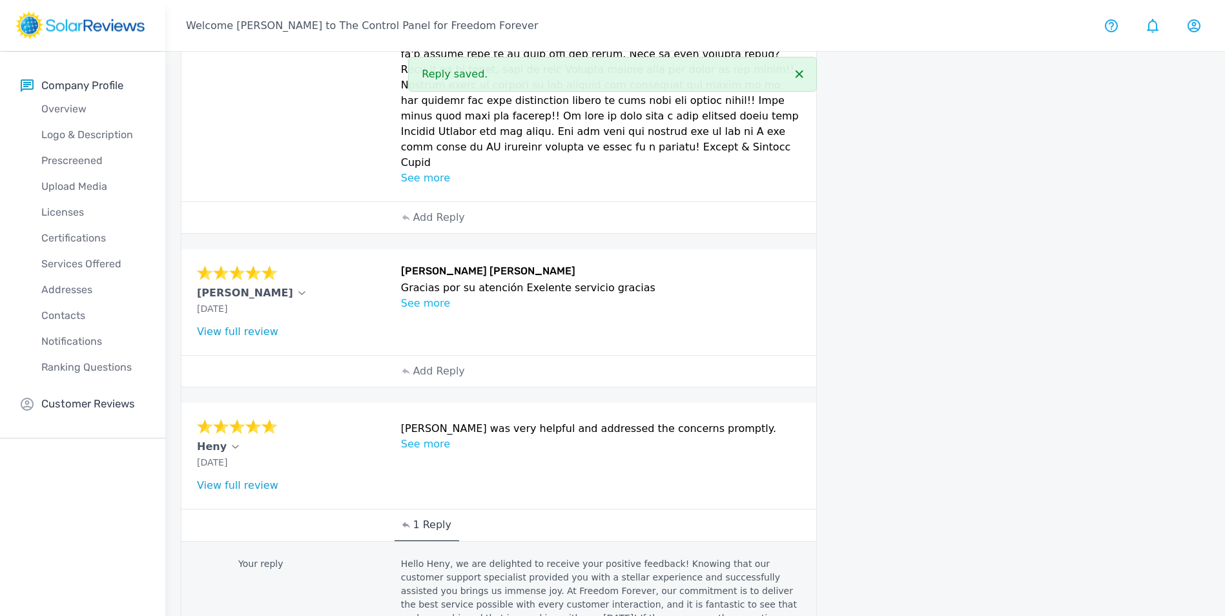
scroll to position [839, 0]
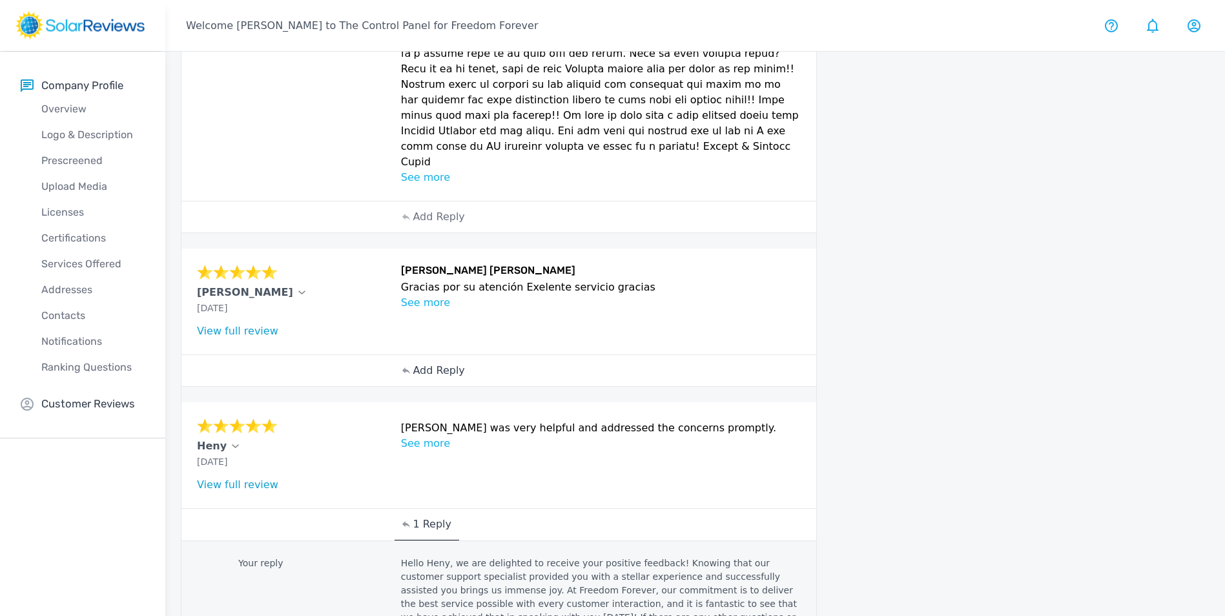
click at [438, 363] on p "Add Reply" at bounding box center [439, 370] width 52 height 15
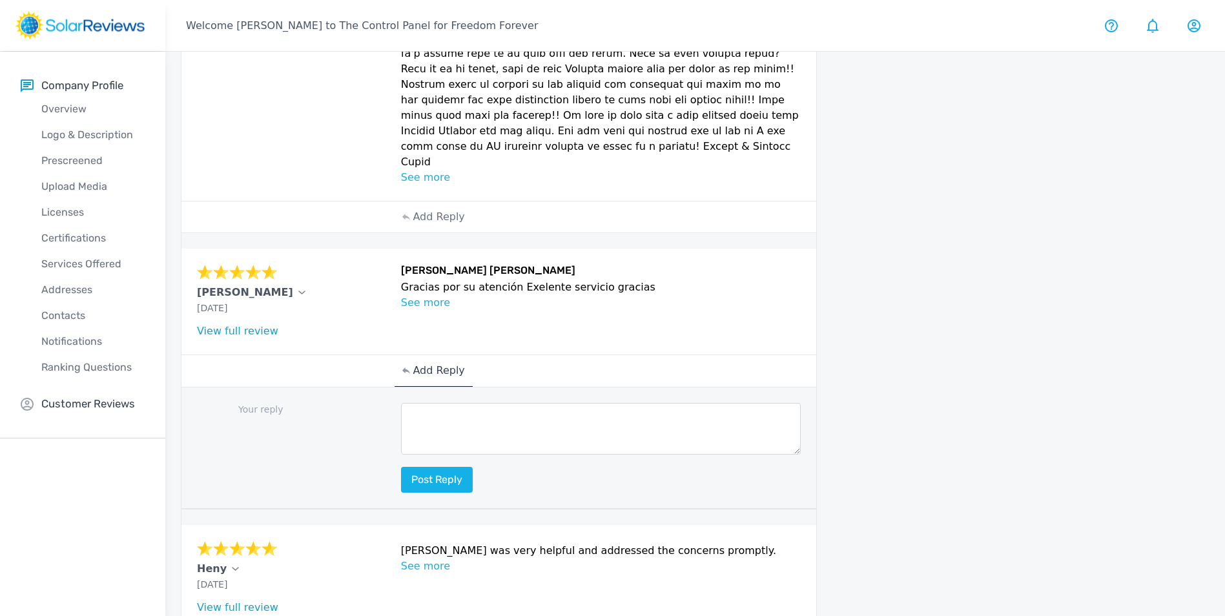
click at [440, 403] on textarea at bounding box center [601, 429] width 400 height 52
paste textarea "Hello (Customer name), we are delighted to receive your positive feedback! Know…"
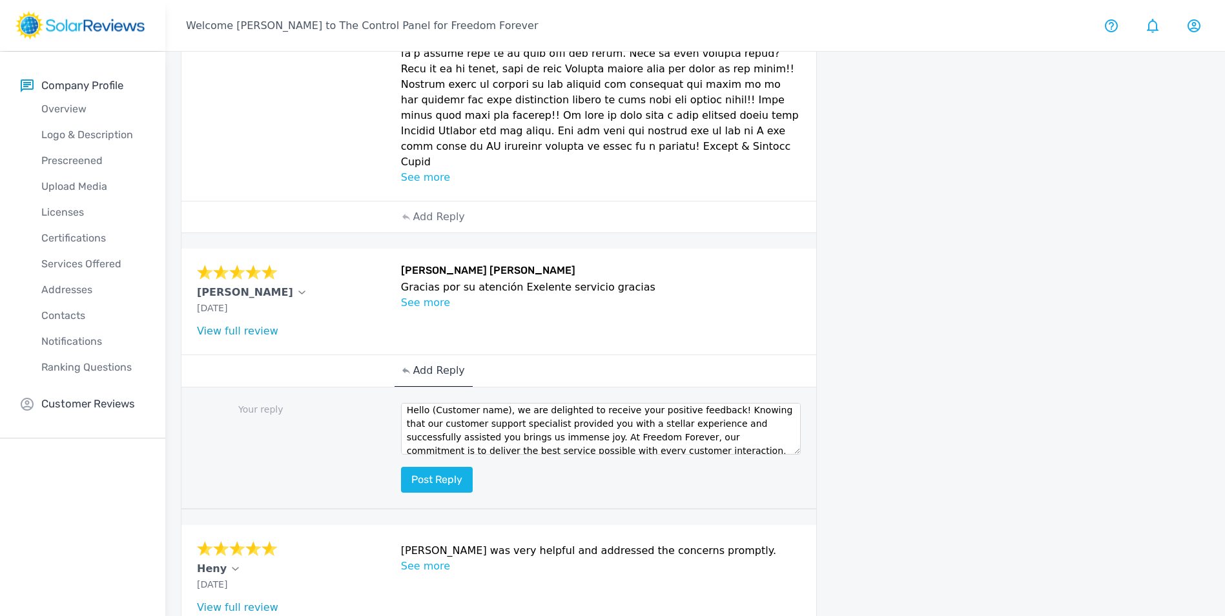
scroll to position [0, 0]
drag, startPoint x: 498, startPoint y: 322, endPoint x: 432, endPoint y: 324, distance: 65.9
click at [432, 403] on textarea "Hello (Customer name), we are delighted to receive your positive feedback! Know…" at bounding box center [601, 429] width 400 height 52
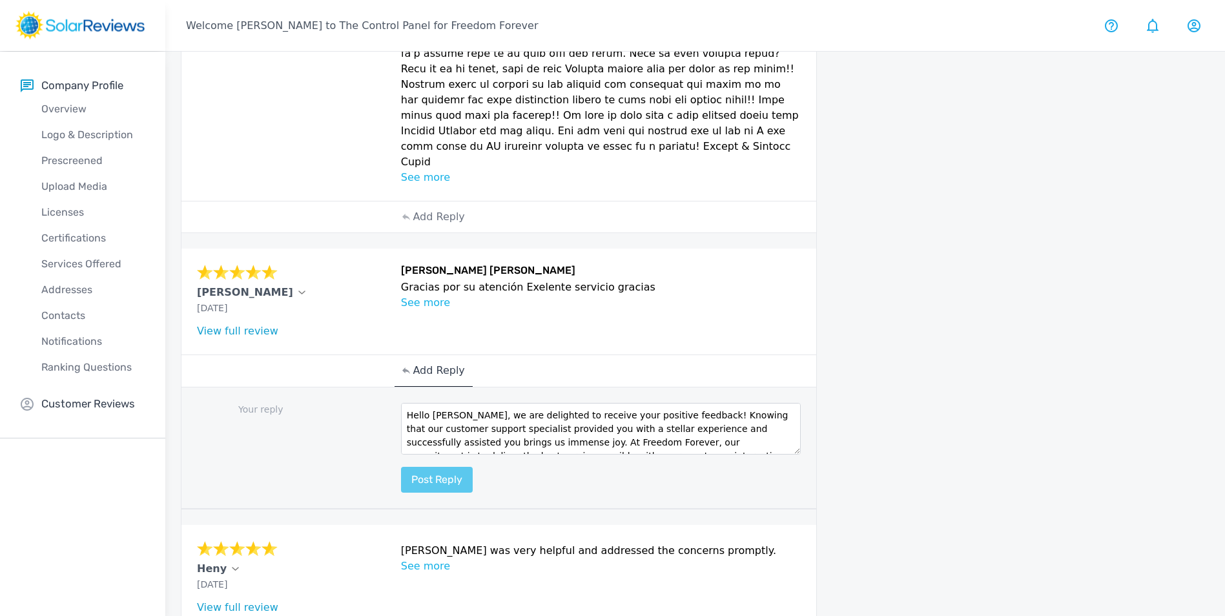
type textarea "Hello [PERSON_NAME], we are delighted to receive your positive feedback! Knowin…"
click at [427, 467] on button "Post reply" at bounding box center [437, 480] width 72 height 26
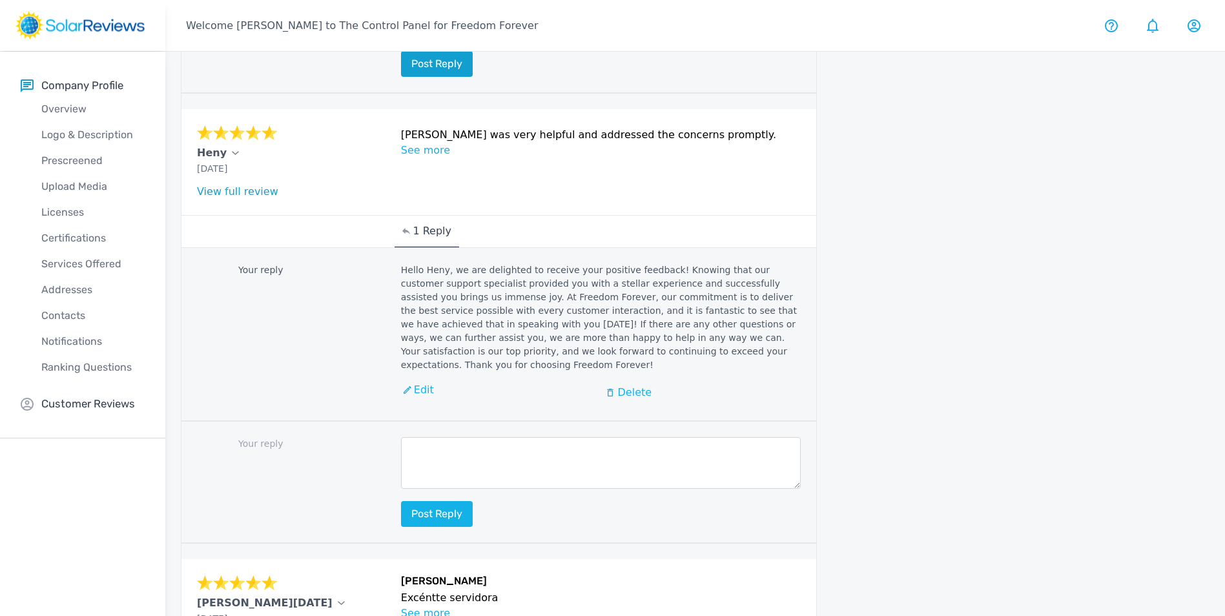
scroll to position [1438, 0]
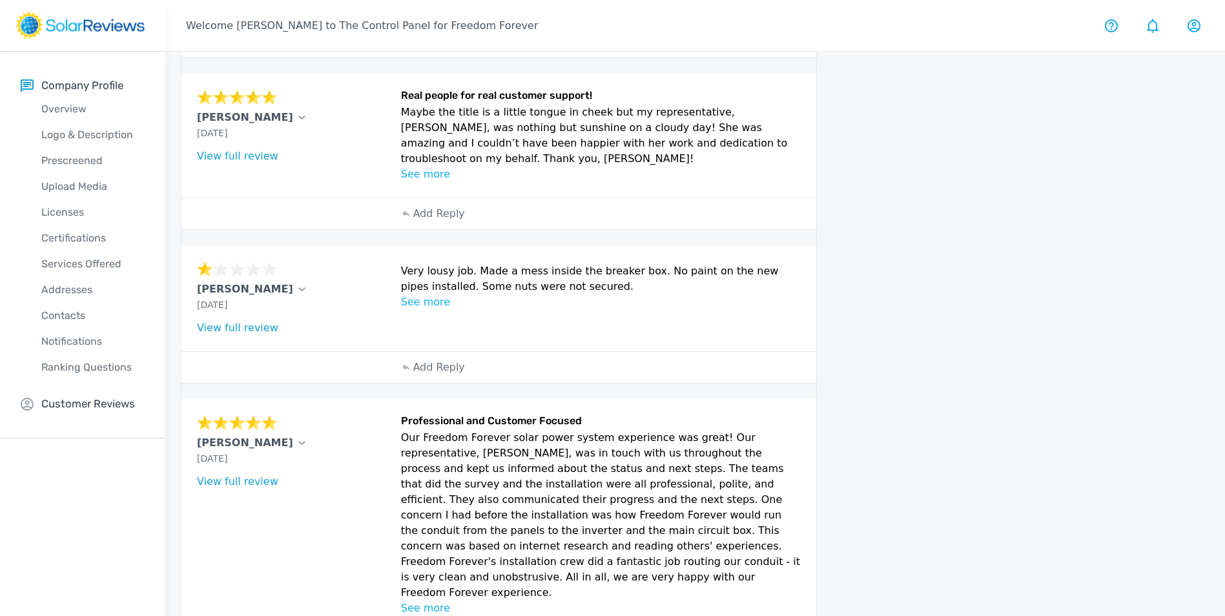
scroll to position [643, 0]
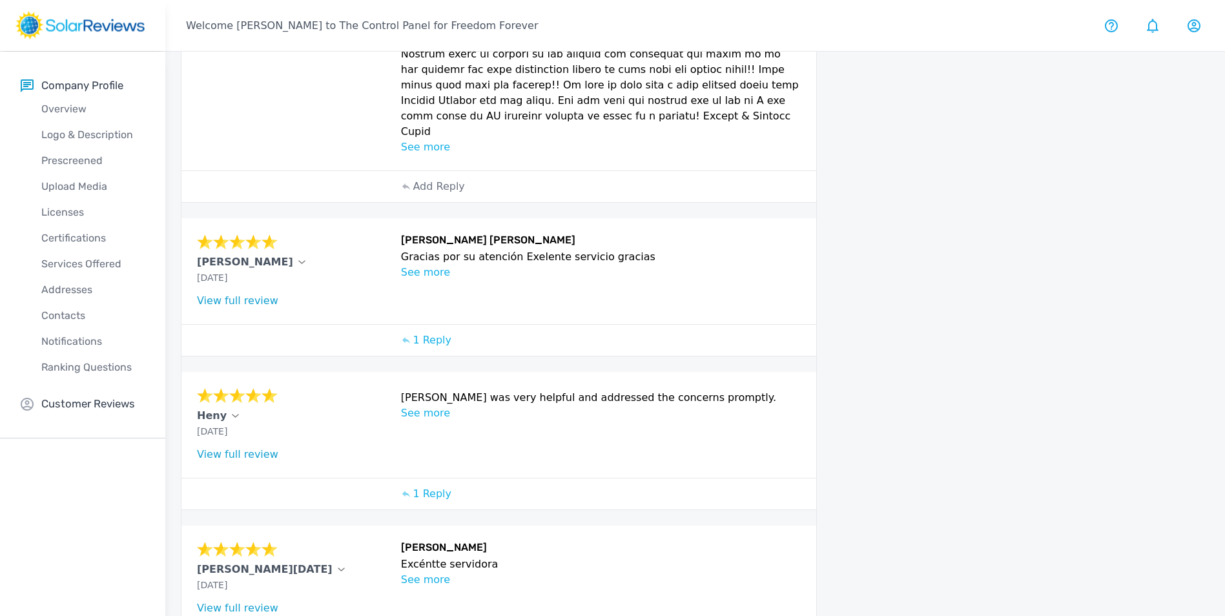
scroll to position [875, 0]
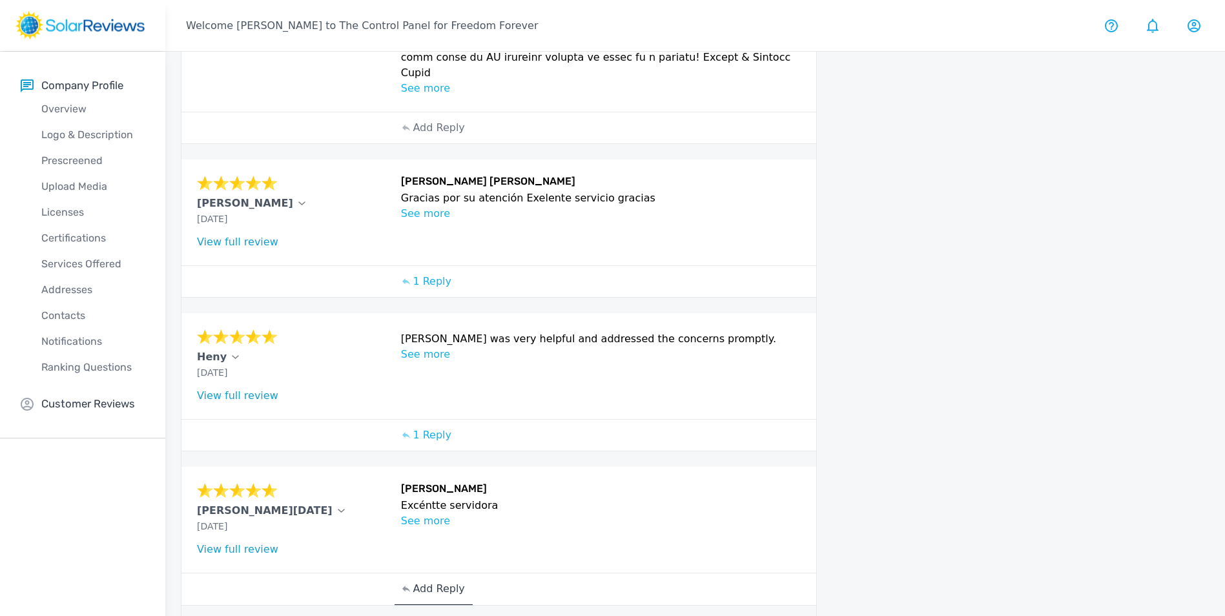
scroll to position [997, 0]
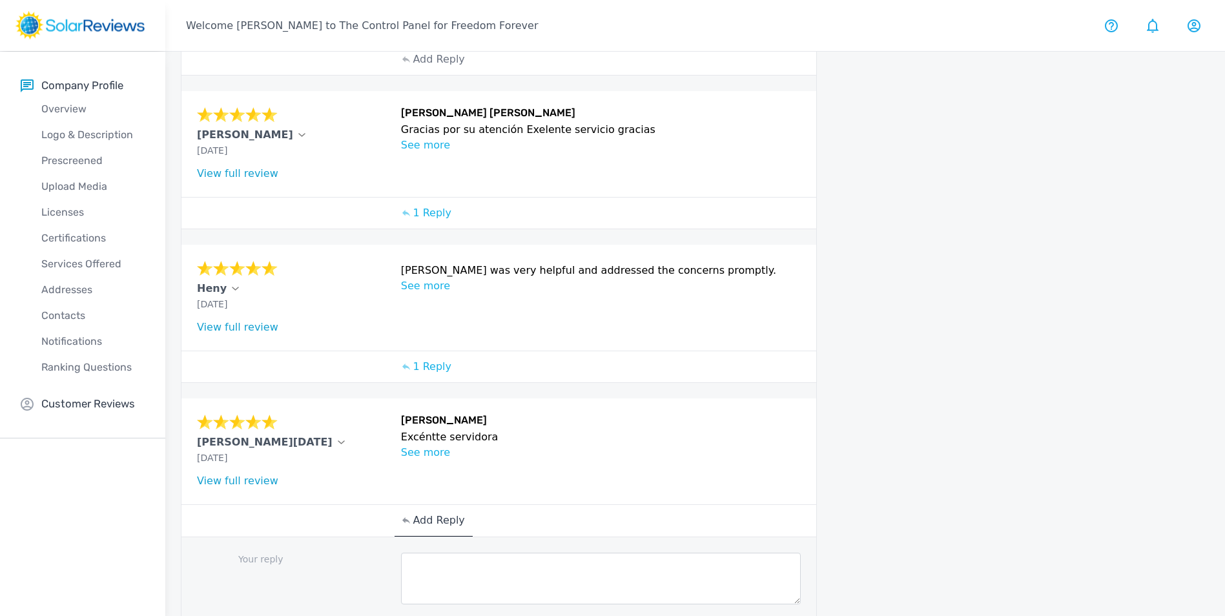
click at [453, 553] on textarea at bounding box center [601, 579] width 400 height 52
paste textarea "Hello (Customer name), we are delighted to receive your positive feedback! Know…"
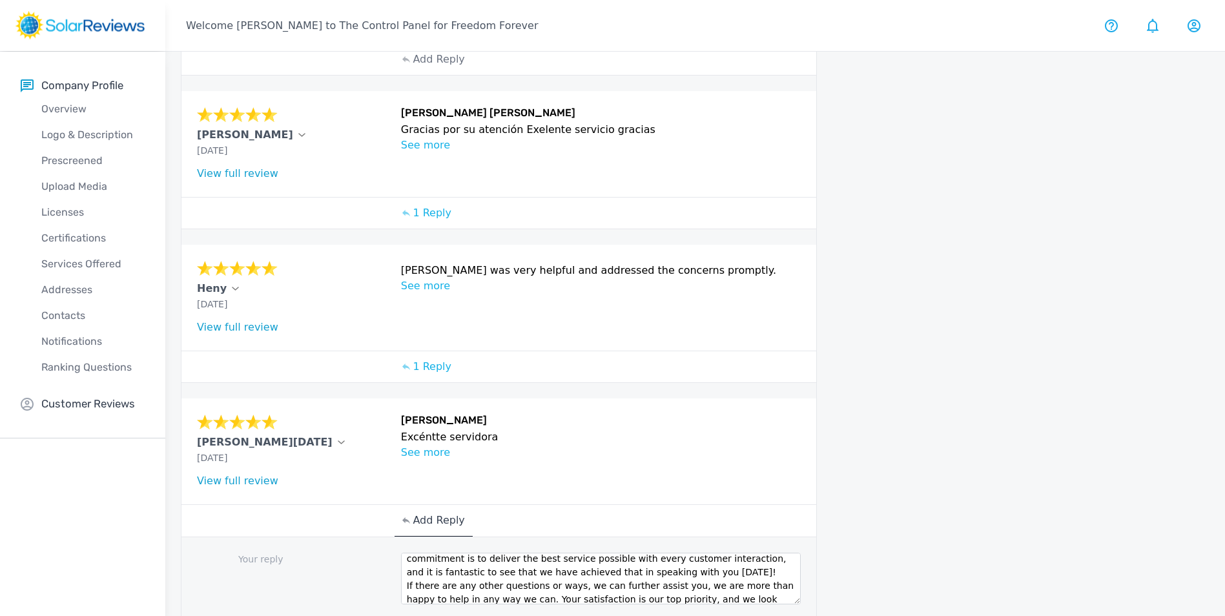
scroll to position [0, 0]
drag, startPoint x: 500, startPoint y: 471, endPoint x: 432, endPoint y: 467, distance: 68.6
click at [430, 553] on textarea "Hello (Customer name), we are delighted to receive your positive feedback! Know…" at bounding box center [601, 579] width 400 height 52
type textarea "Hello [PERSON_NAME], we are delighted to receive your positive feedback! Knowin…"
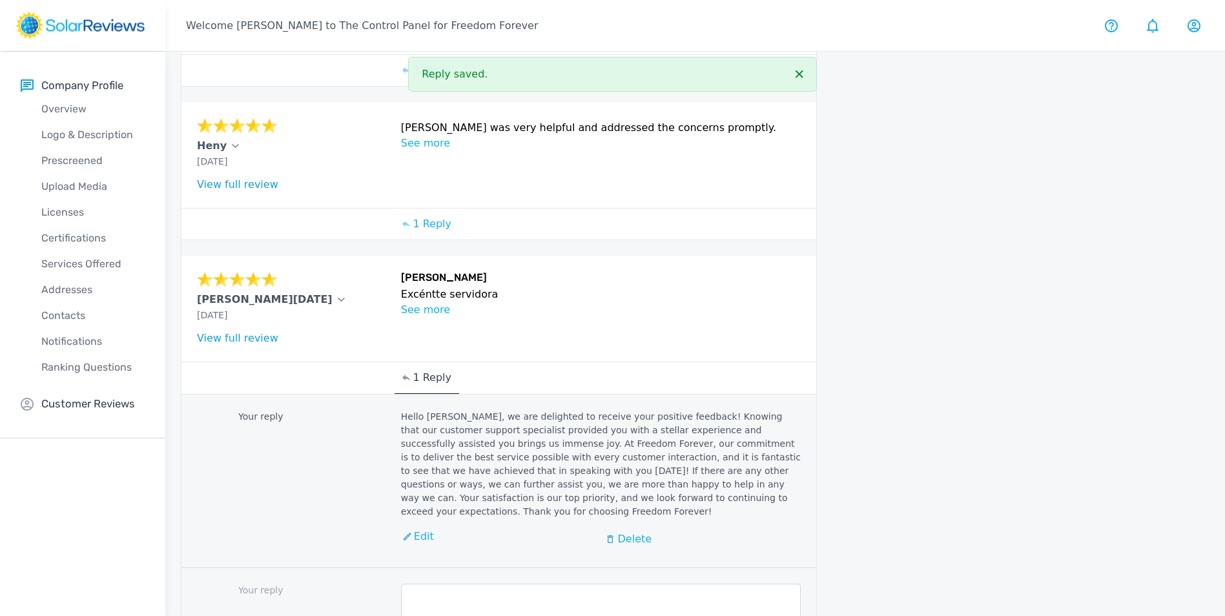
scroll to position [1156, 0]
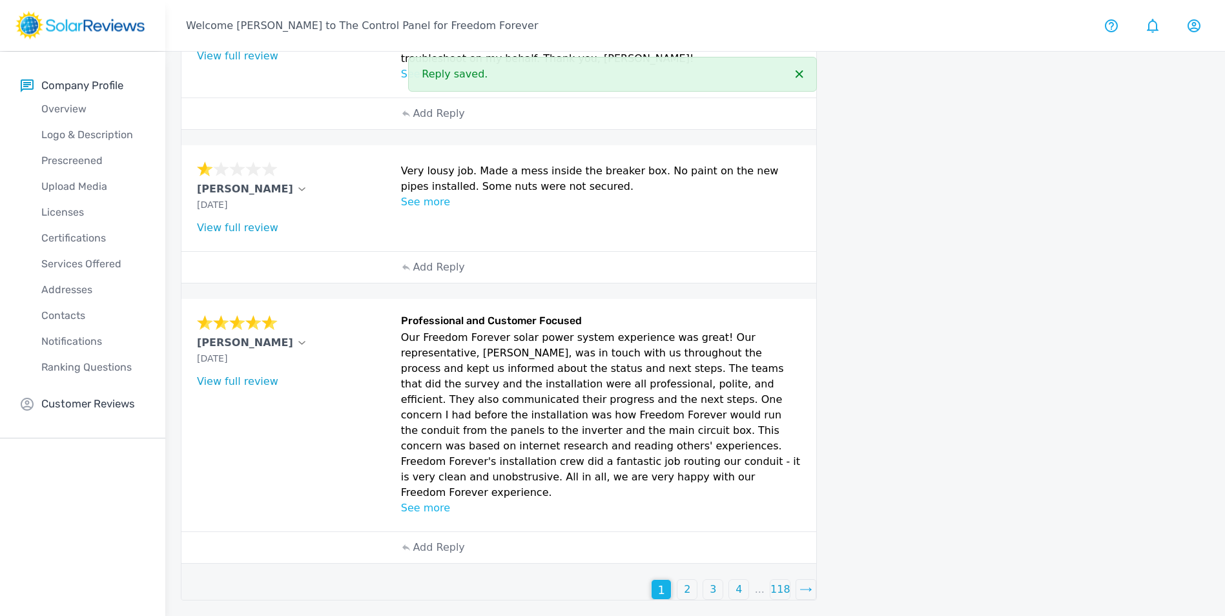
scroll to position [643, 0]
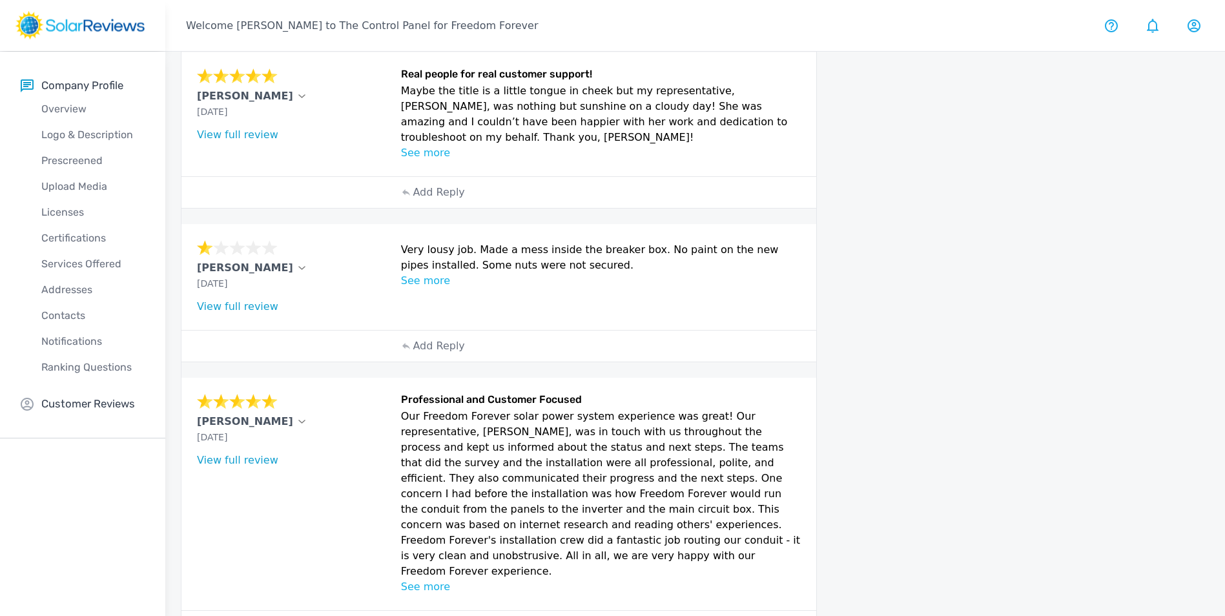
click at [436, 615] on p "Add Reply" at bounding box center [439, 626] width 52 height 15
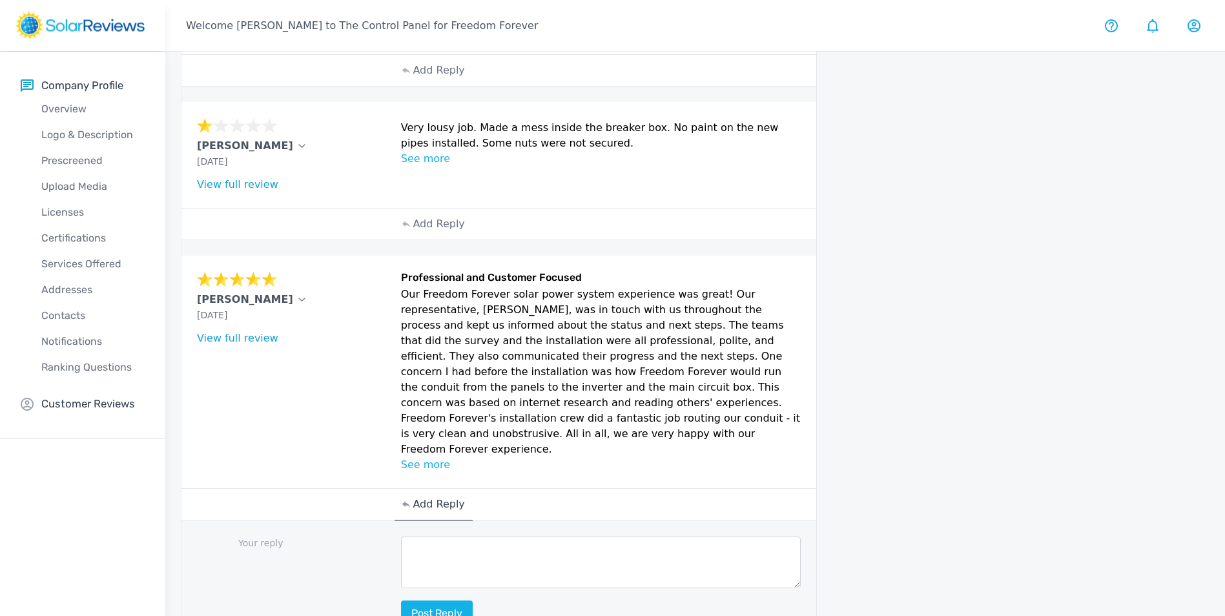
click at [493, 537] on textarea at bounding box center [601, 563] width 400 height 52
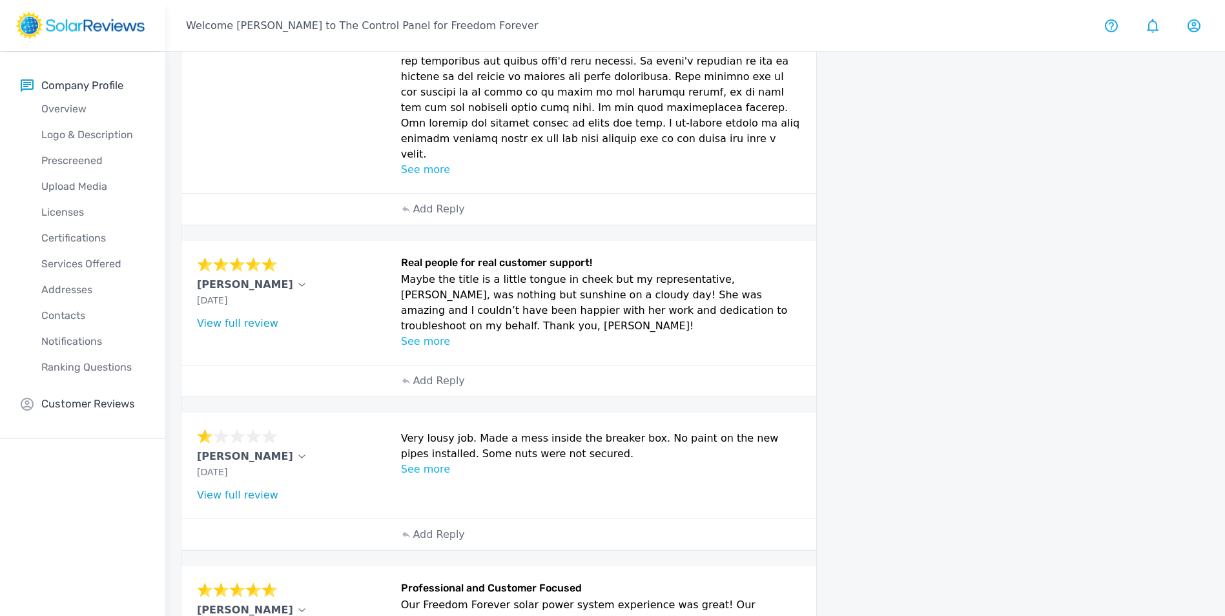
scroll to position [442, 0]
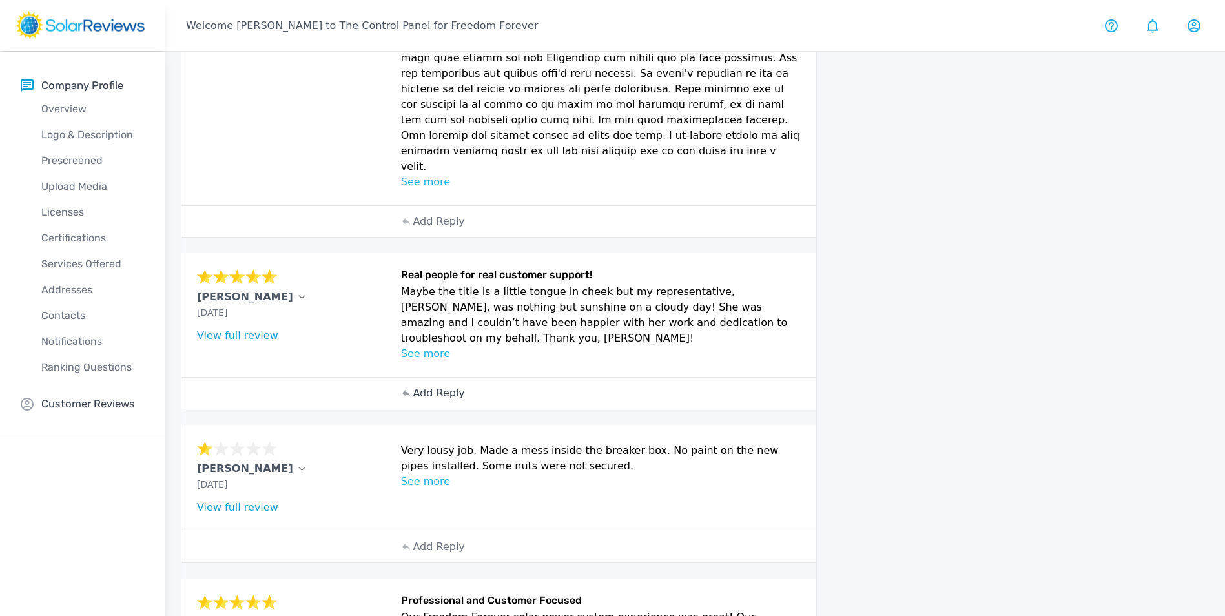
click at [439, 385] on p "Add Reply" at bounding box center [439, 392] width 52 height 15
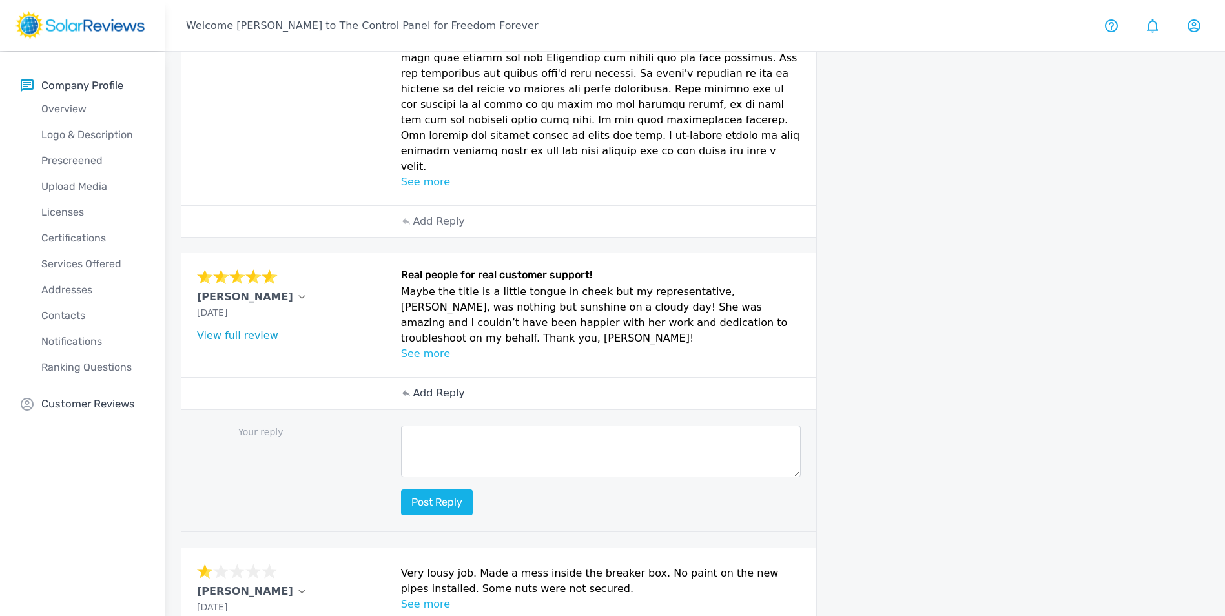
click at [455, 426] on textarea at bounding box center [601, 452] width 400 height 52
paste textarea "Hello (Customer name), we are delighted to receive your positive feedback! Know…"
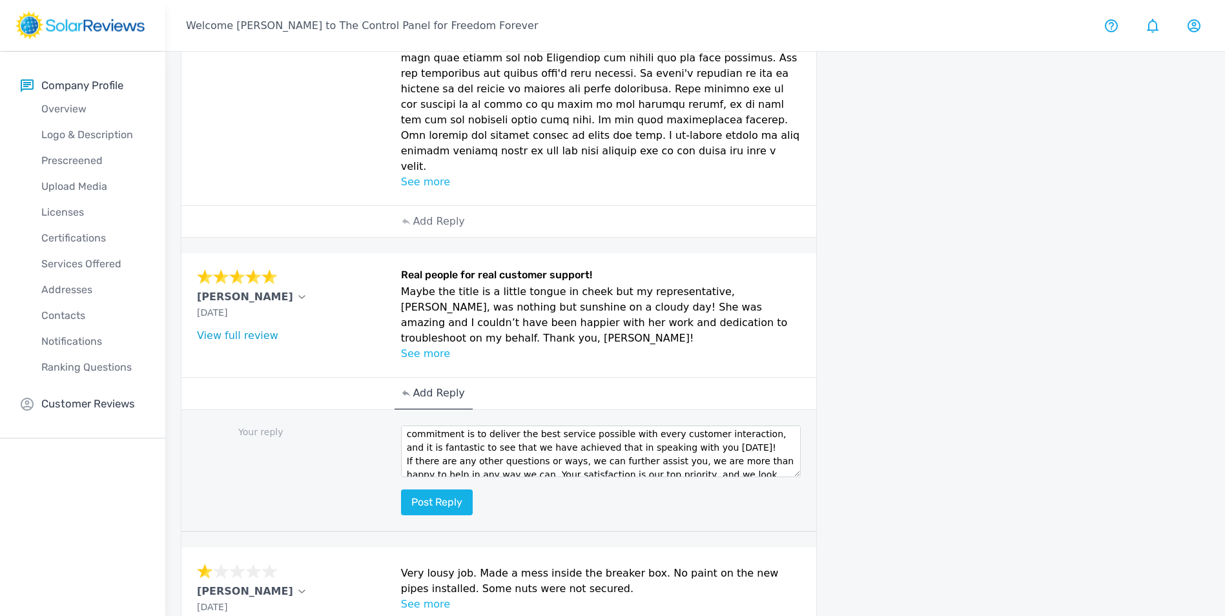
scroll to position [0, 0]
drag, startPoint x: 502, startPoint y: 392, endPoint x: 432, endPoint y: 395, distance: 69.8
click at [432, 426] on textarea "Hello (Customer name), we are delighted to receive your positive feedback! Know…" at bounding box center [601, 452] width 400 height 52
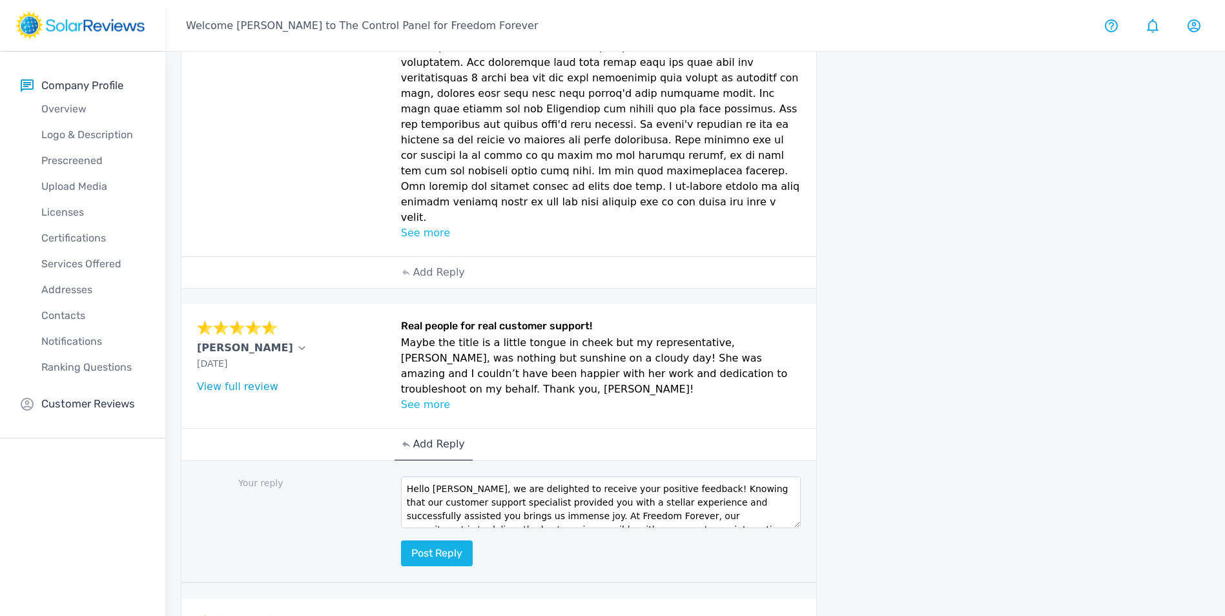
scroll to position [313, 0]
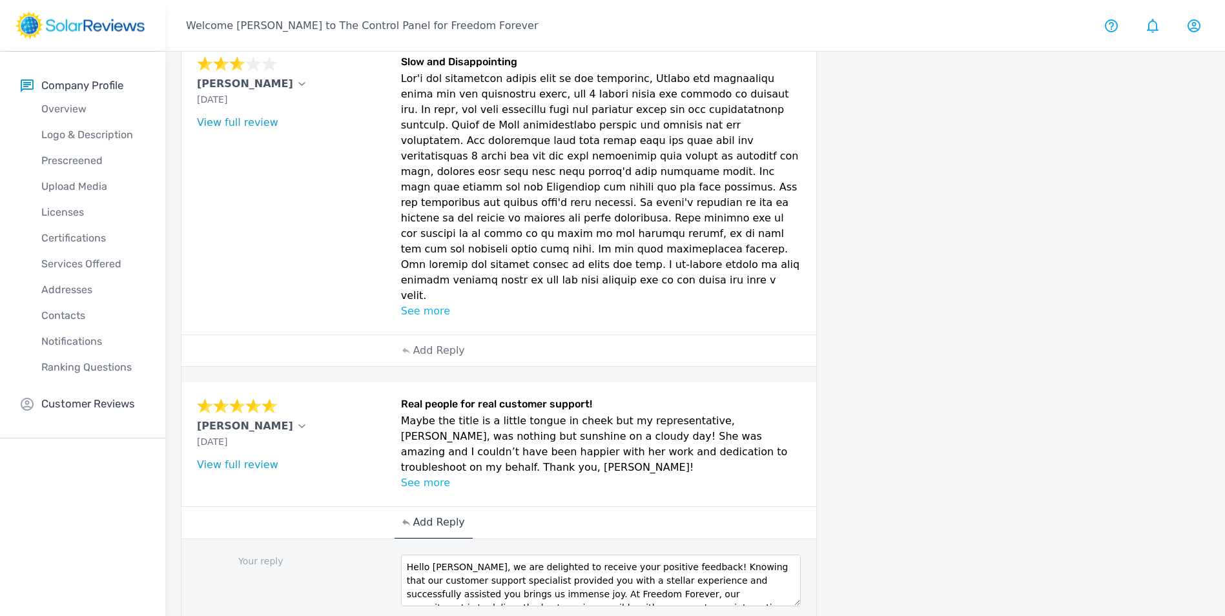
type textarea "Hello [PERSON_NAME], we are delighted to receive your positive feedback! Knowin…"
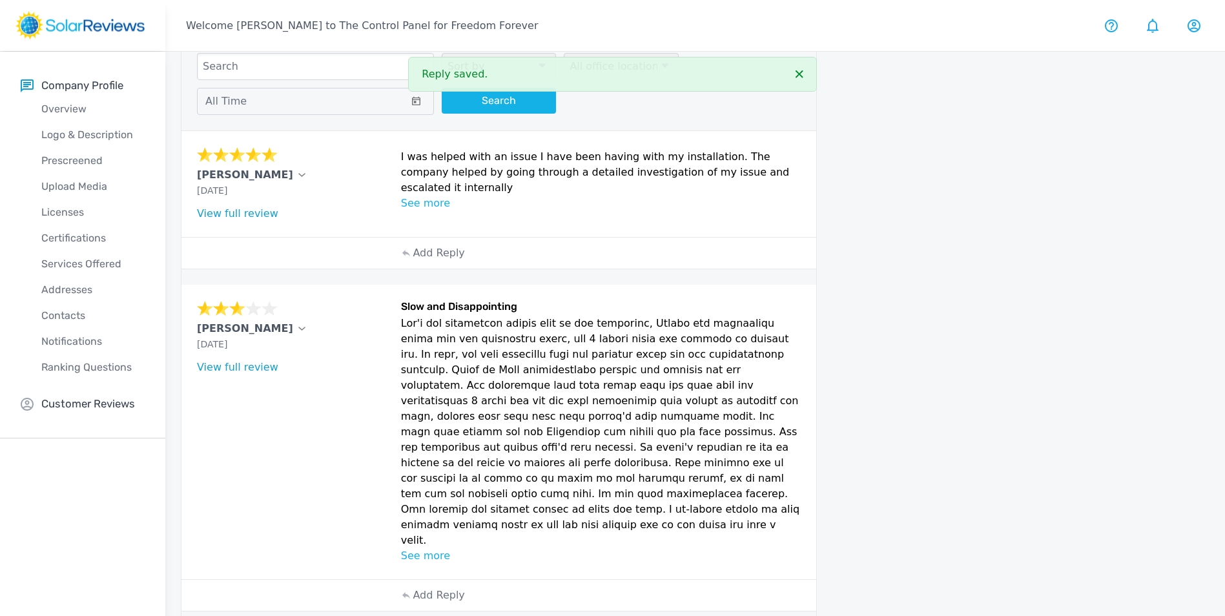
scroll to position [0, 0]
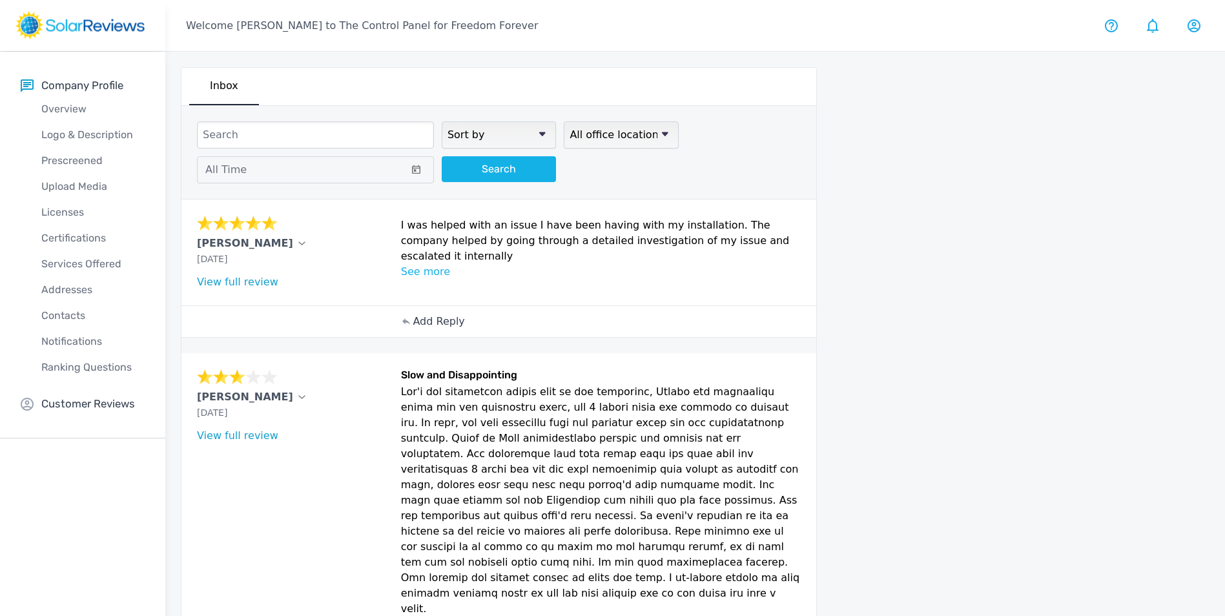
click at [434, 319] on p "Add Reply" at bounding box center [439, 321] width 52 height 15
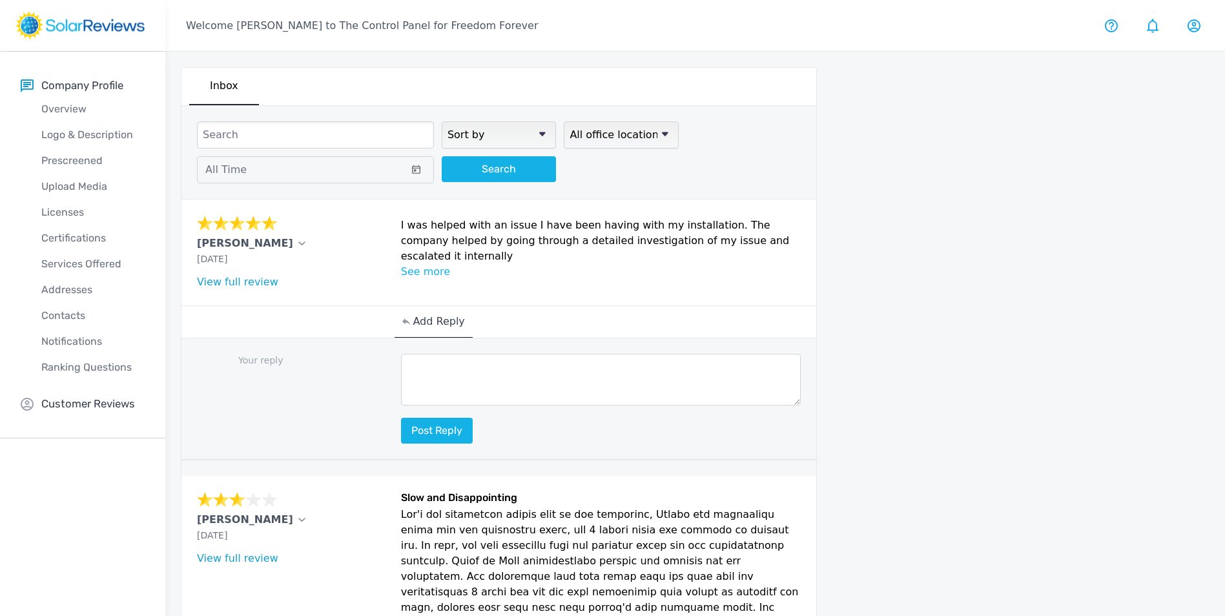
click at [437, 391] on textarea at bounding box center [601, 380] width 400 height 52
paste textarea "Hello (Customer name), we are delighted to receive your positive feedback! Know…"
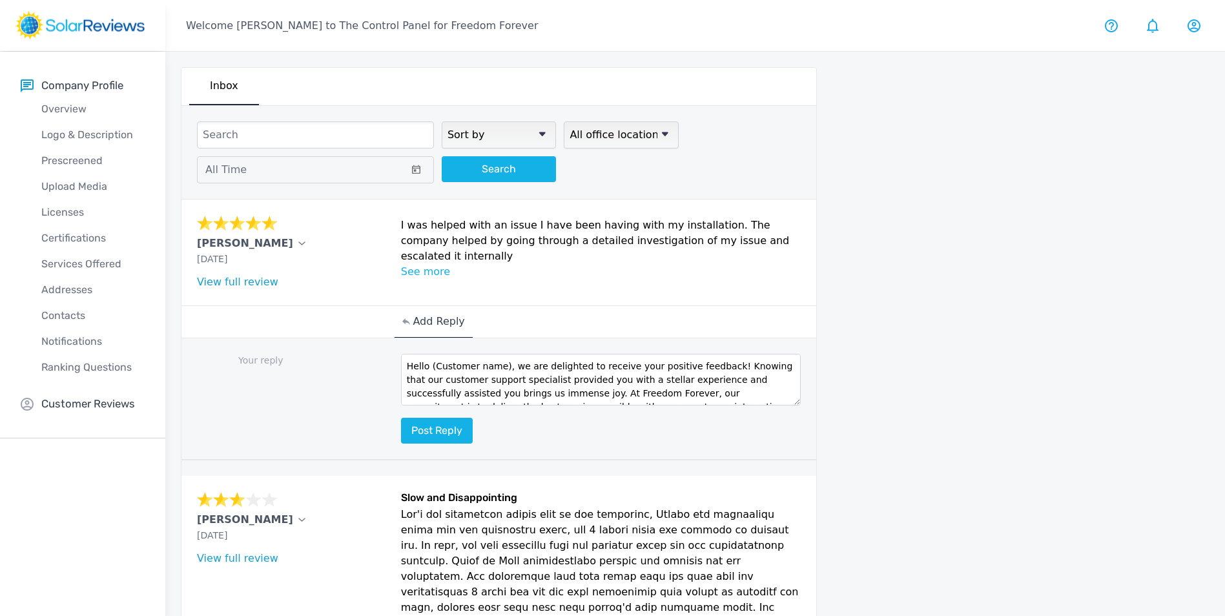
drag, startPoint x: 500, startPoint y: 367, endPoint x: 431, endPoint y: 367, distance: 69.7
click at [432, 367] on textarea "Hello (Customer name), we are delighted to receive your positive feedback! Know…" at bounding box center [601, 380] width 400 height 52
type textarea "Hello [PERSON_NAME], we are delighted to receive your positive feedback! Knowin…"
click at [448, 432] on button "Post reply" at bounding box center [437, 431] width 72 height 26
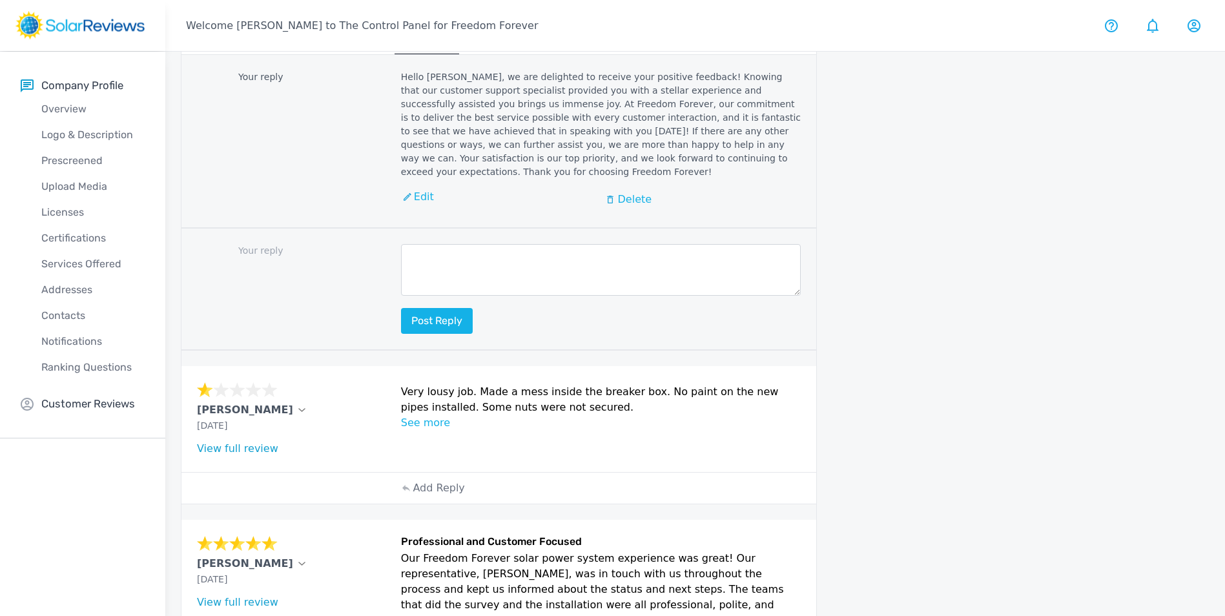
scroll to position [1098, 0]
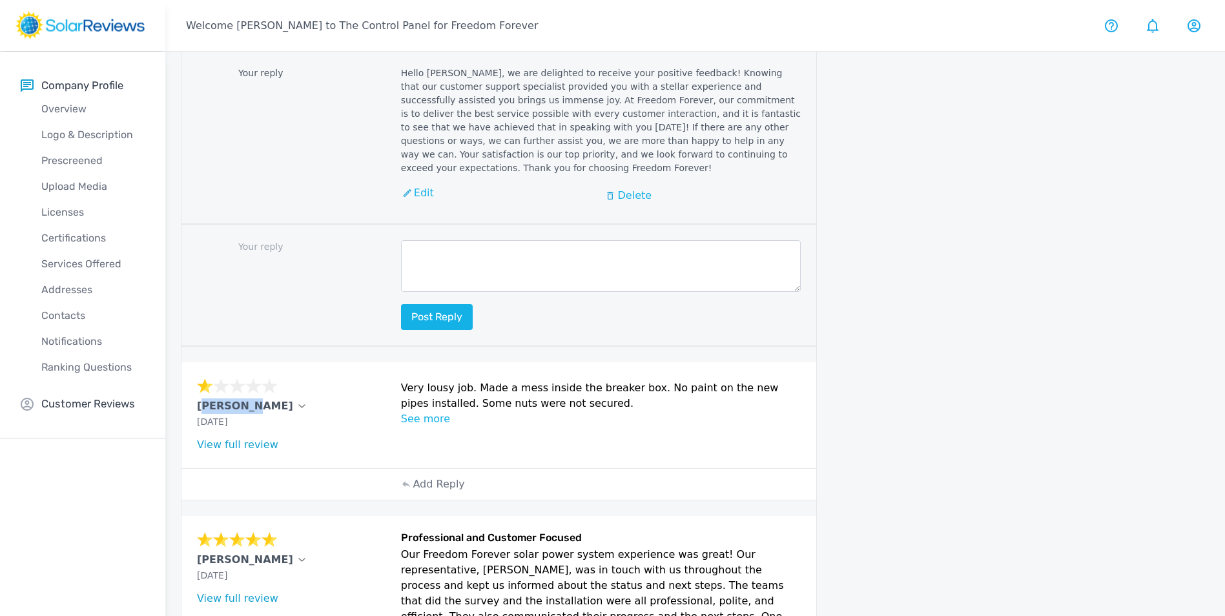
drag, startPoint x: 190, startPoint y: 332, endPoint x: 238, endPoint y: 336, distance: 48.6
click at [238, 362] on div "[PERSON_NAME] [DATE] What type of installation was this? no answer What year wa…" at bounding box center [498, 415] width 635 height 106
copy p "[PERSON_NAME]"
click at [298, 404] on icon at bounding box center [302, 406] width 8 height 5
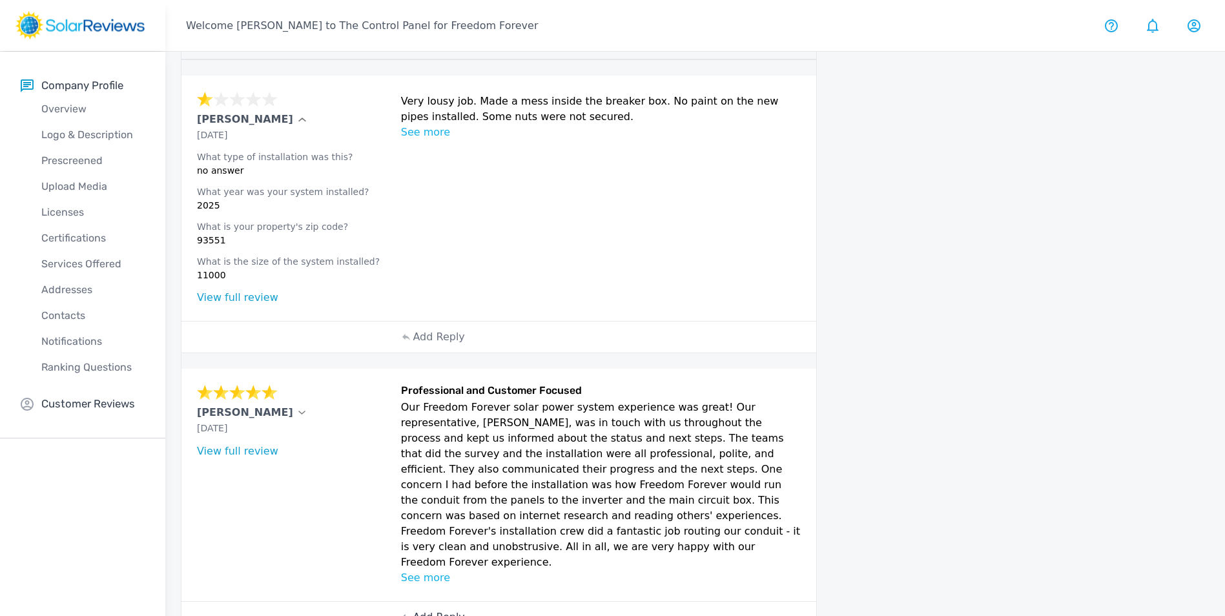
scroll to position [1468, 0]
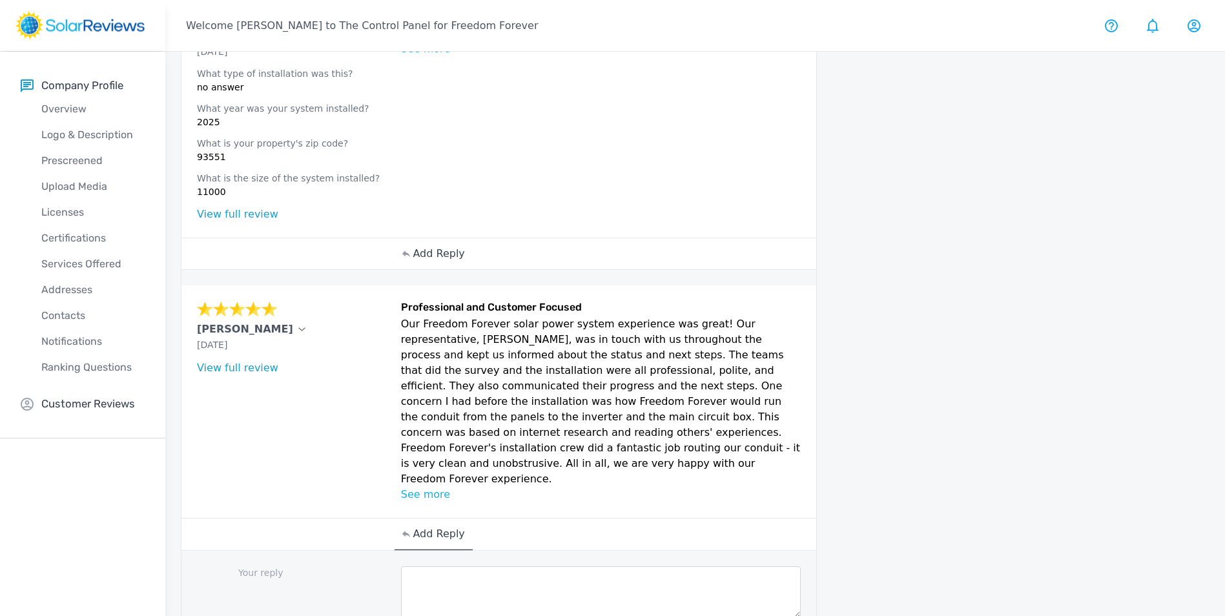
click at [429, 246] on p "Add Reply" at bounding box center [439, 253] width 52 height 15
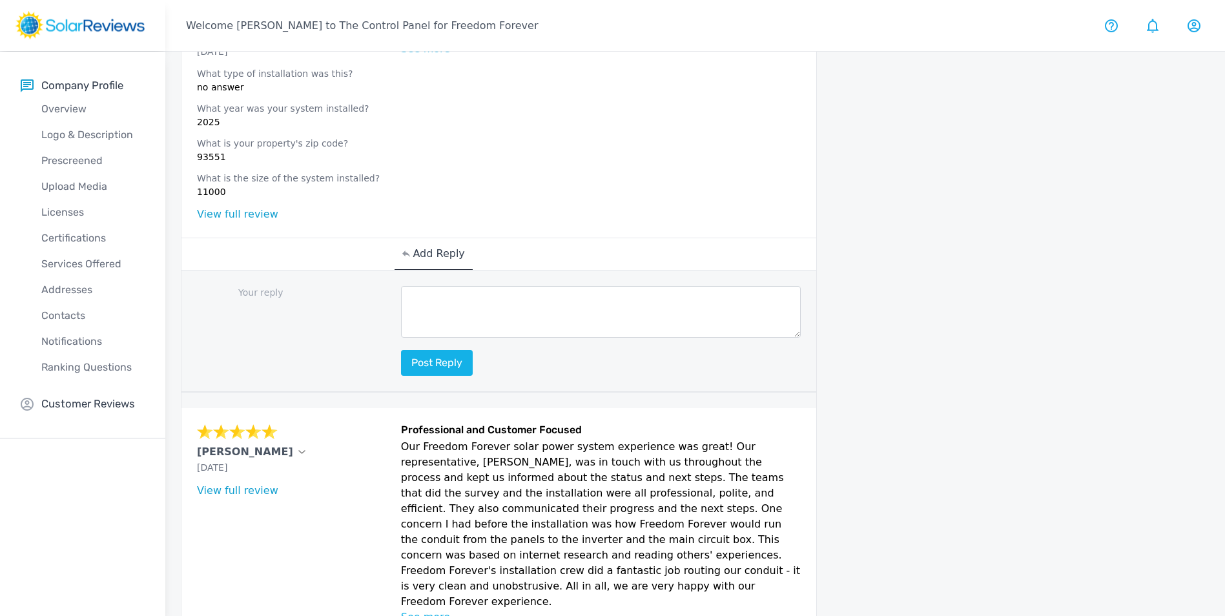
click at [444, 286] on textarea at bounding box center [601, 312] width 400 height 52
paste textarea "Hello [Customer Name], your feedback means a lot to us here at Freedom Forever,…"
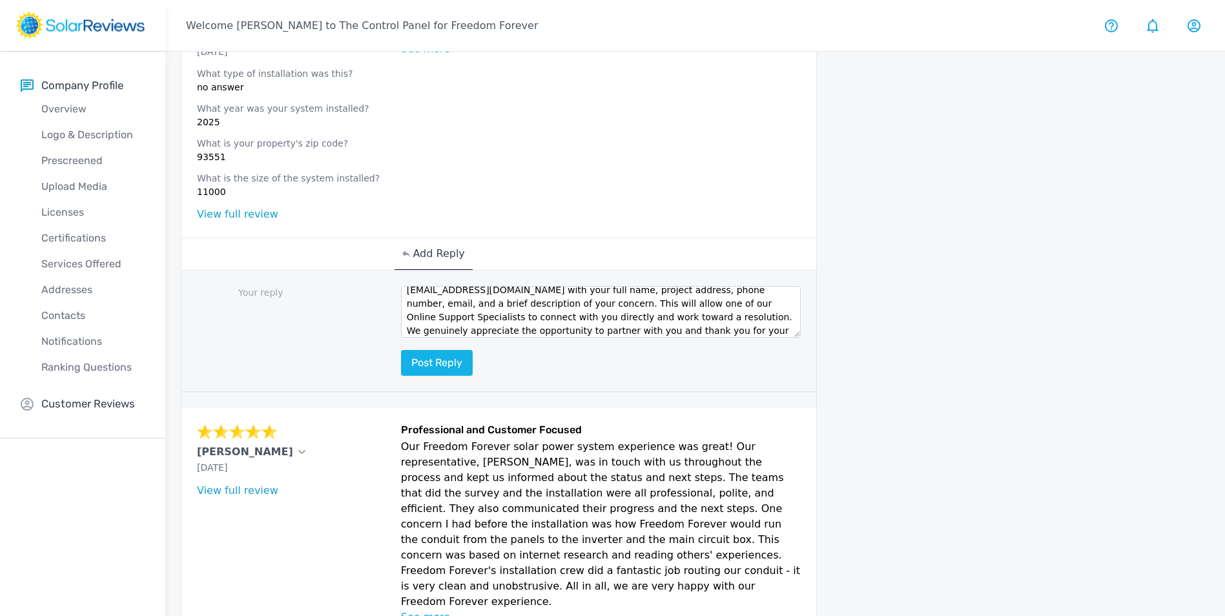
scroll to position [0, 0]
drag, startPoint x: 502, startPoint y: 221, endPoint x: 433, endPoint y: 221, distance: 69.7
click at [433, 286] on textarea "Hello [Customer Name], your feedback means a lot to us here at Freedom Forever,…" at bounding box center [601, 312] width 400 height 52
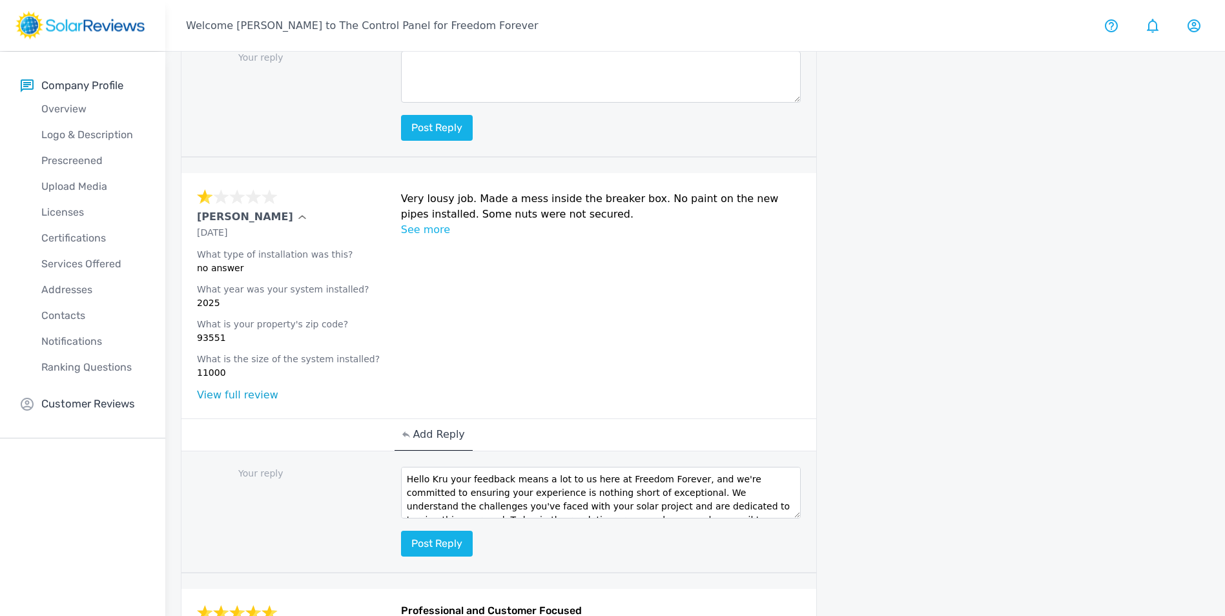
scroll to position [1274, 0]
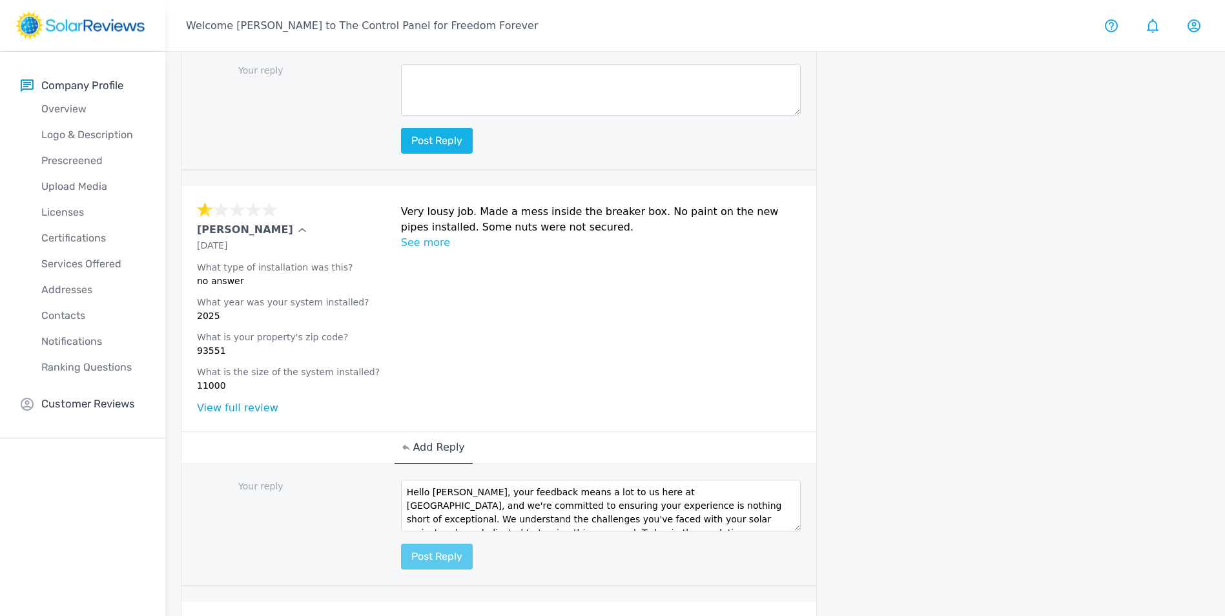
type textarea "Hello [PERSON_NAME], your feedback means a lot to us here at [GEOGRAPHIC_DATA],…"
click at [422, 544] on button "Post reply" at bounding box center [437, 557] width 72 height 26
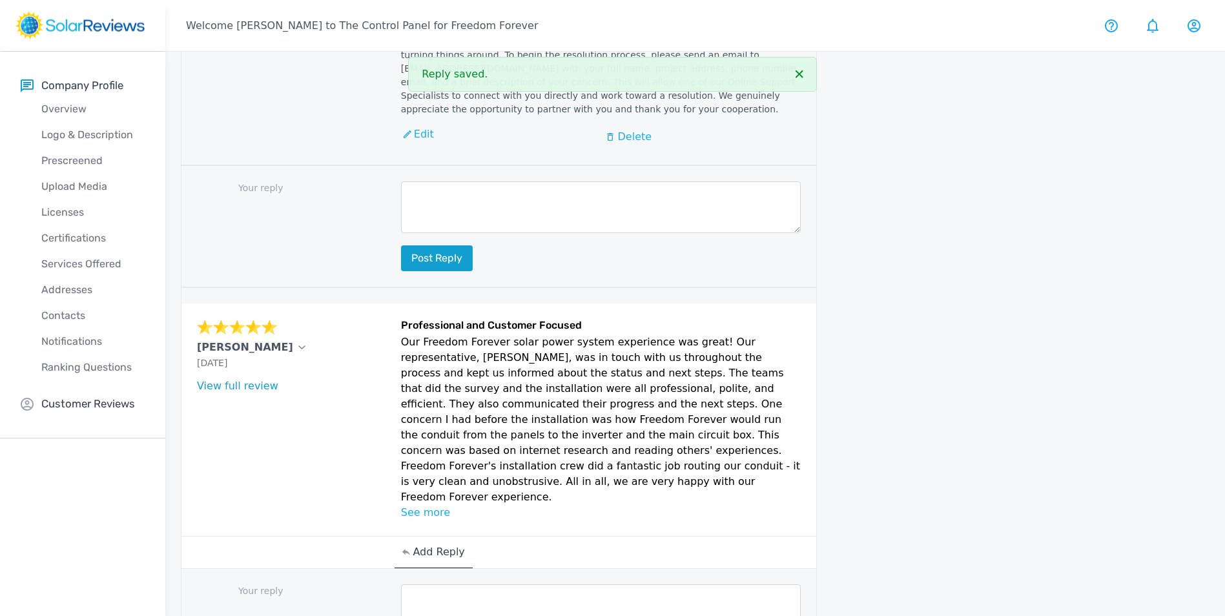
scroll to position [1749, 0]
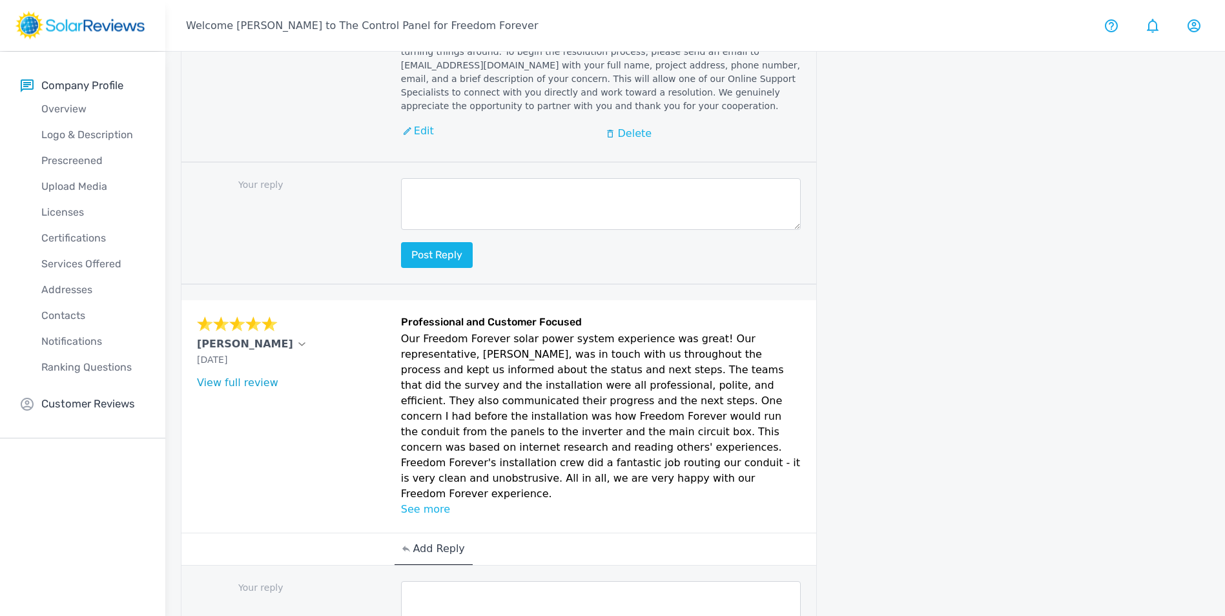
drag, startPoint x: 467, startPoint y: 478, endPoint x: 473, endPoint y: 475, distance: 7.0
click at [473, 581] on textarea at bounding box center [601, 607] width 400 height 52
paste textarea "Hello (Customers Name), thank you so much for your wonderful review! We’re thri…"
drag, startPoint x: 506, startPoint y: 470, endPoint x: 426, endPoint y: 473, distance: 80.8
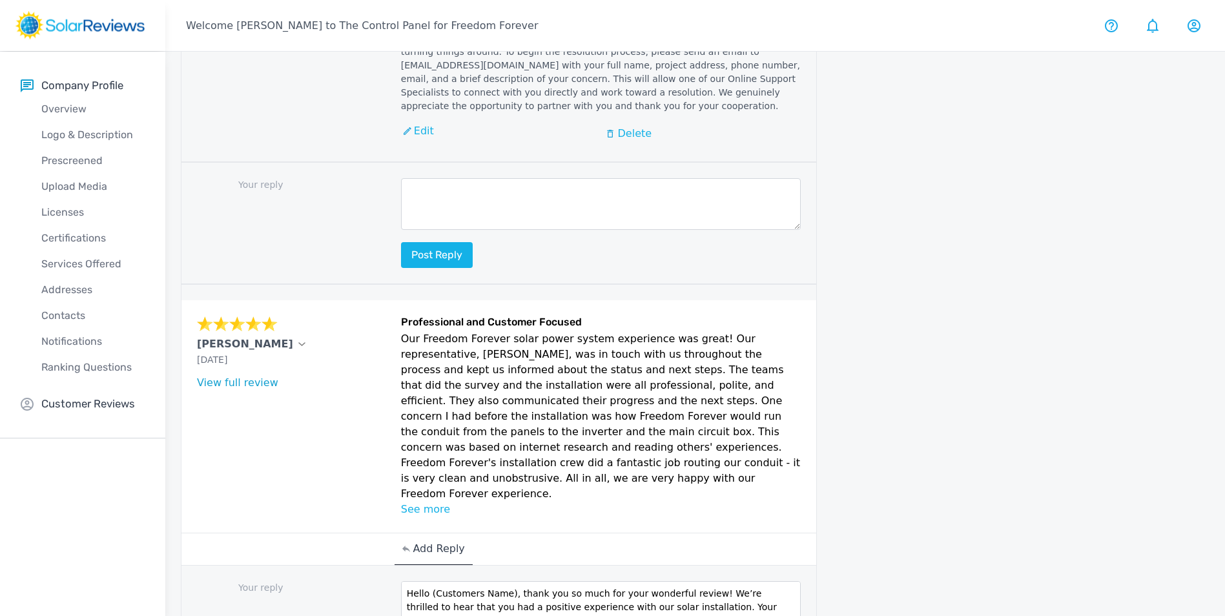
click at [429, 581] on textarea "Hello (Customers Name), thank you so much for your wonderful review! We’re thri…" at bounding box center [601, 607] width 400 height 52
type textarea "Hello [PERSON_NAME], thank you so much for your wonderful review! We’re thrille…"
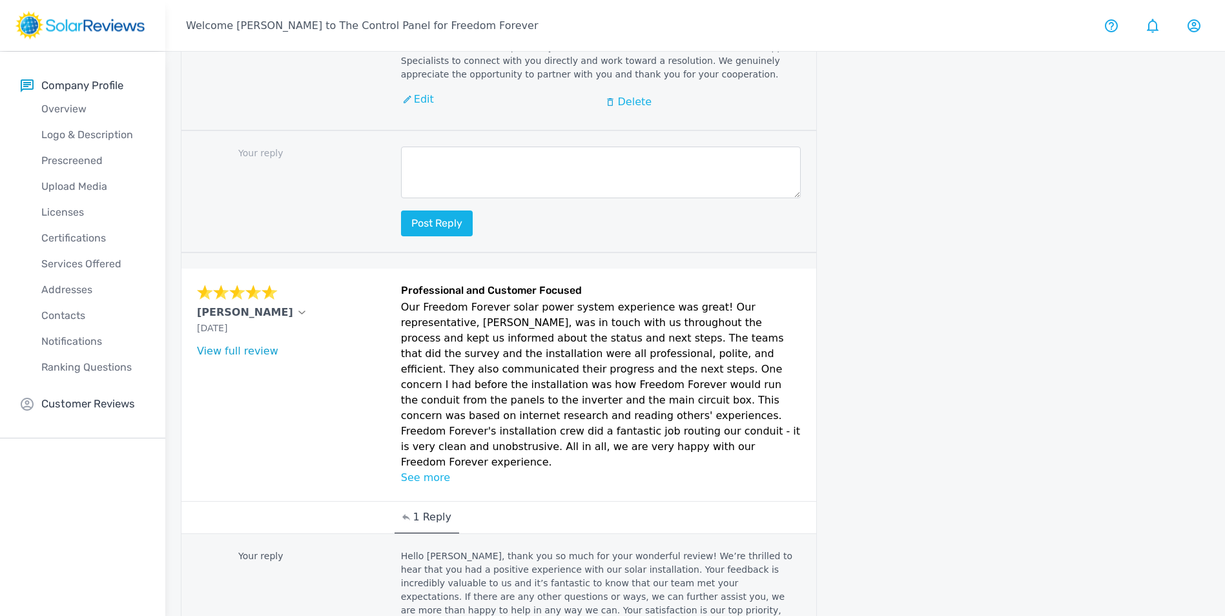
scroll to position [1895, 0]
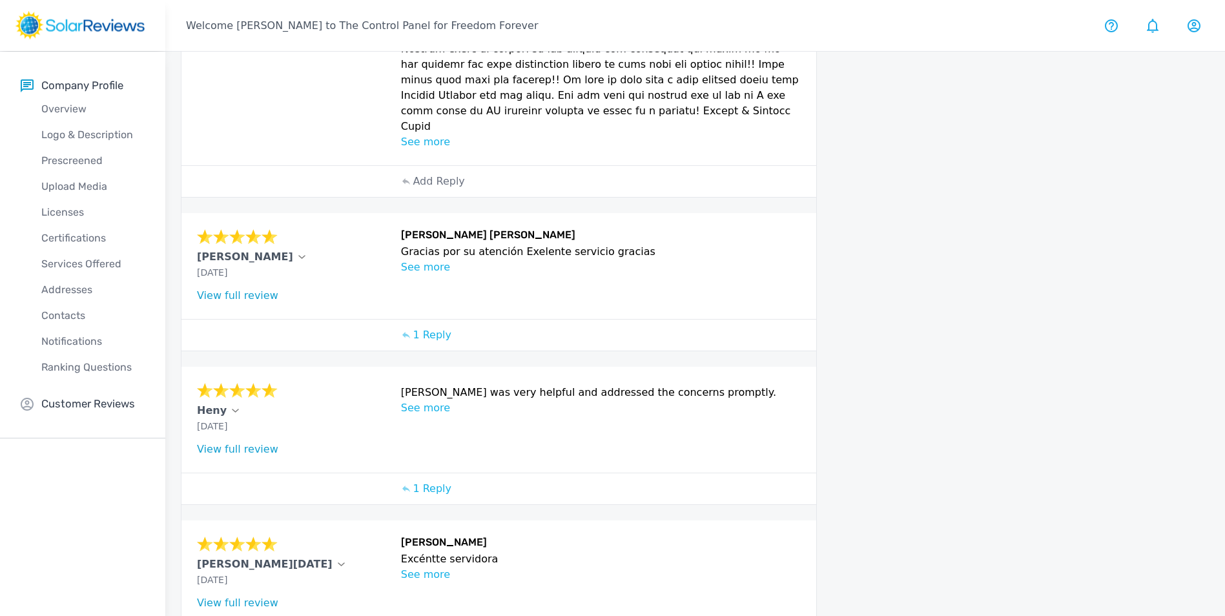
drag, startPoint x: 687, startPoint y: 591, endPoint x: 662, endPoint y: 586, distance: 25.7
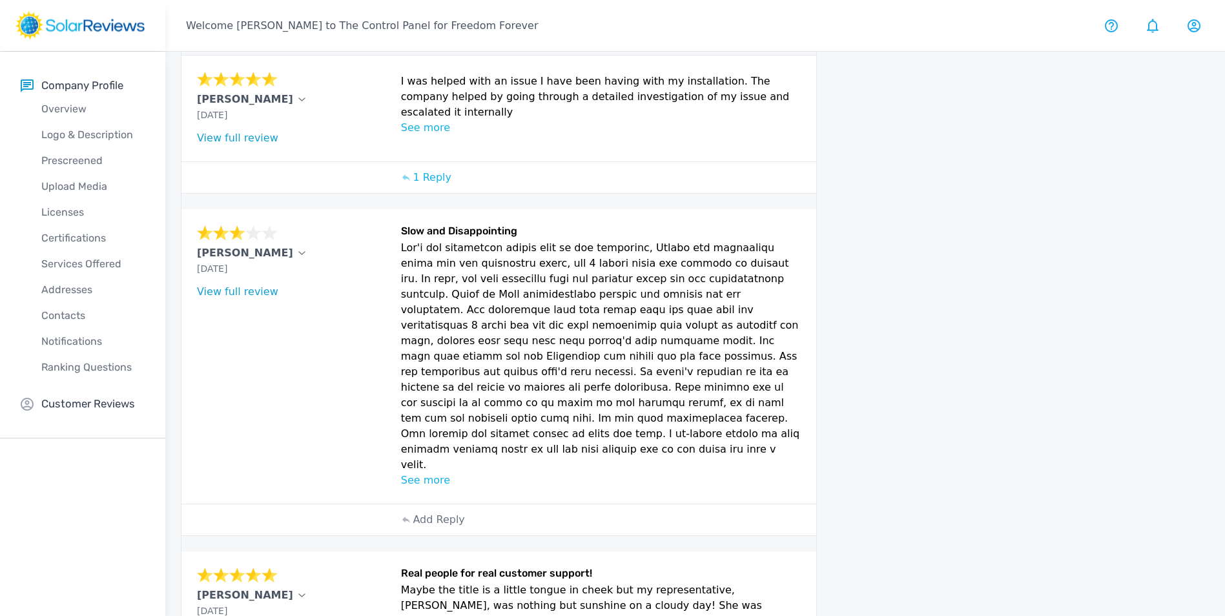
scroll to position [127, 0]
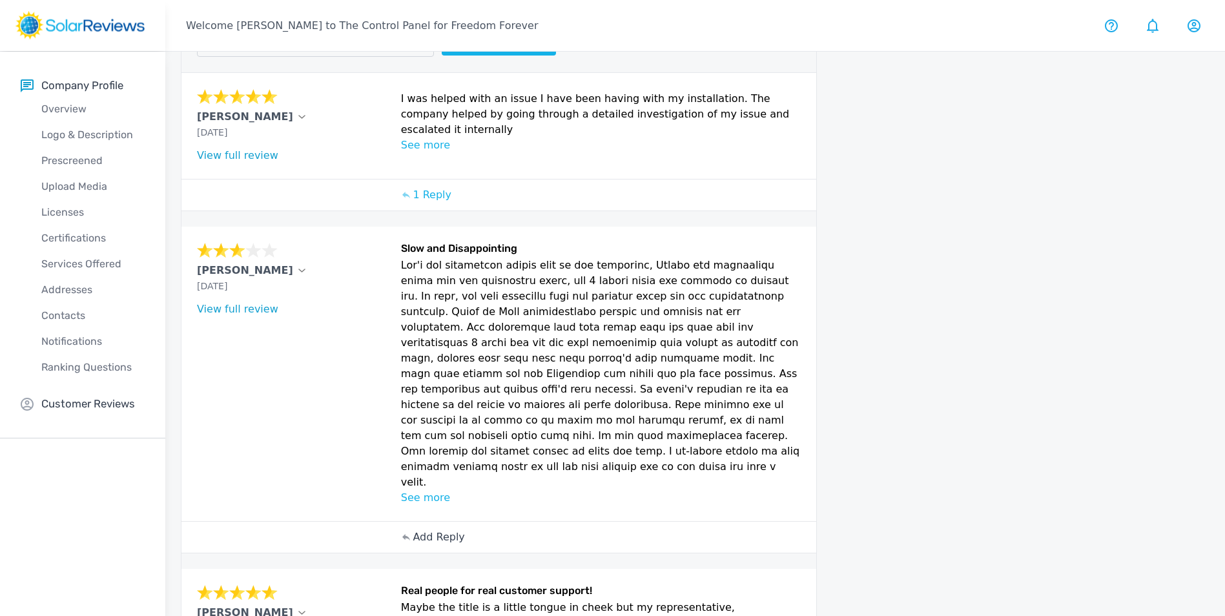
click at [432, 529] on p "Add Reply" at bounding box center [439, 536] width 52 height 15
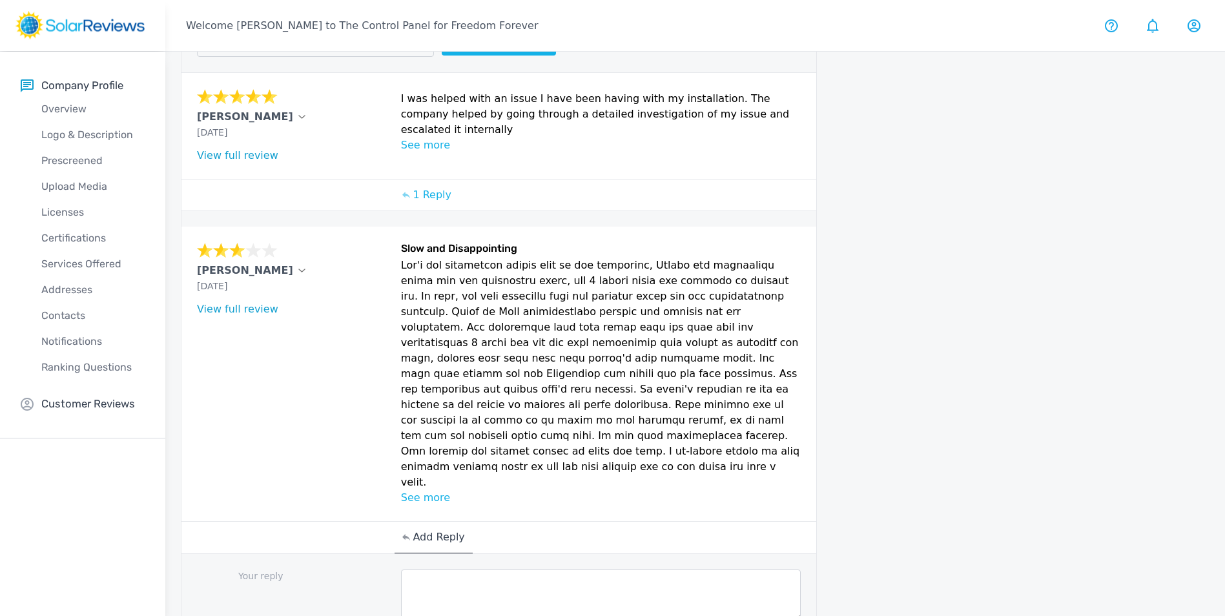
click at [451, 570] on textarea at bounding box center [601, 596] width 400 height 52
paste textarea "Hello [Customer Name], your feedback means a lot to us here at Freedom Forever,…"
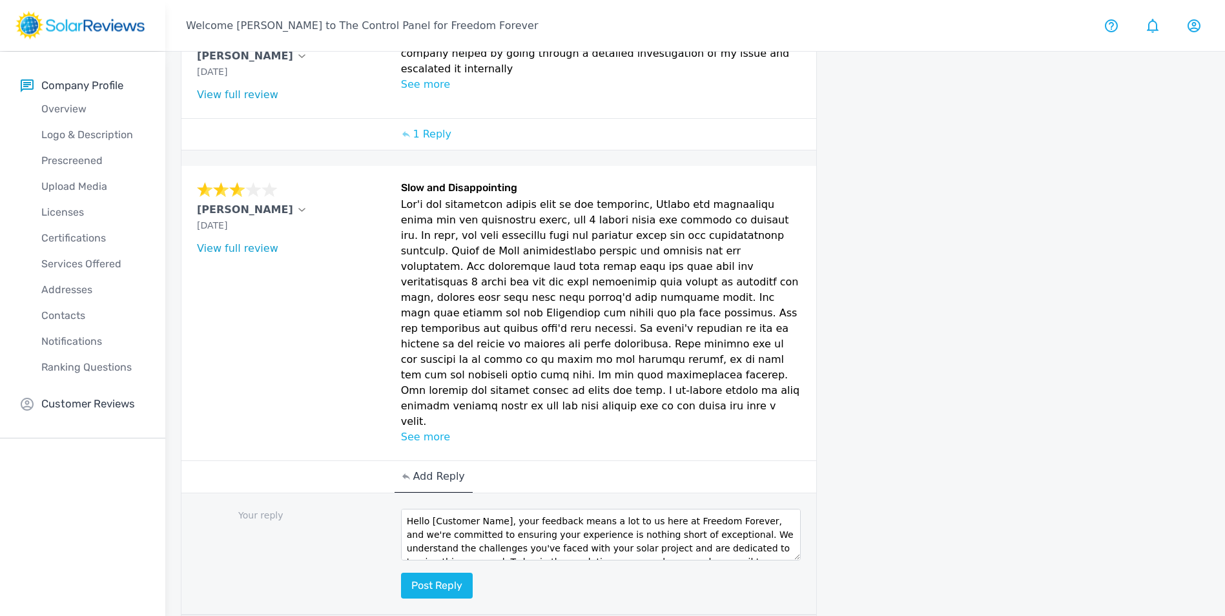
scroll to position [191, 0]
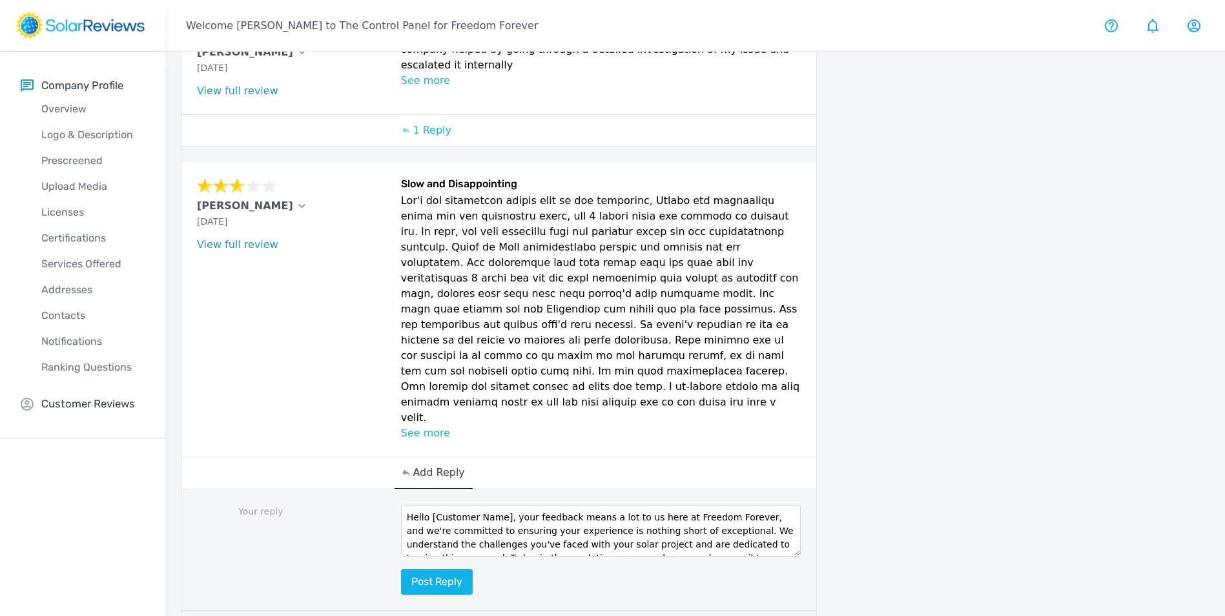
drag, startPoint x: 503, startPoint y: 488, endPoint x: 431, endPoint y: 487, distance: 71.7
click at [431, 505] on textarea "Hello [Customer Name], your feedback means a lot to us here at Freedom Forever,…" at bounding box center [601, 531] width 400 height 52
drag, startPoint x: 432, startPoint y: 486, endPoint x: 470, endPoint y: 484, distance: 38.1
click at [433, 505] on textarea "Hello [[PERSON_NAME], your feedback means a lot to us here at Freedom Forever, …" at bounding box center [601, 531] width 400 height 52
type textarea "Hello [PERSON_NAME], your feedback means a lot to us here at Freedom Forever, a…"
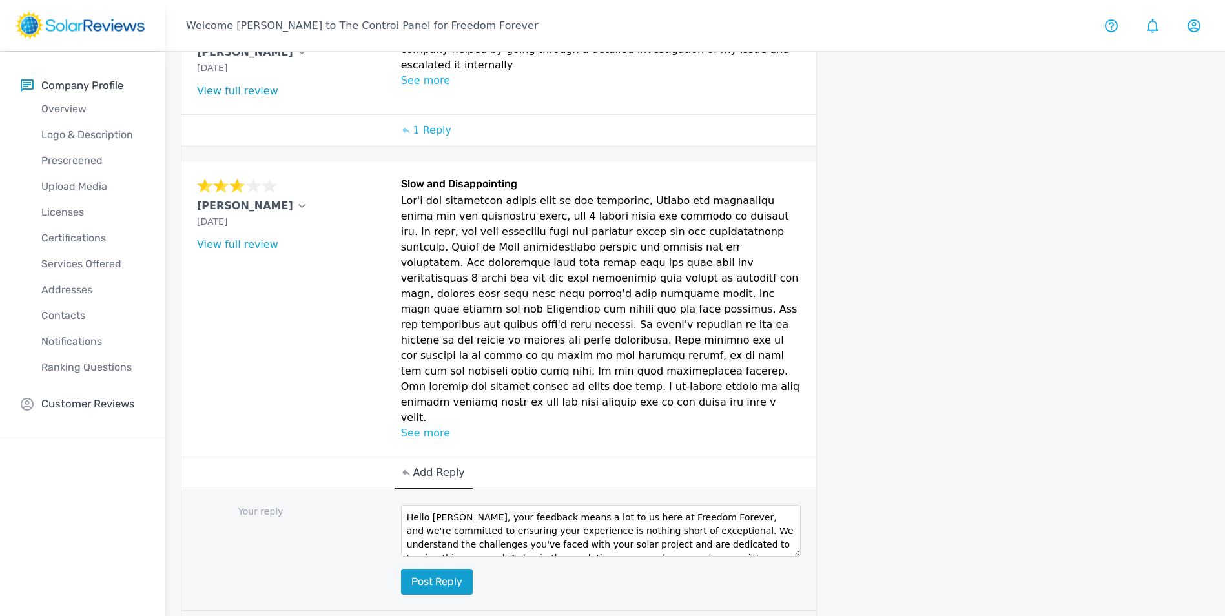
click at [449, 569] on button "Post reply" at bounding box center [437, 582] width 72 height 26
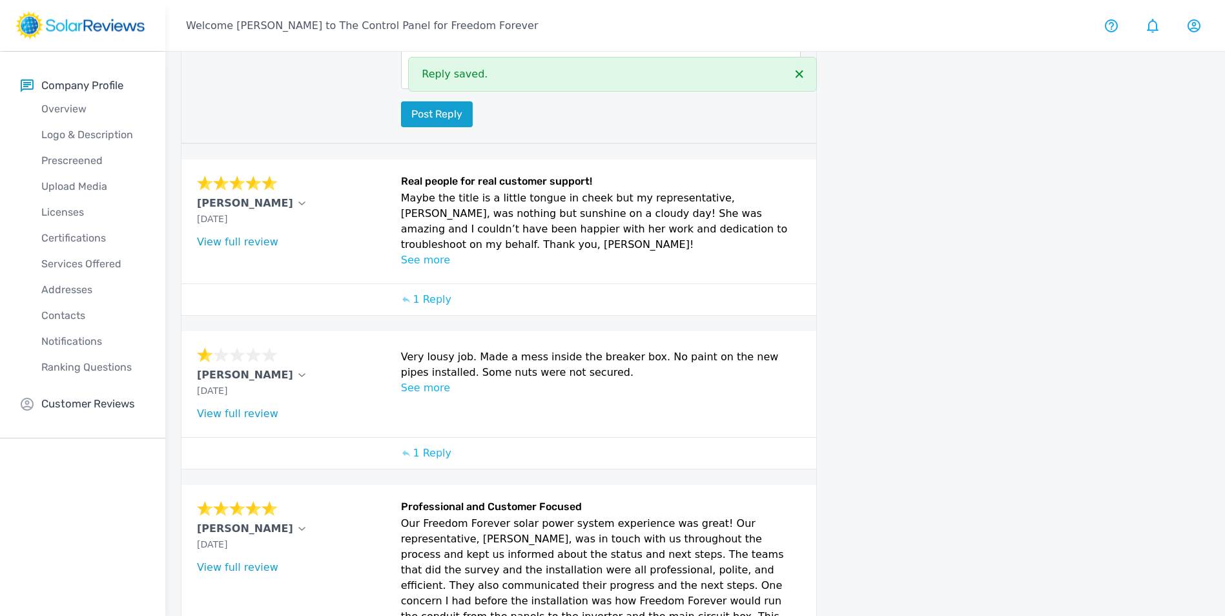
scroll to position [925, 0]
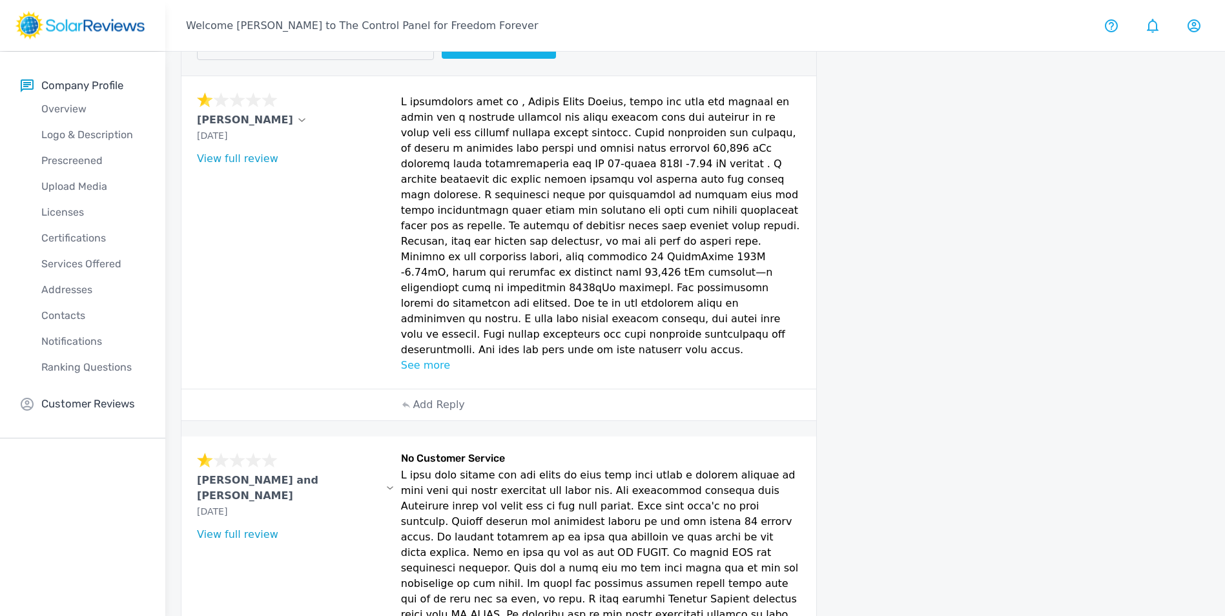
scroll to position [0, 0]
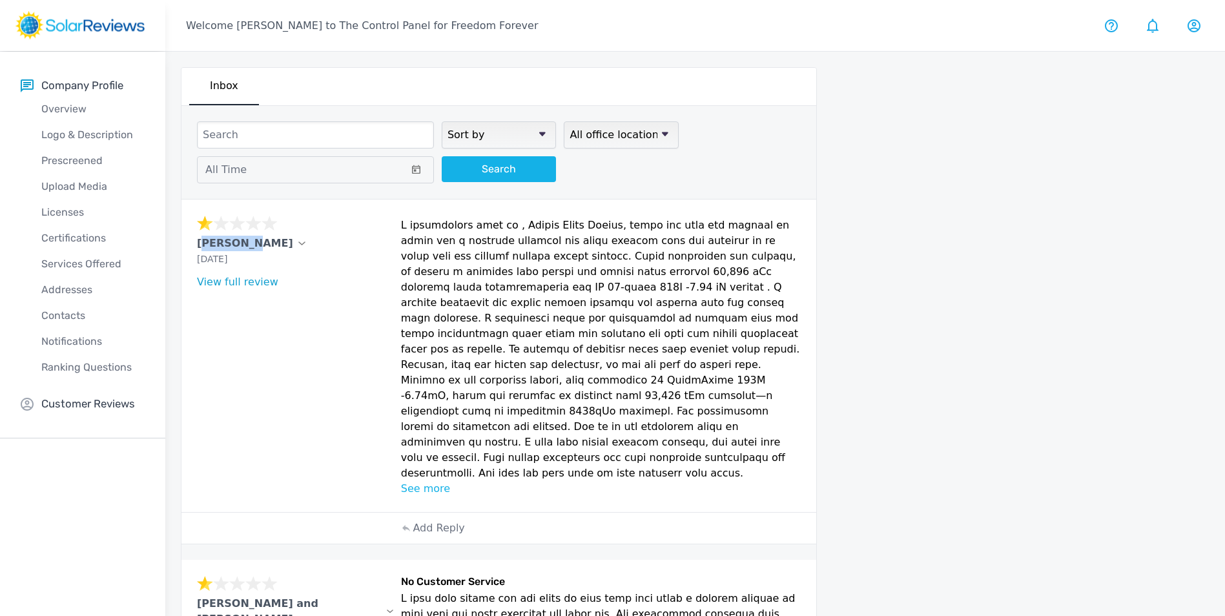
drag, startPoint x: 200, startPoint y: 247, endPoint x: 237, endPoint y: 247, distance: 36.8
click at [237, 247] on p "[PERSON_NAME]" at bounding box center [245, 243] width 96 height 15
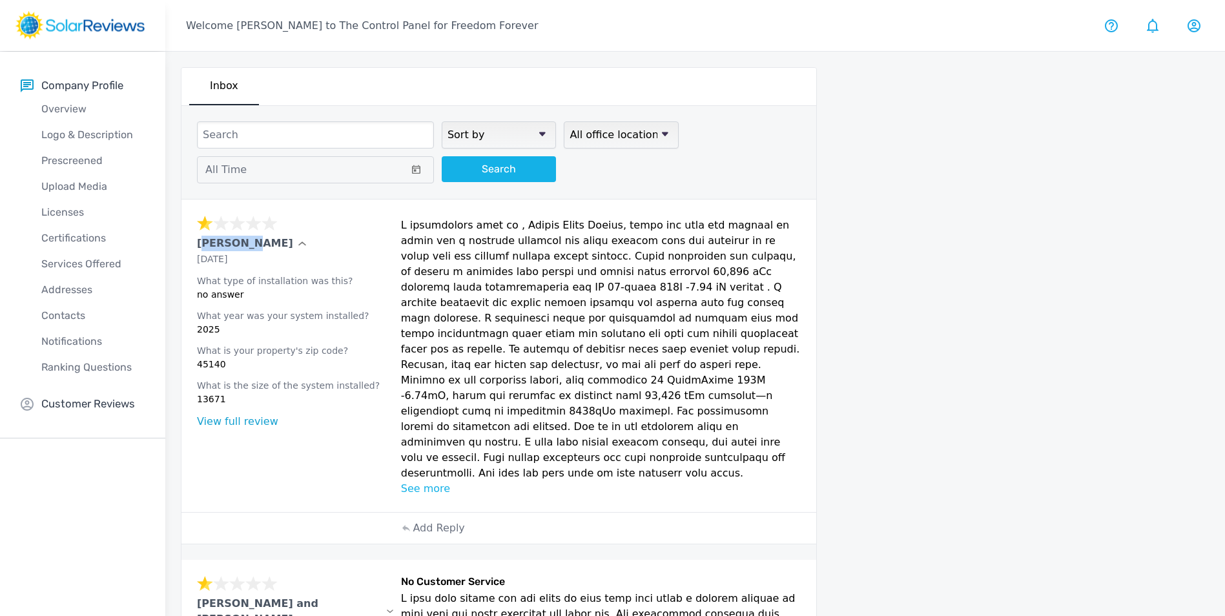
copy p "[PERSON_NAME]"
click at [419, 520] on p "Add Reply" at bounding box center [439, 527] width 52 height 15
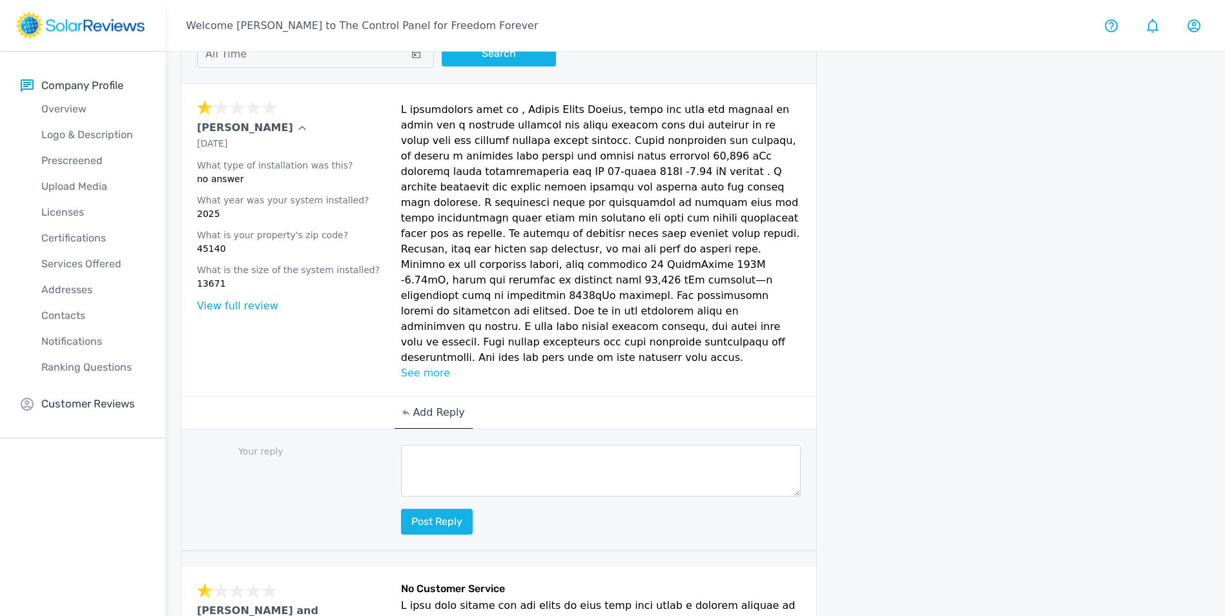
scroll to position [129, 0]
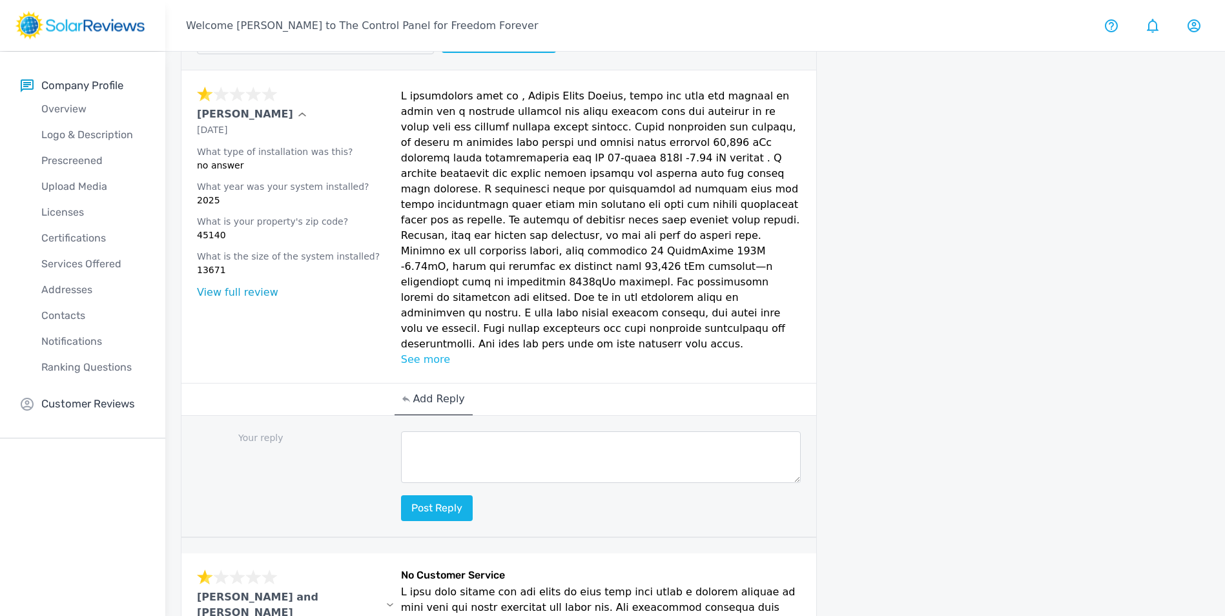
click at [437, 431] on textarea at bounding box center [601, 457] width 400 height 52
paste textarea "[PERSON_NAME]"
drag, startPoint x: 474, startPoint y: 410, endPoint x: 349, endPoint y: 414, distance: 124.7
click at [350, 416] on div "Your reply [PERSON_NAME] Post reply" at bounding box center [498, 477] width 635 height 122
paste textarea "Hello [Customer Name], your feedback means a lot to us here at Freedom Forever,…"
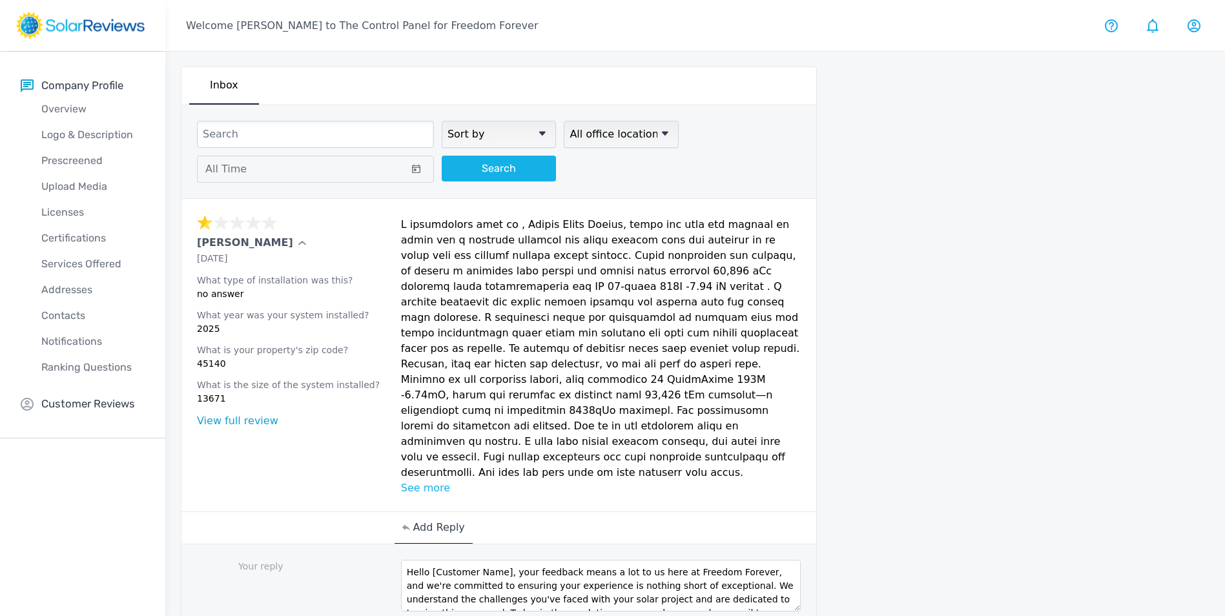
scroll to position [0, 0]
drag, startPoint x: 497, startPoint y: 542, endPoint x: 436, endPoint y: 542, distance: 61.3
click at [426, 560] on textarea "Hello [Customer Name], your feedback means a lot to us here at Freedom Forever,…" at bounding box center [601, 586] width 400 height 52
type textarea "Hello [PERSON_NAME], your feedback means a lot to us here at Freedom Forever, a…"
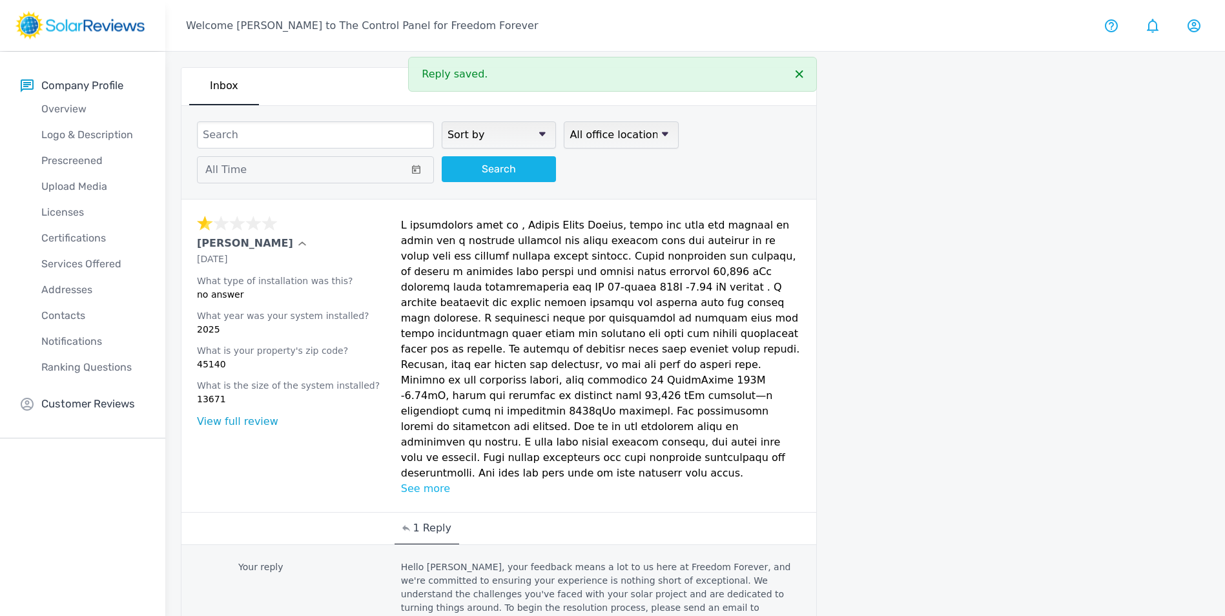
click at [430, 520] on p "1 Reply" at bounding box center [432, 527] width 39 height 15
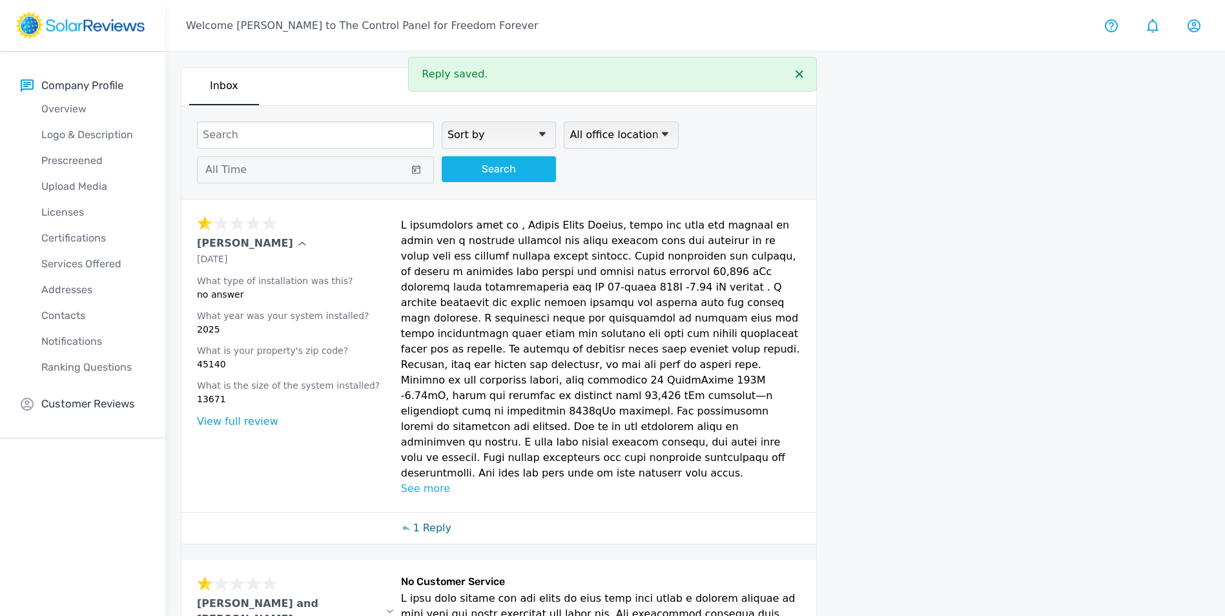
click at [429, 520] on p "1 Reply" at bounding box center [432, 527] width 39 height 15
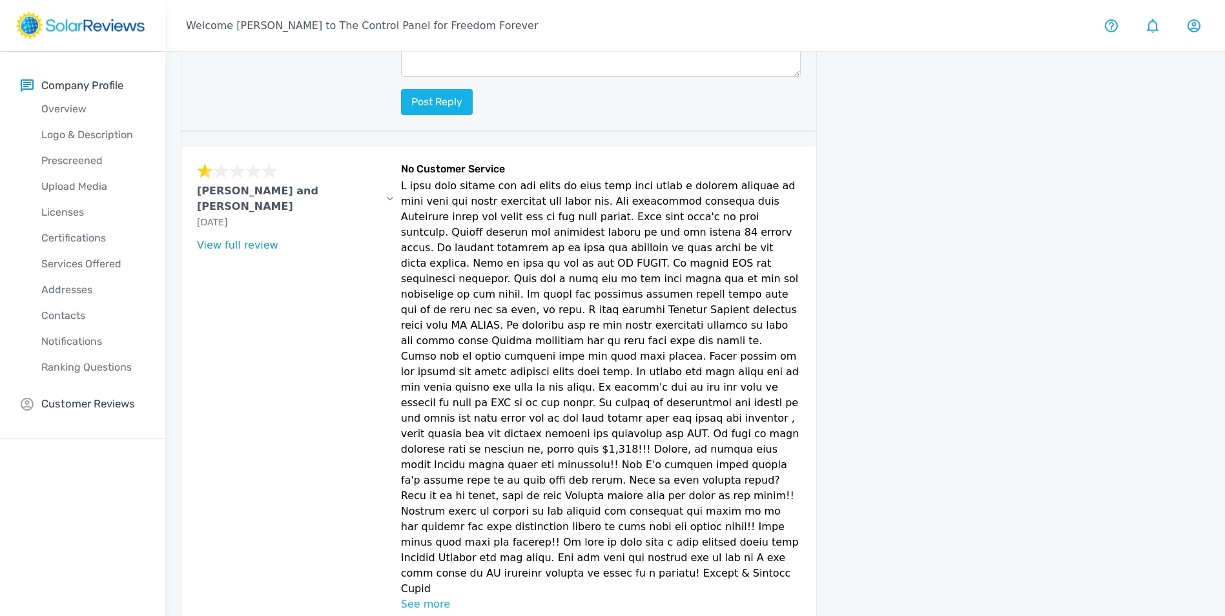
scroll to position [839, 0]
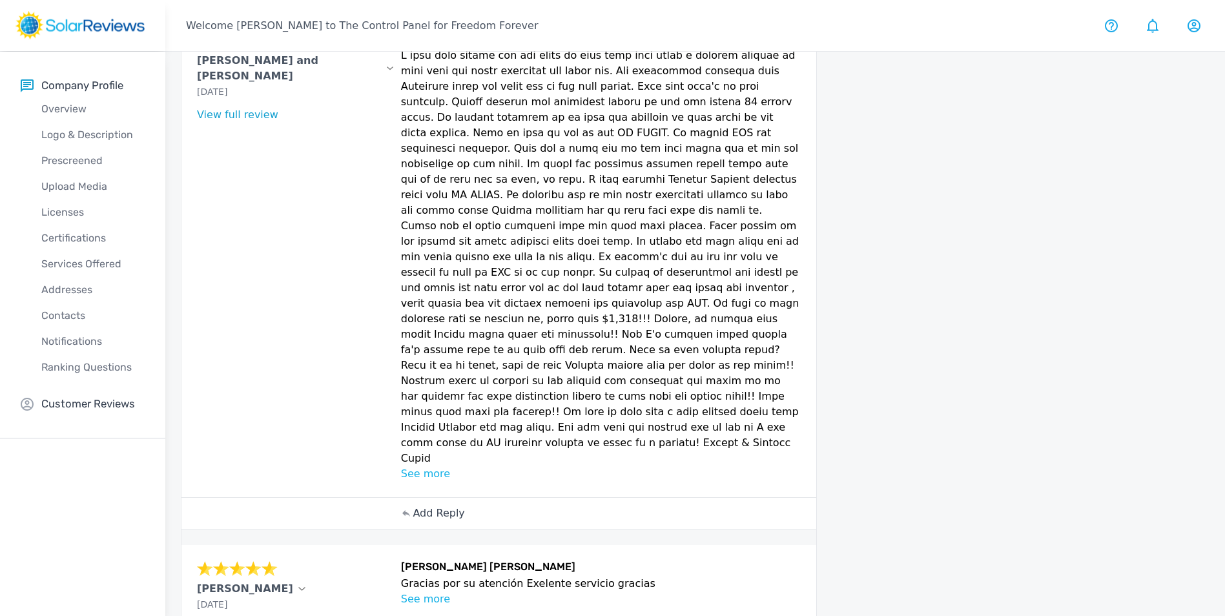
click at [432, 506] on p "Add Reply" at bounding box center [439, 513] width 52 height 15
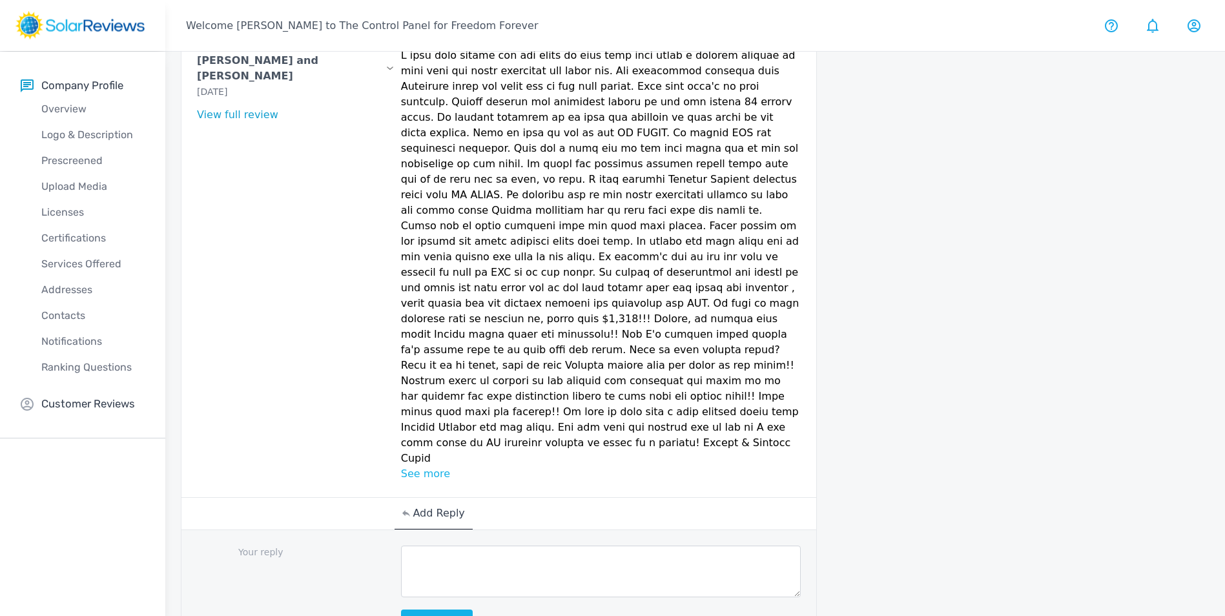
click at [481, 546] on textarea at bounding box center [601, 572] width 400 height 52
paste textarea "Hello [ Name], thank you for sharing your feedback! Here at Freedom Forever, pr…"
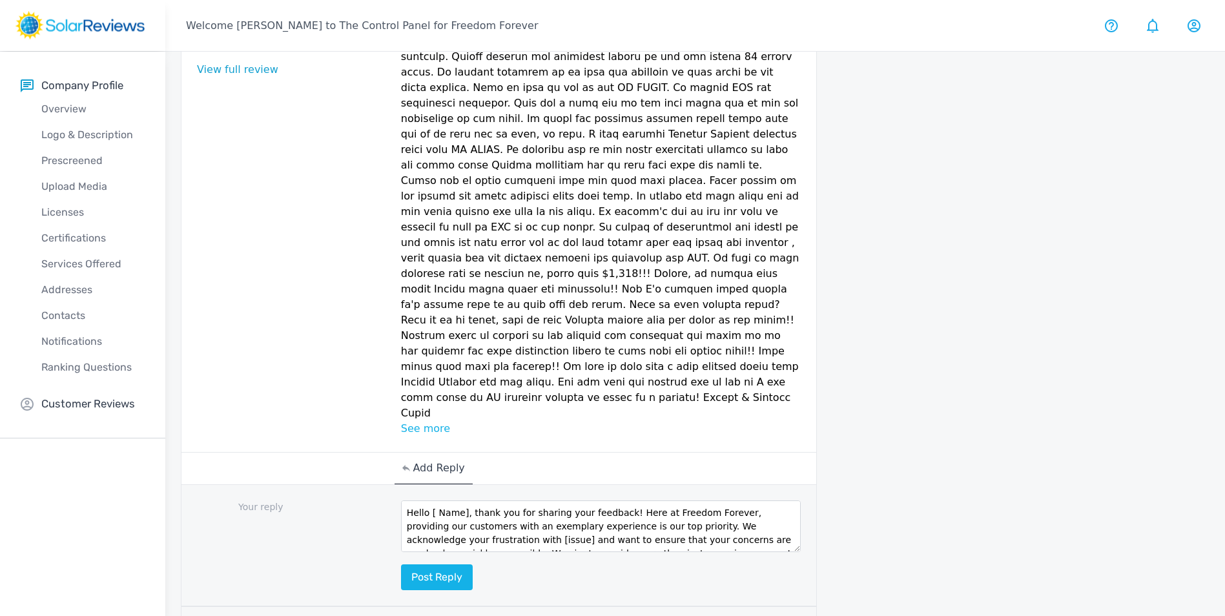
scroll to position [904, 0]
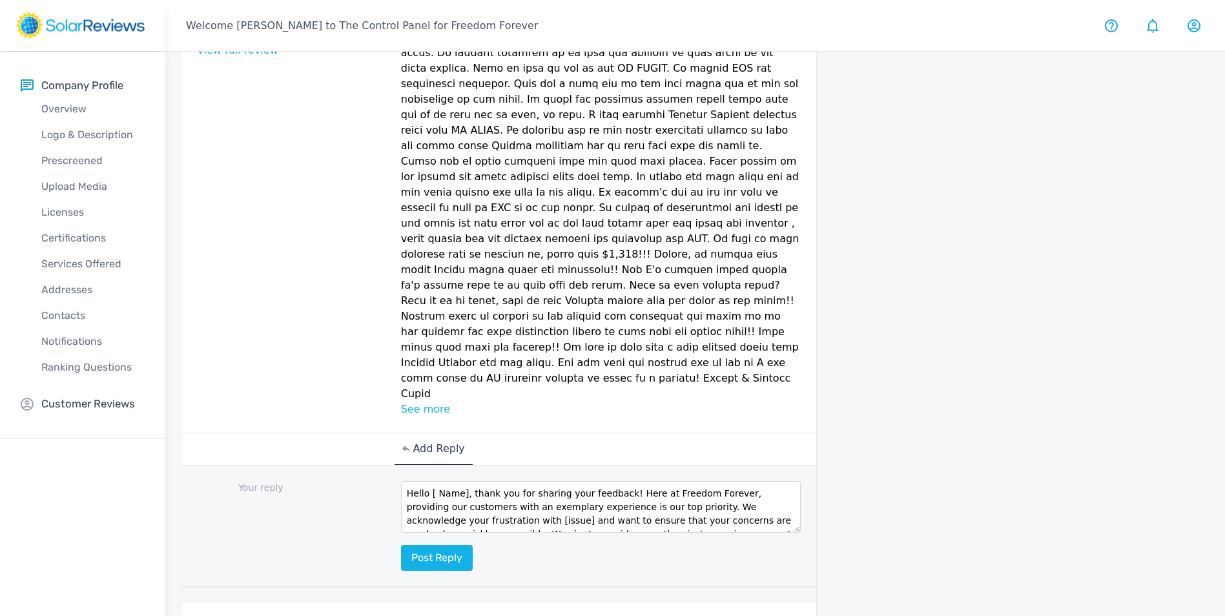
drag, startPoint x: 461, startPoint y: 387, endPoint x: 431, endPoint y: 387, distance: 29.7
click at [431, 481] on textarea "Hello [ Name], thank you for sharing your feedback! Here at Freedom Forever, pr…" at bounding box center [601, 507] width 400 height 52
drag, startPoint x: 901, startPoint y: 371, endPoint x: 891, endPoint y: 371, distance: 9.7
click at [901, 371] on div at bounding box center [986, 124] width 312 height 1922
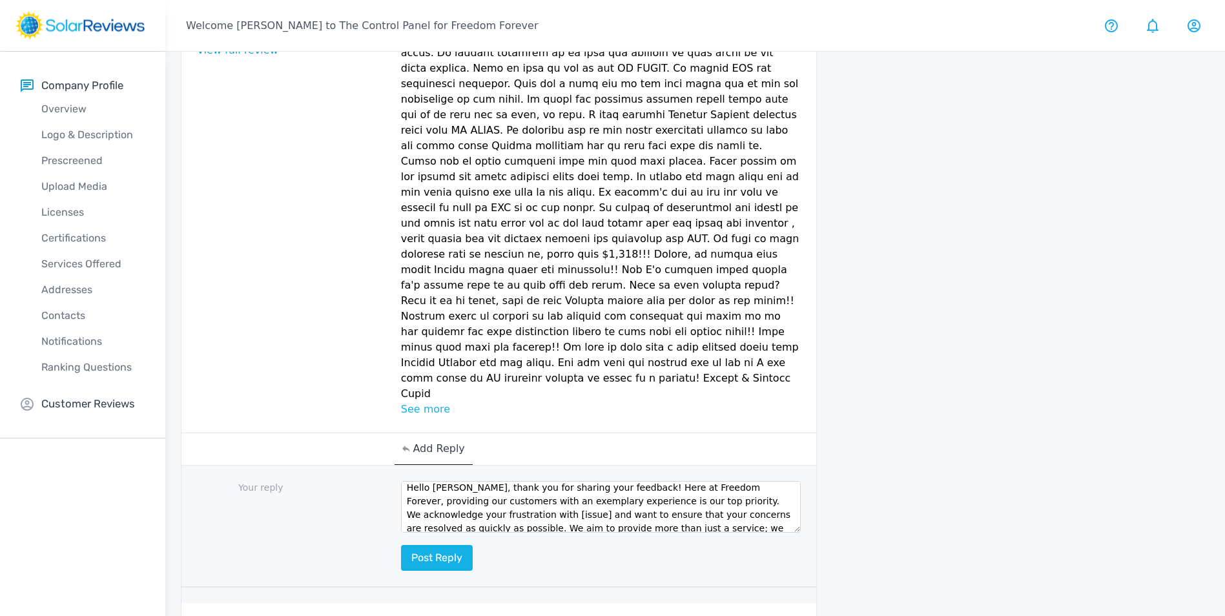
drag, startPoint x: 427, startPoint y: 413, endPoint x: 455, endPoint y: 411, distance: 28.5
click at [456, 481] on textarea "Hello [PERSON_NAME], thank you for sharing your feedback! Here at Freedom Forev…" at bounding box center [601, 507] width 400 height 52
type textarea "Hello [PERSON_NAME], thank you for sharing your feedback! Here at Freedom Forev…"
click at [458, 545] on button "Post reply" at bounding box center [437, 558] width 72 height 26
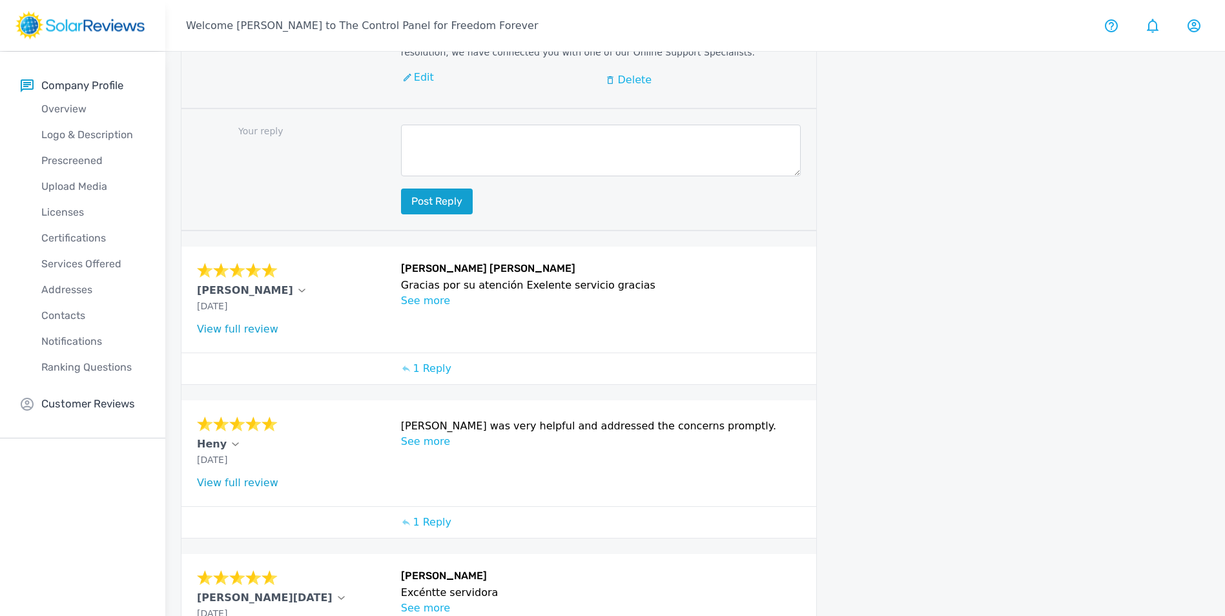
scroll to position [1424, 0]
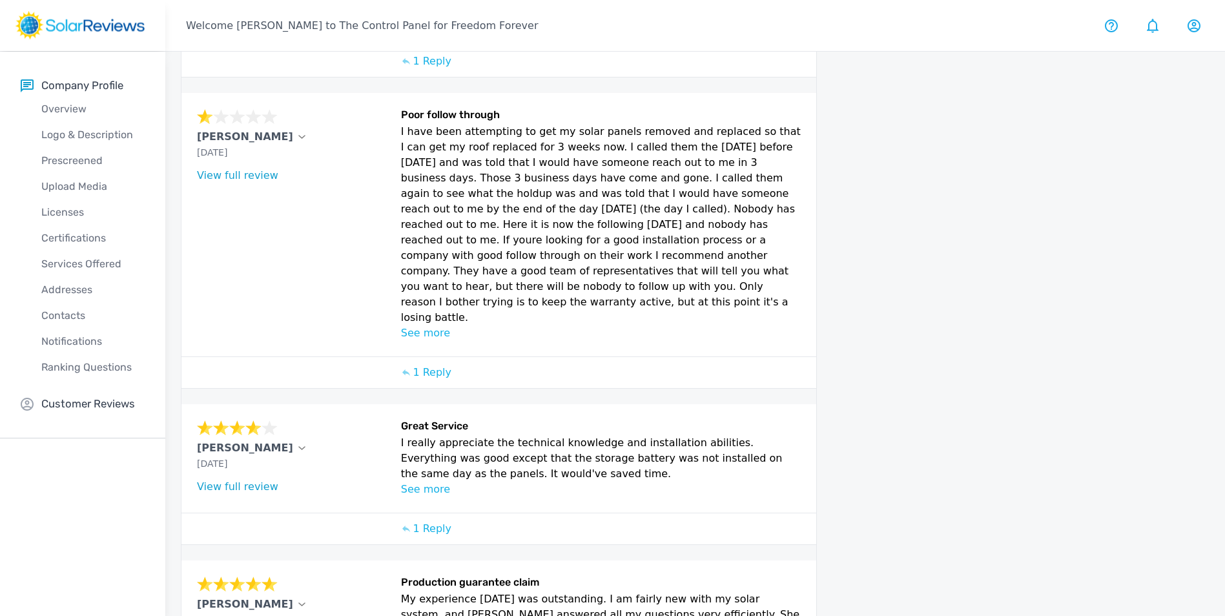
scroll to position [526, 0]
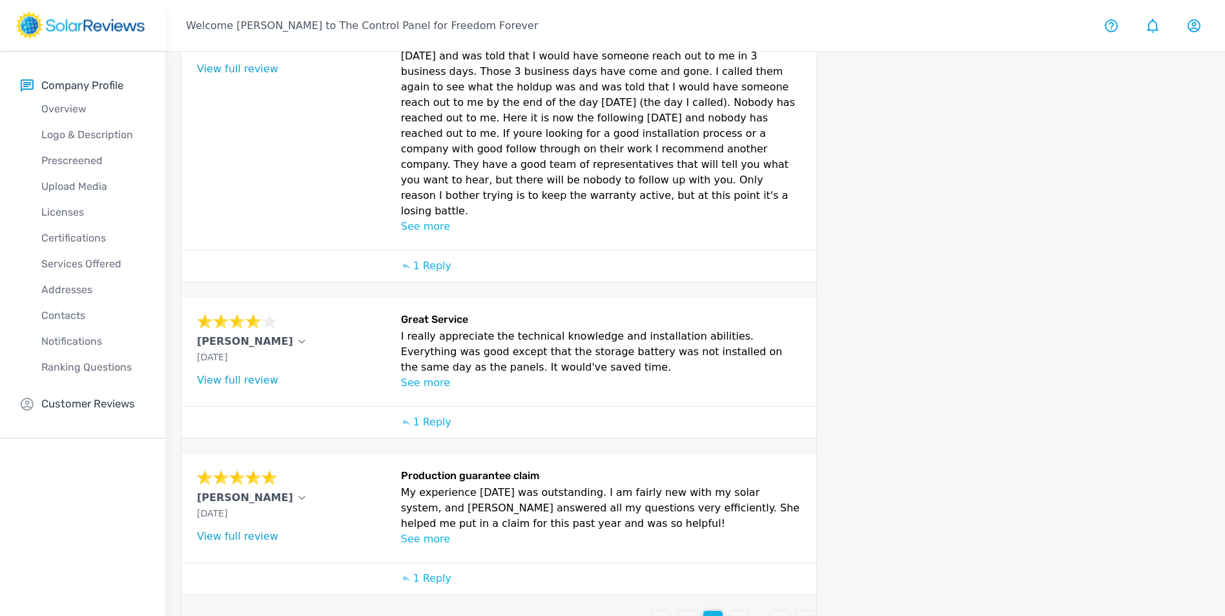
click at [739, 613] on p "4" at bounding box center [738, 620] width 6 height 15
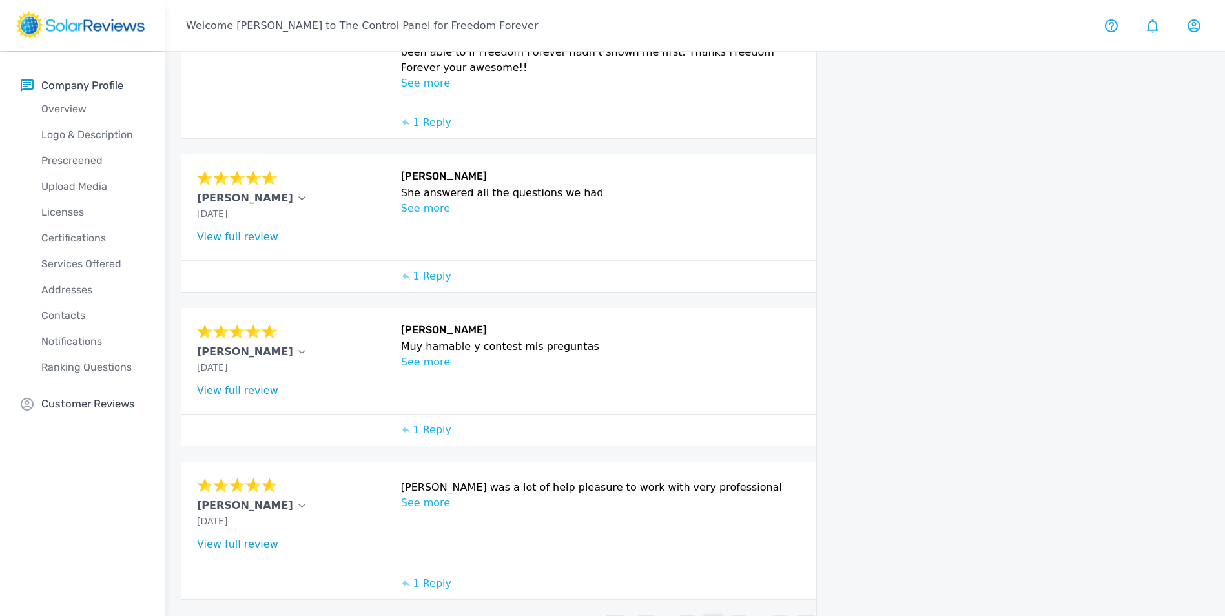
scroll to position [407, 0]
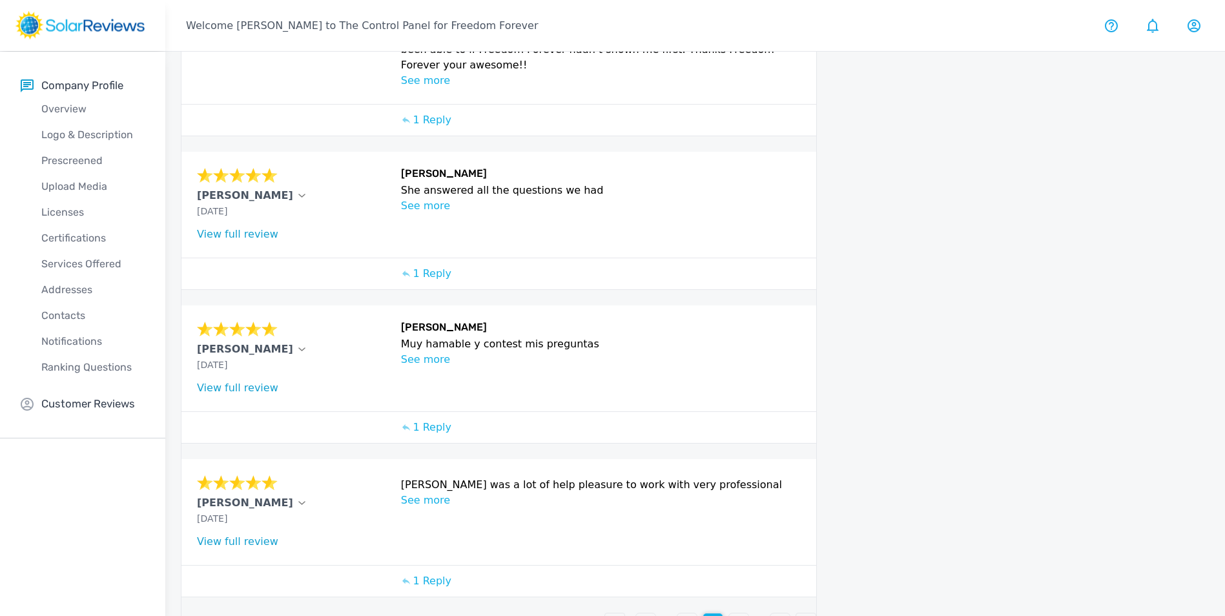
click at [738, 615] on p "5" at bounding box center [738, 622] width 6 height 15
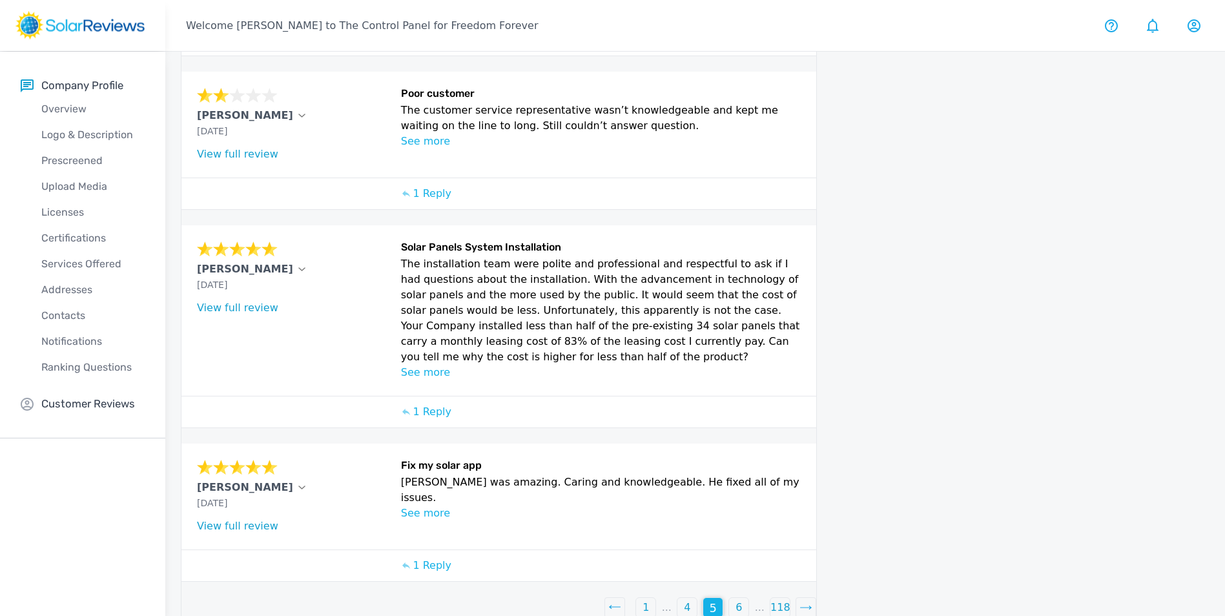
scroll to position [451, 0]
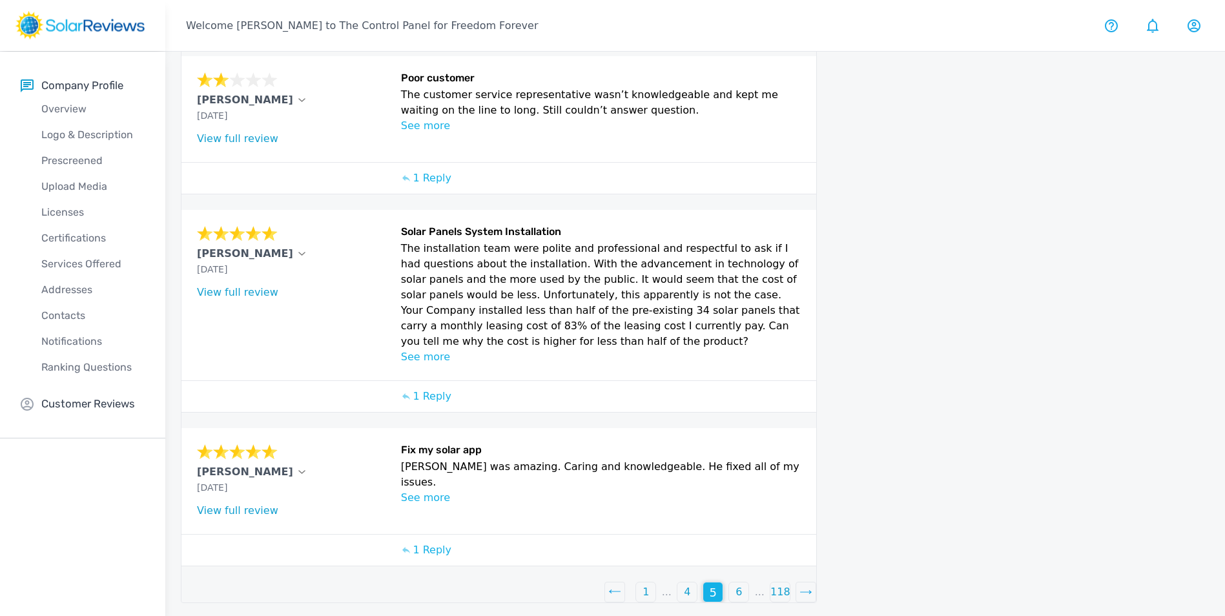
click at [739, 592] on div "6" at bounding box center [738, 591] width 19 height 19
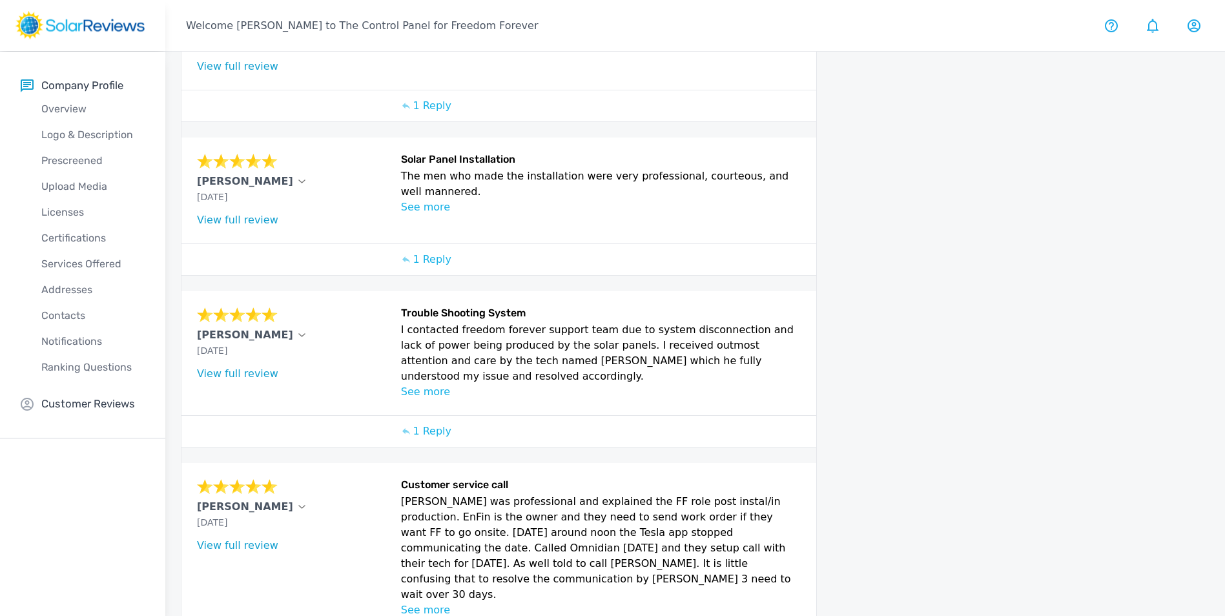
scroll to position [423, 0]
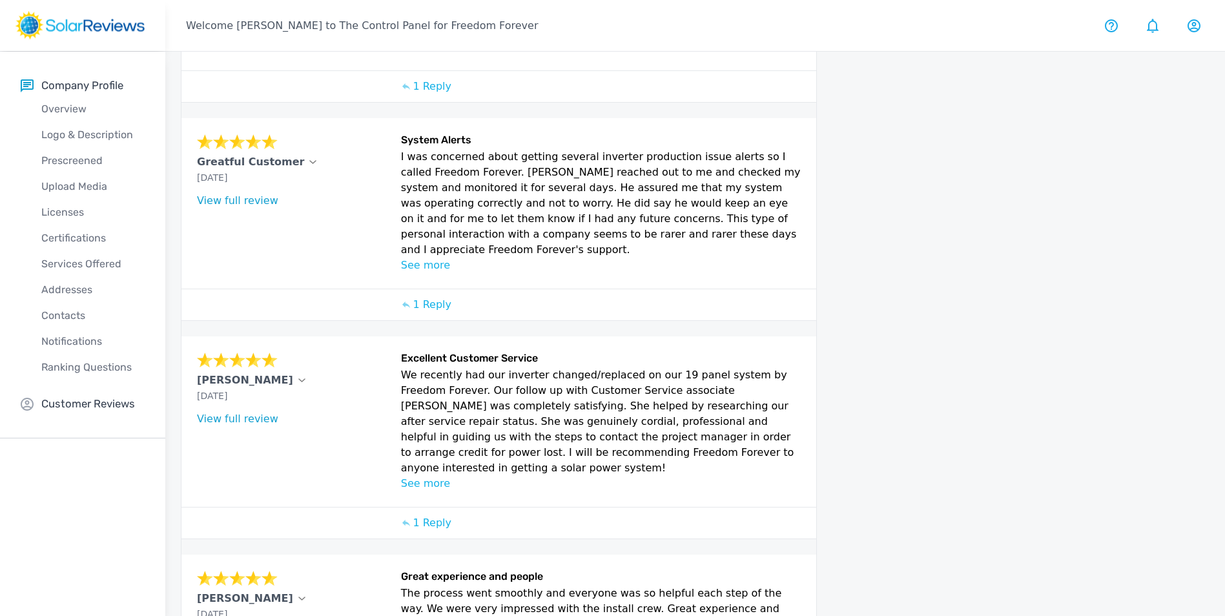
scroll to position [519, 0]
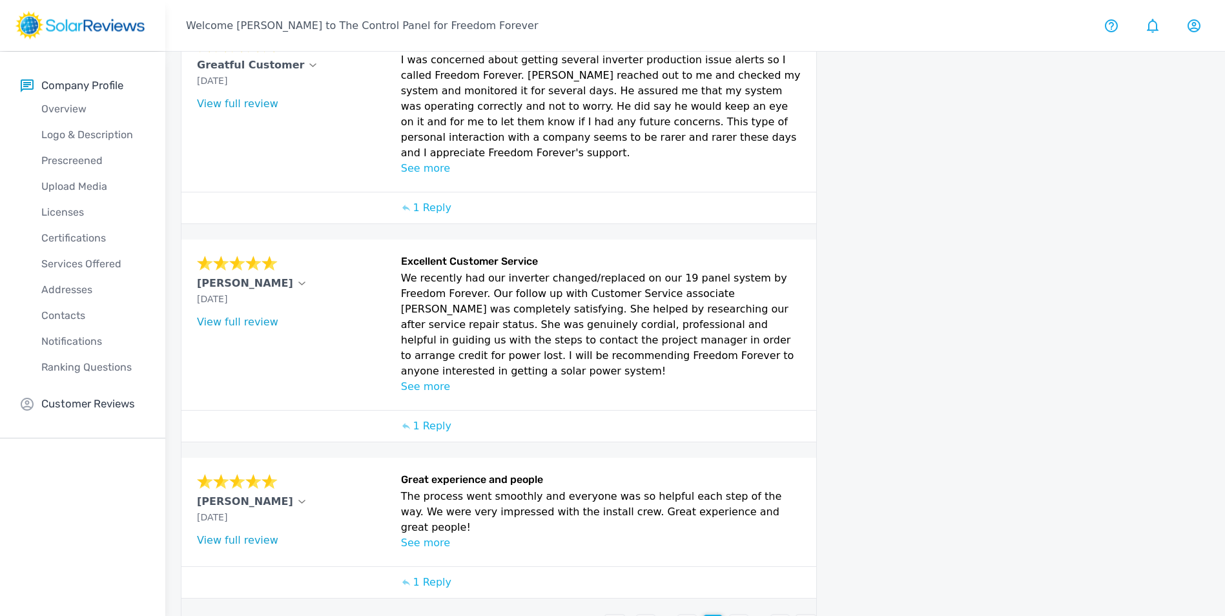
click at [741, 615] on p "8" at bounding box center [738, 624] width 6 height 15
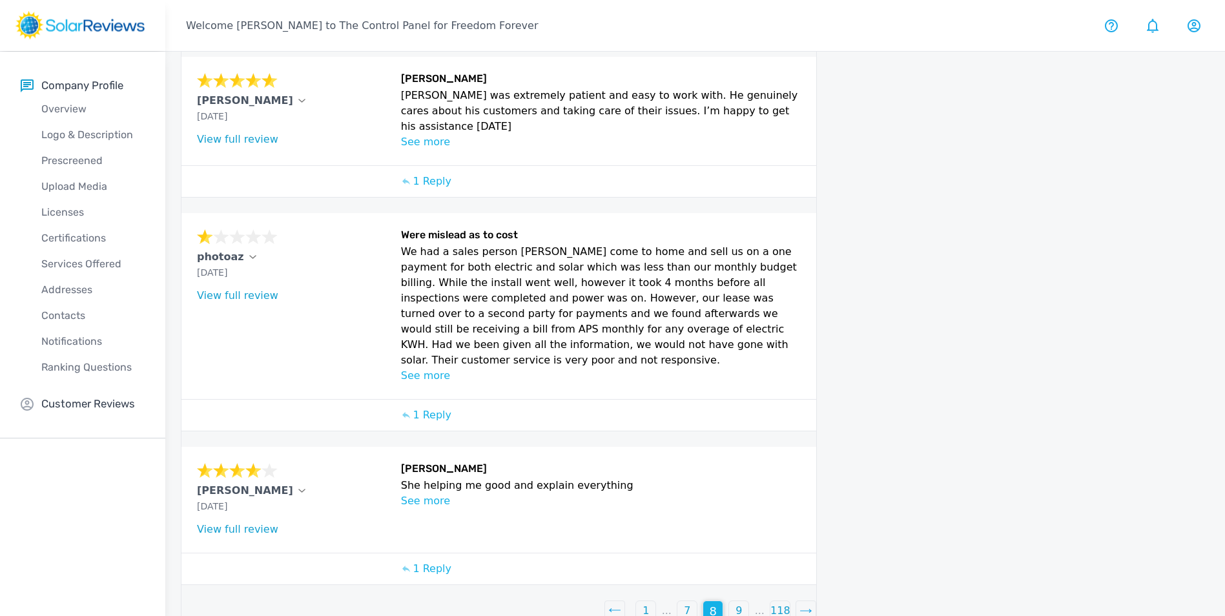
scroll to position [457, 0]
click at [648, 602] on p "1" at bounding box center [645, 609] width 6 height 15
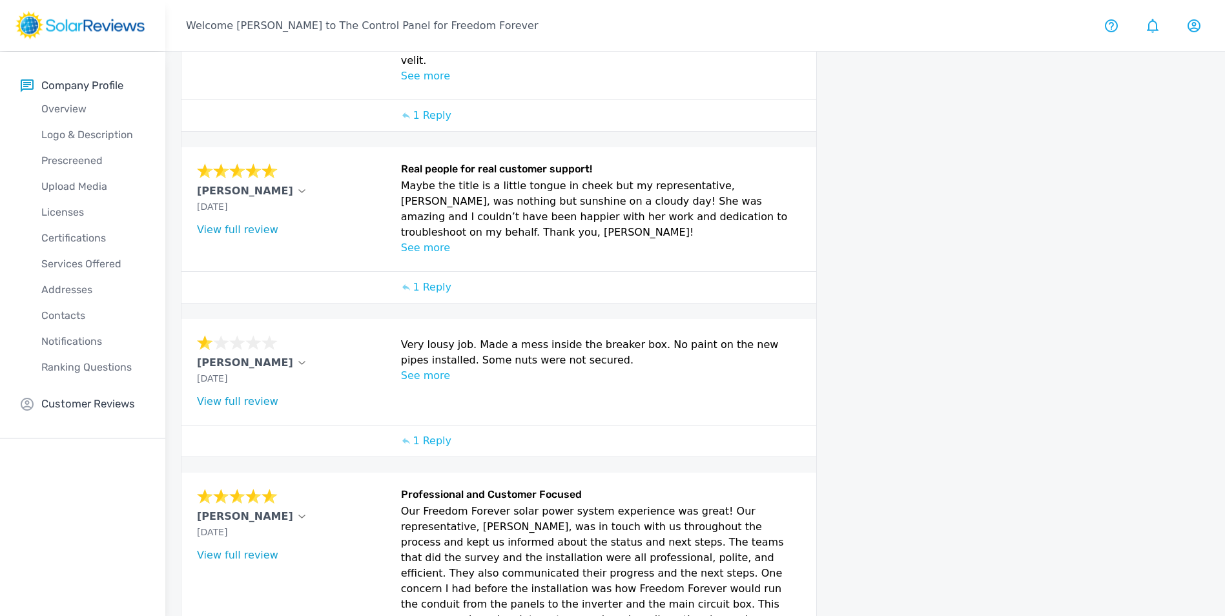
scroll to position [643, 0]
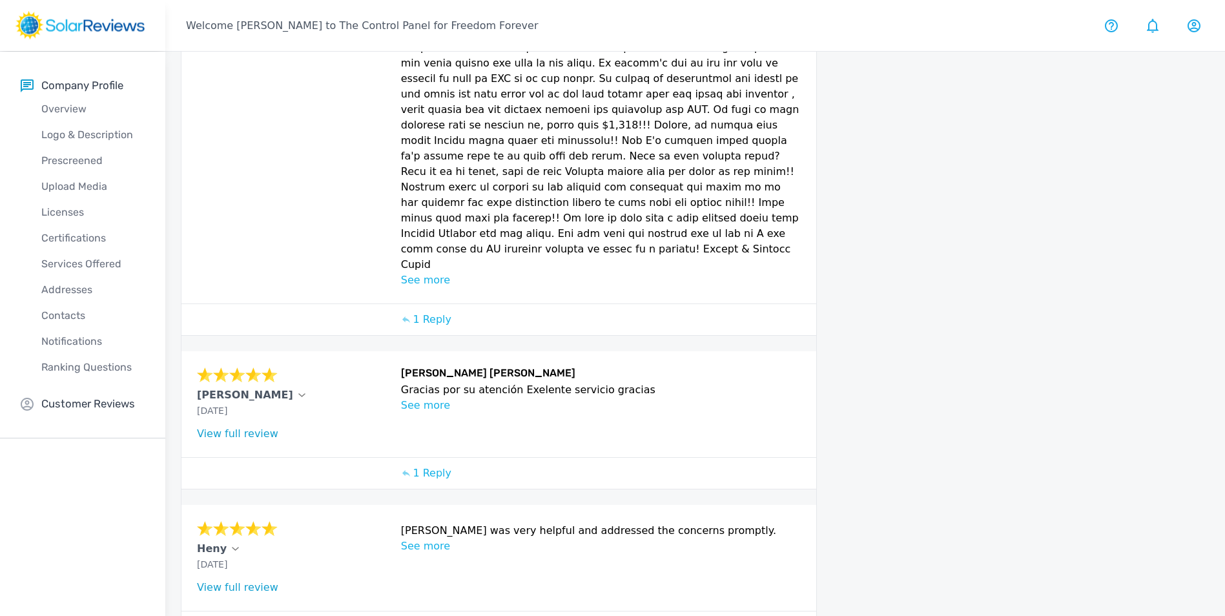
scroll to position [875, 0]
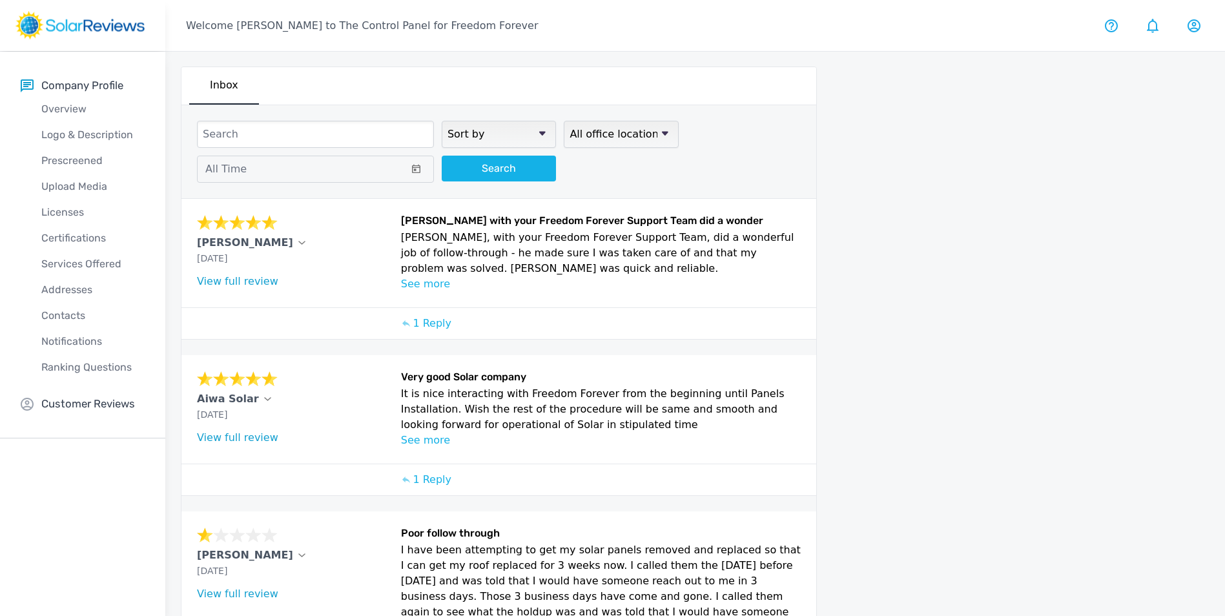
scroll to position [0, 0]
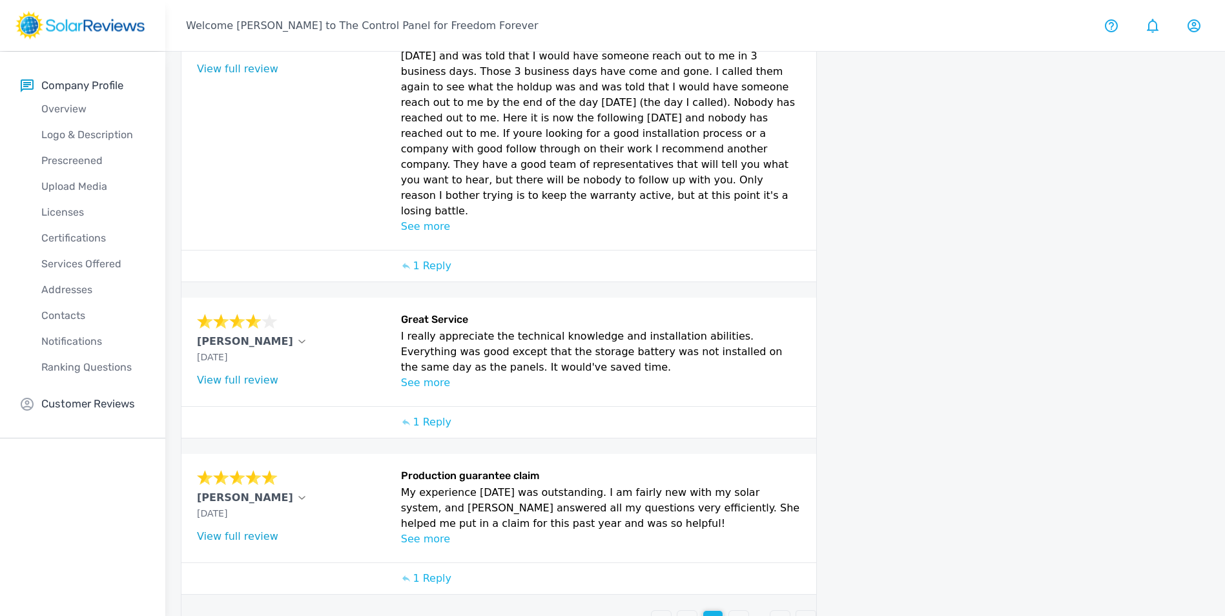
click at [743, 611] on div "4" at bounding box center [738, 620] width 19 height 19
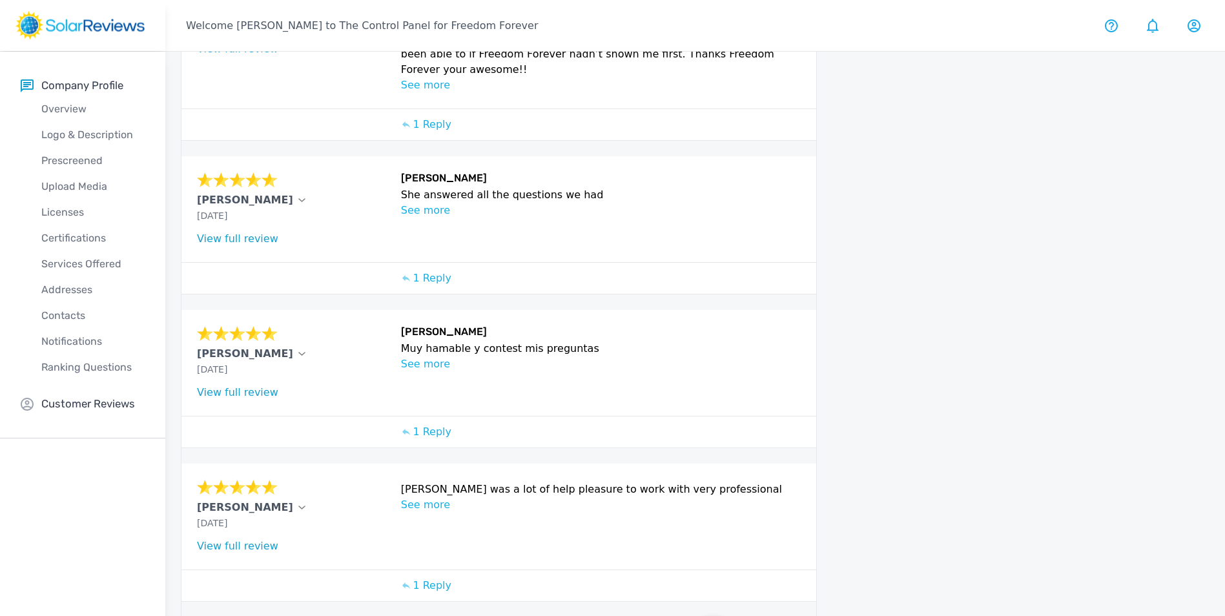
scroll to position [407, 0]
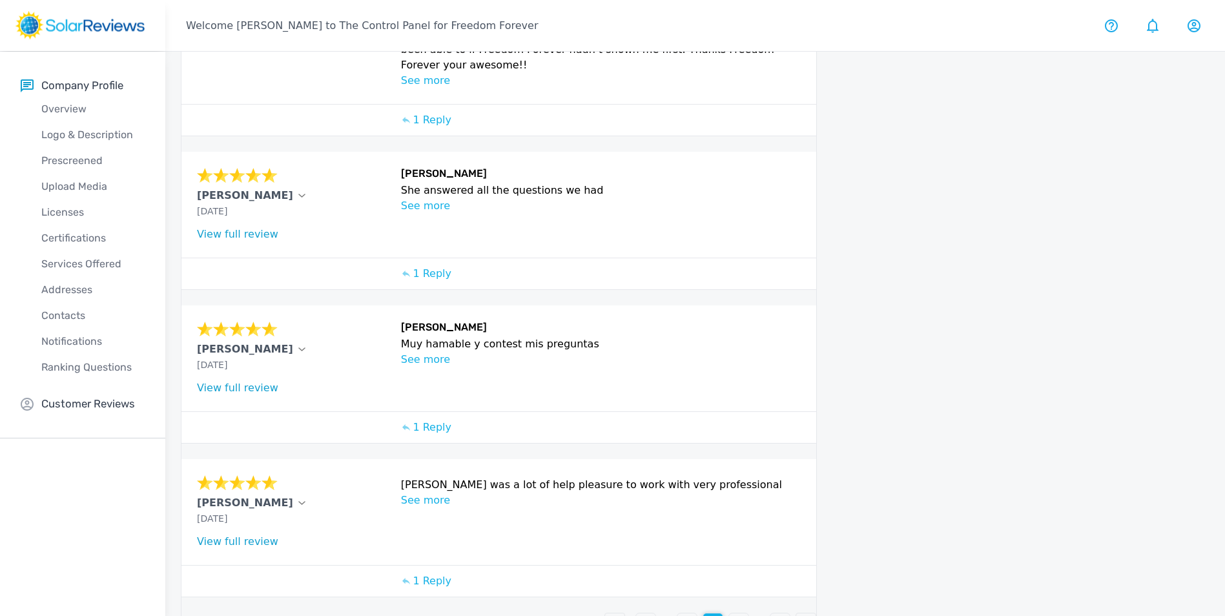
click at [653, 613] on div "1" at bounding box center [645, 622] width 19 height 19
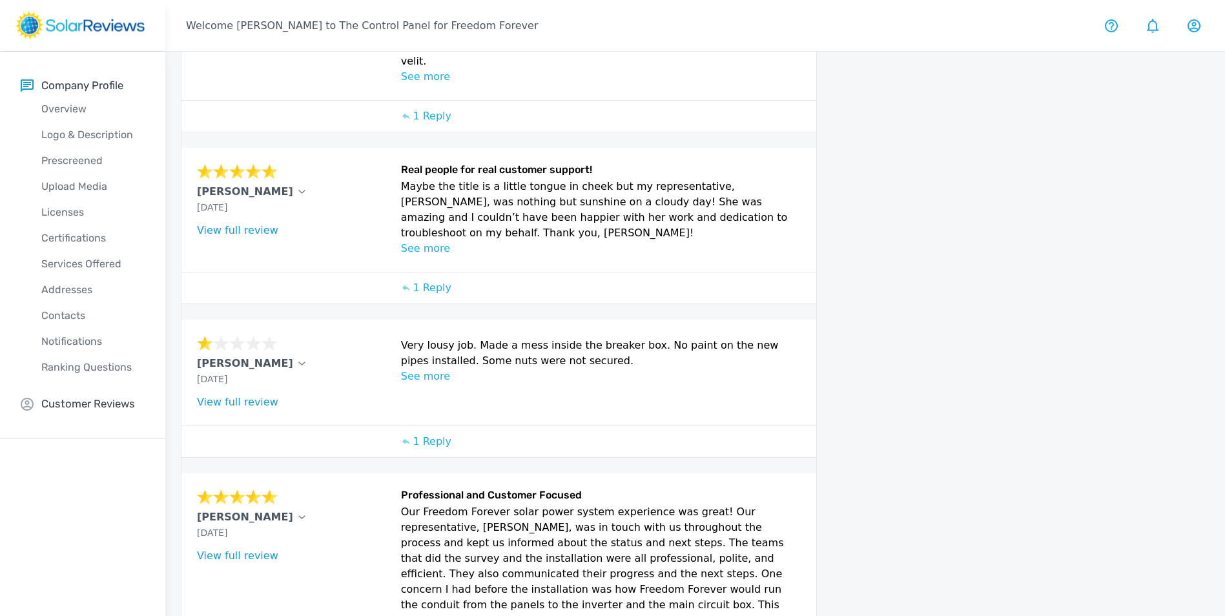
scroll to position [643, 0]
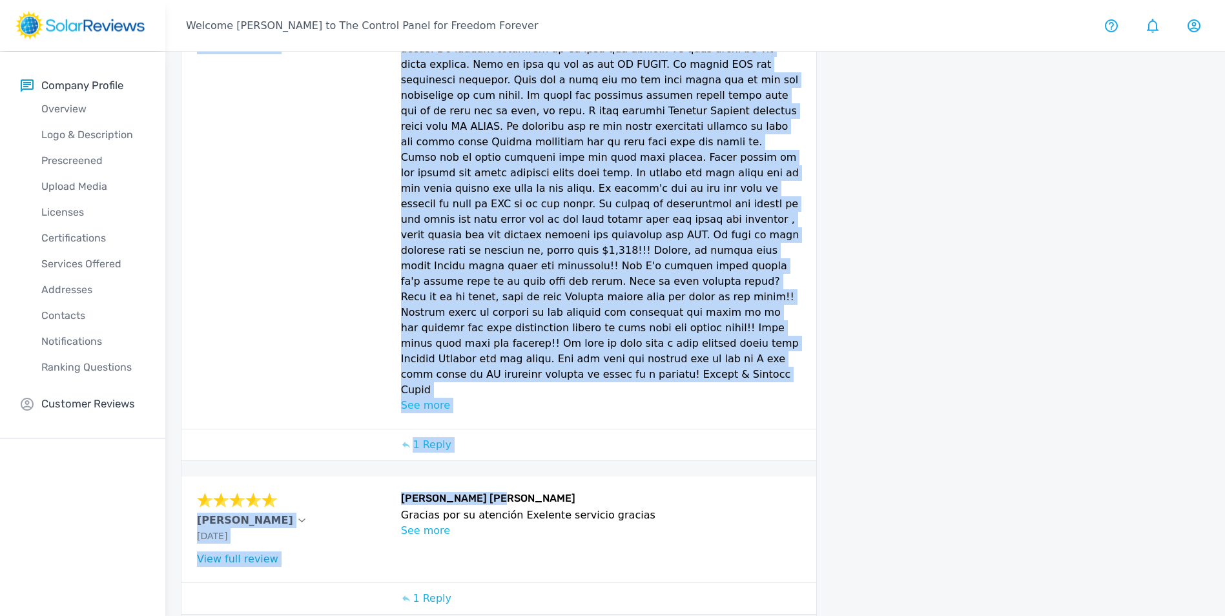
scroll to position [617, 0]
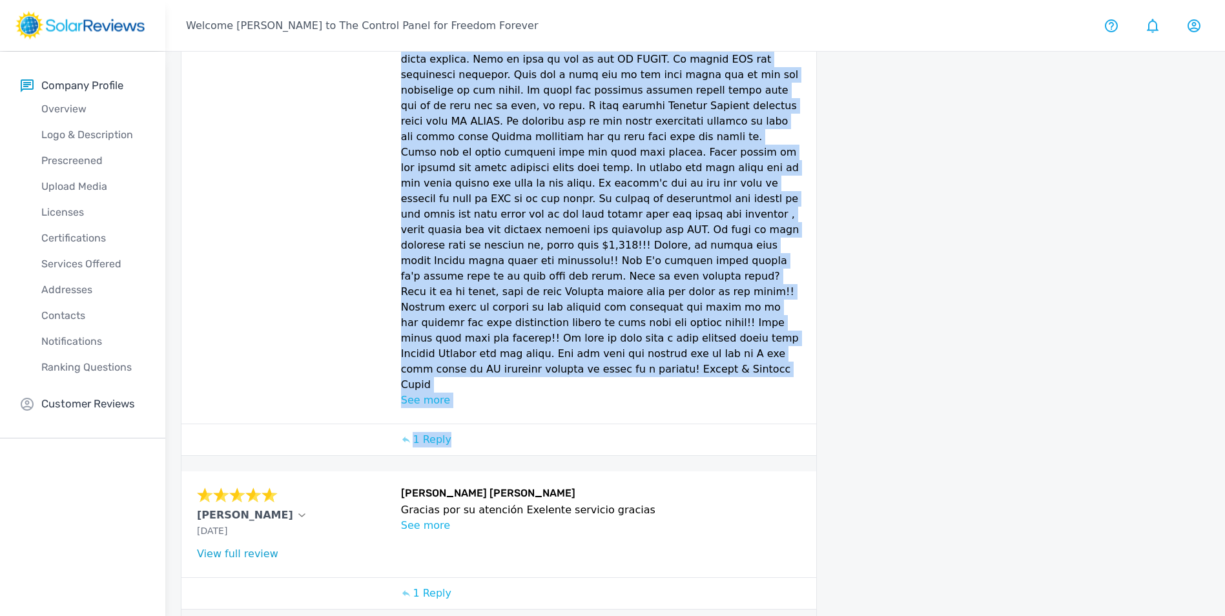
drag, startPoint x: 411, startPoint y: 277, endPoint x: 705, endPoint y: 350, distance: 303.3
click at [705, 350] on div "[PERSON_NAME] and [PERSON_NAME] [DATE] What type of installation was this? no a…" at bounding box center [498, 199] width 635 height 513
drag, startPoint x: 705, startPoint y: 350, endPoint x: 644, endPoint y: 247, distance: 119.8
copy div "[DATE] What type of installation was this? no answer What year was your system …"
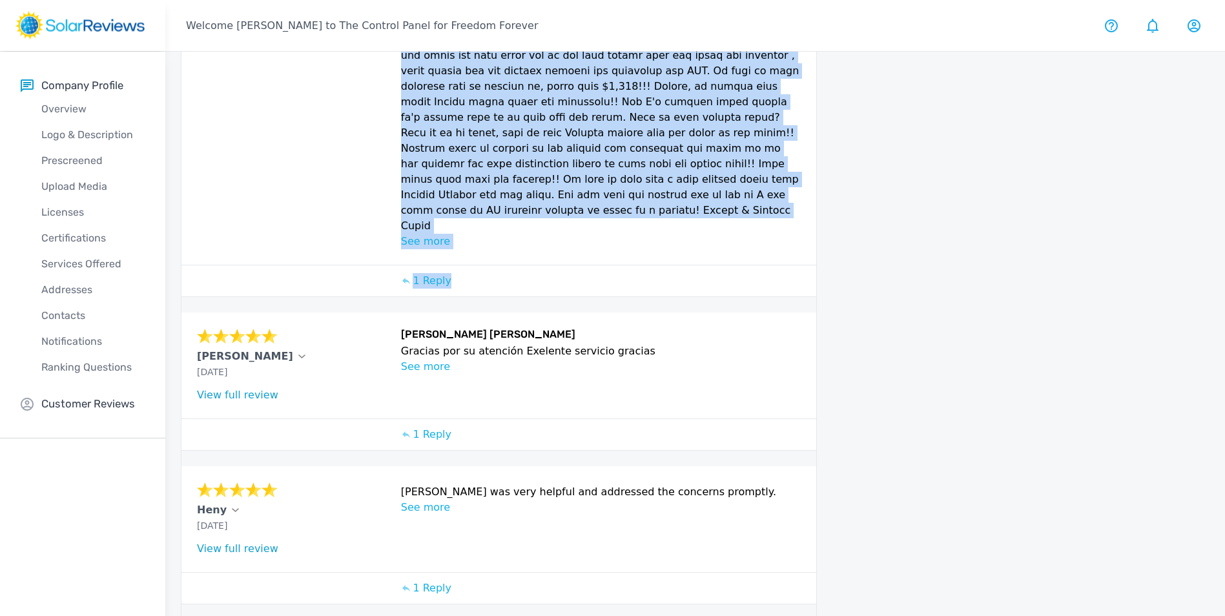
scroll to position [875, 0]
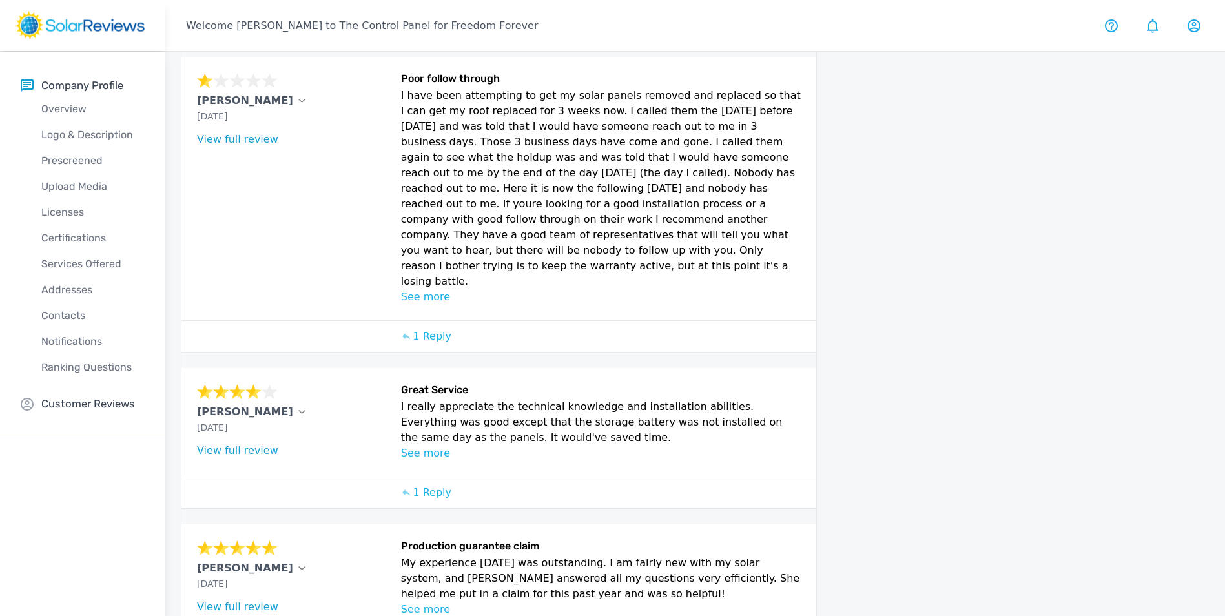
scroll to position [526, 0]
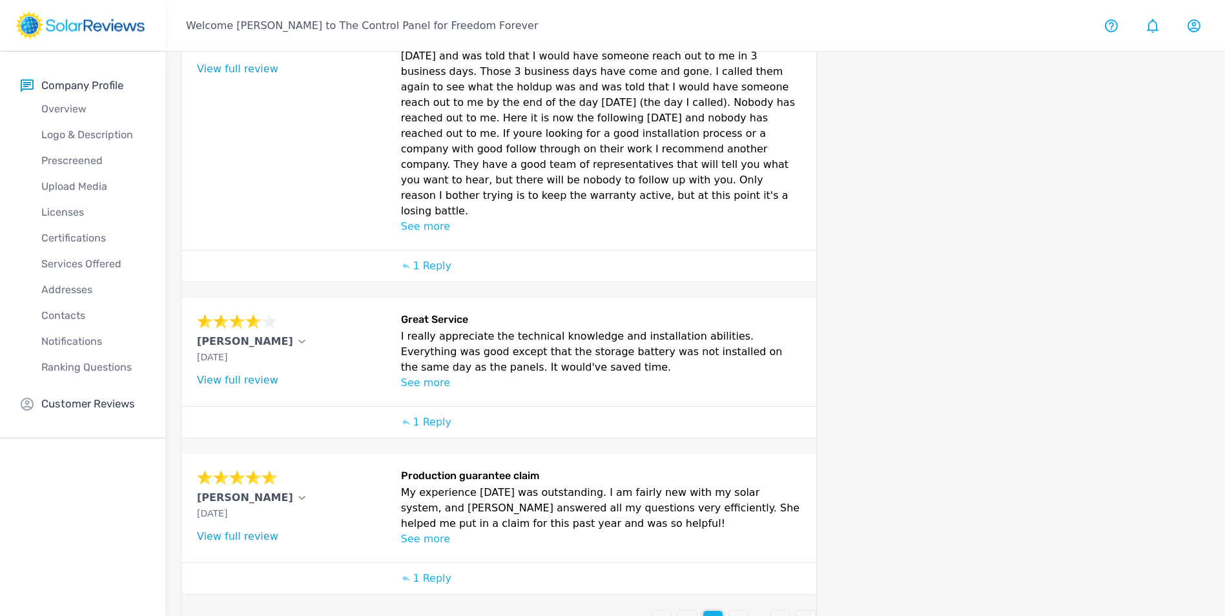
click at [741, 613] on p "4" at bounding box center [738, 620] width 6 height 15
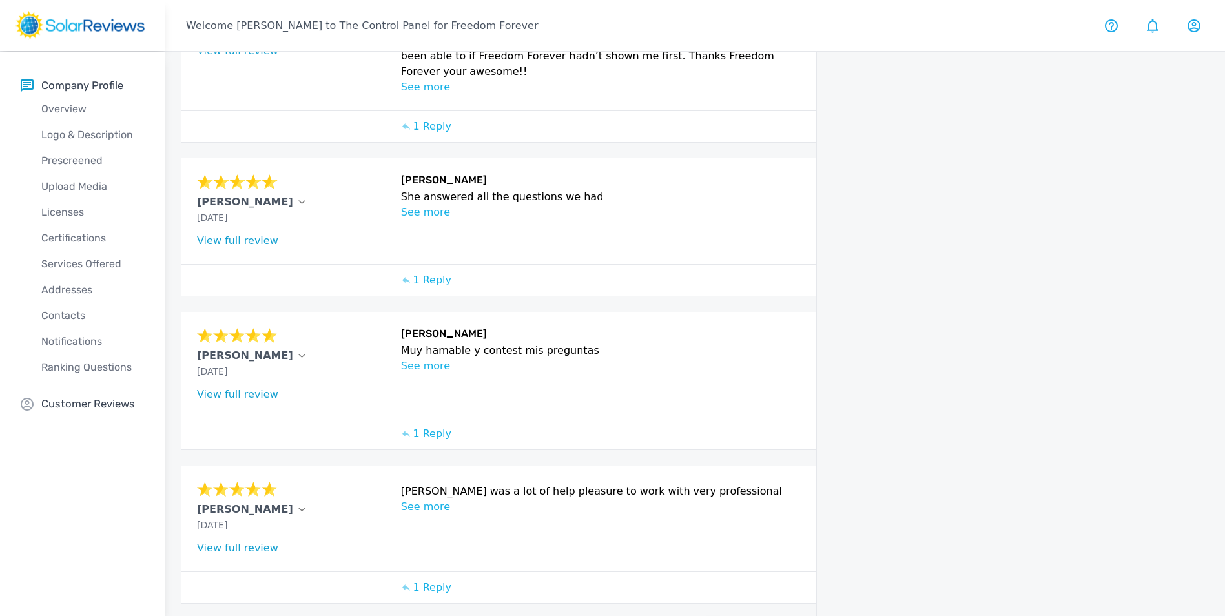
scroll to position [407, 0]
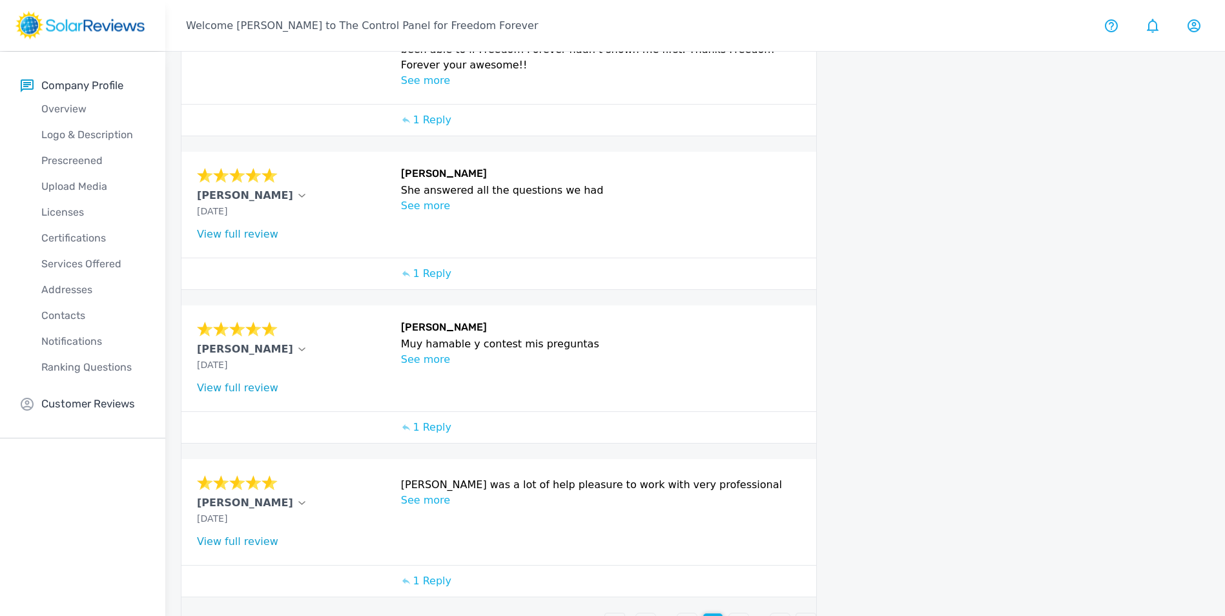
click at [643, 613] on div "1" at bounding box center [645, 622] width 19 height 19
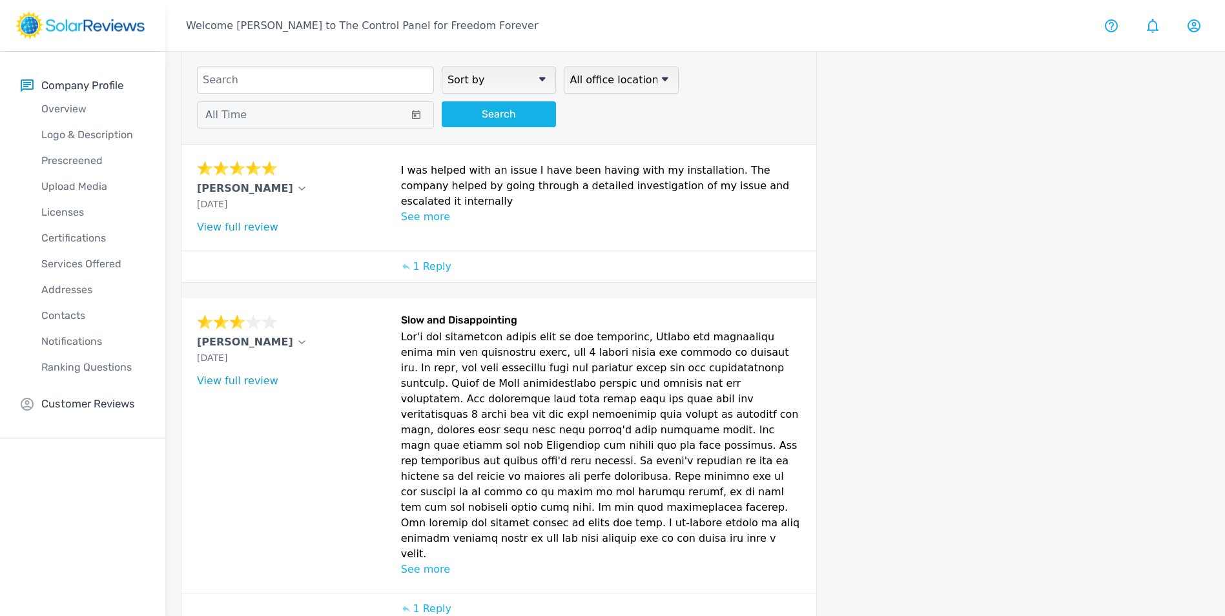
scroll to position [129, 0]
